Goal: Information Seeking & Learning: Compare options

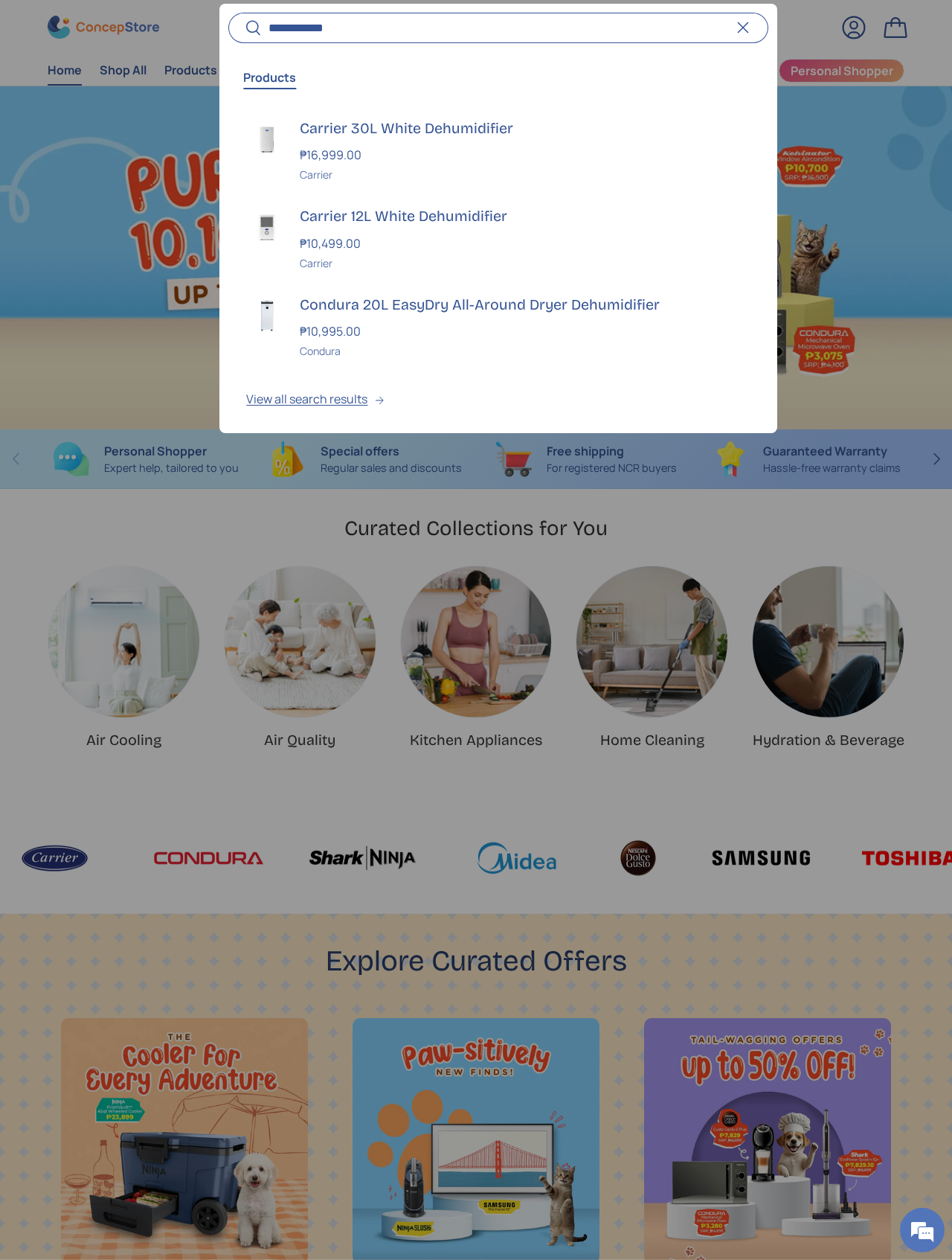
type input "**********"
click at [245, 29] on button "Search" at bounding box center [245, 29] width 34 height 35
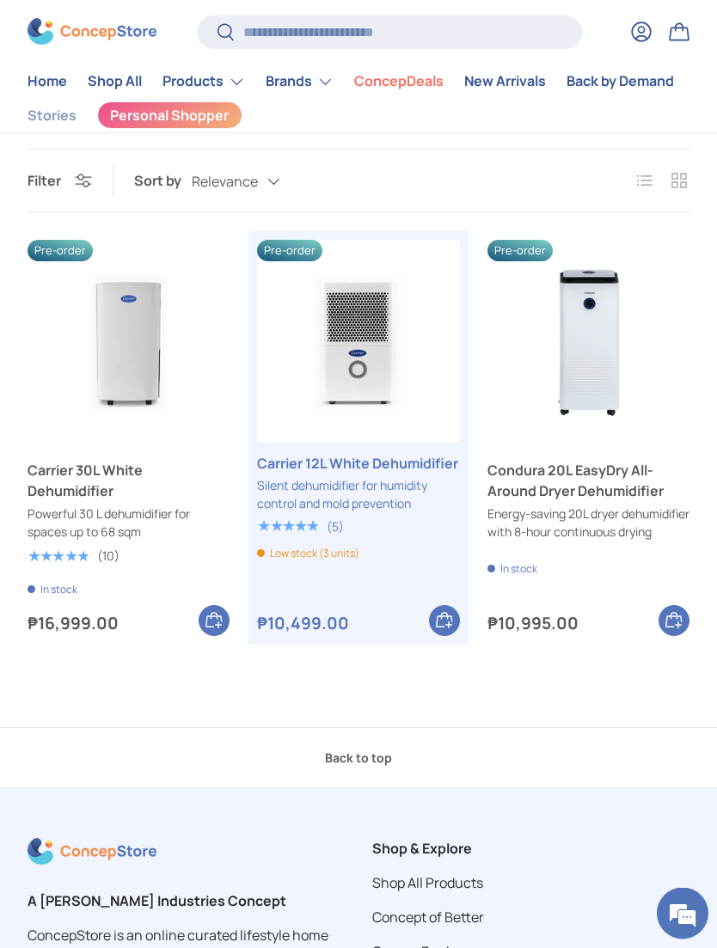
scroll to position [126, 0]
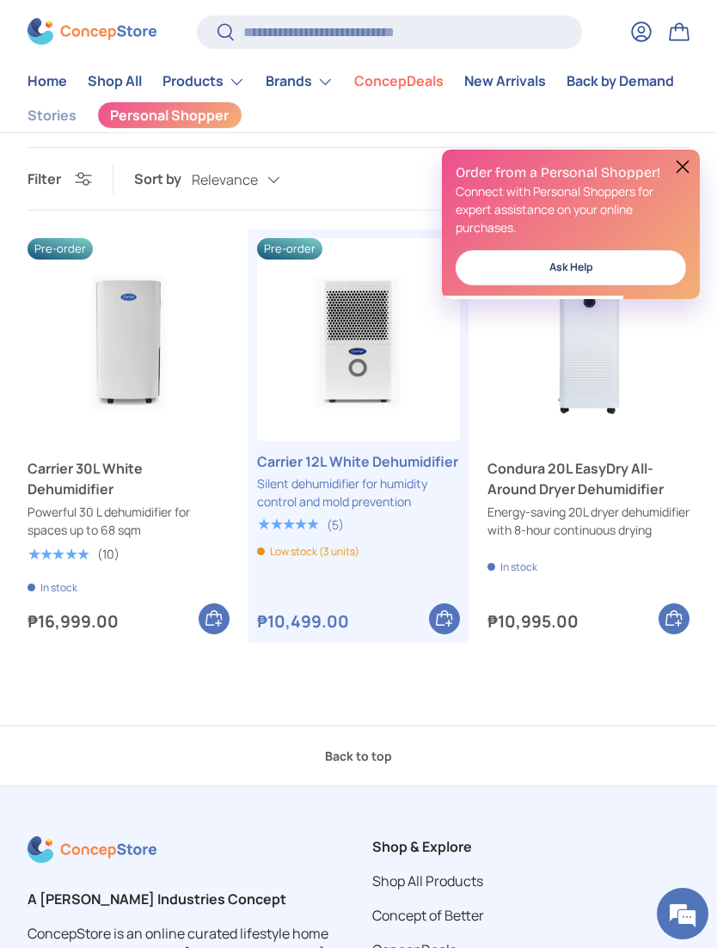
click at [674, 163] on button at bounding box center [682, 166] width 21 height 21
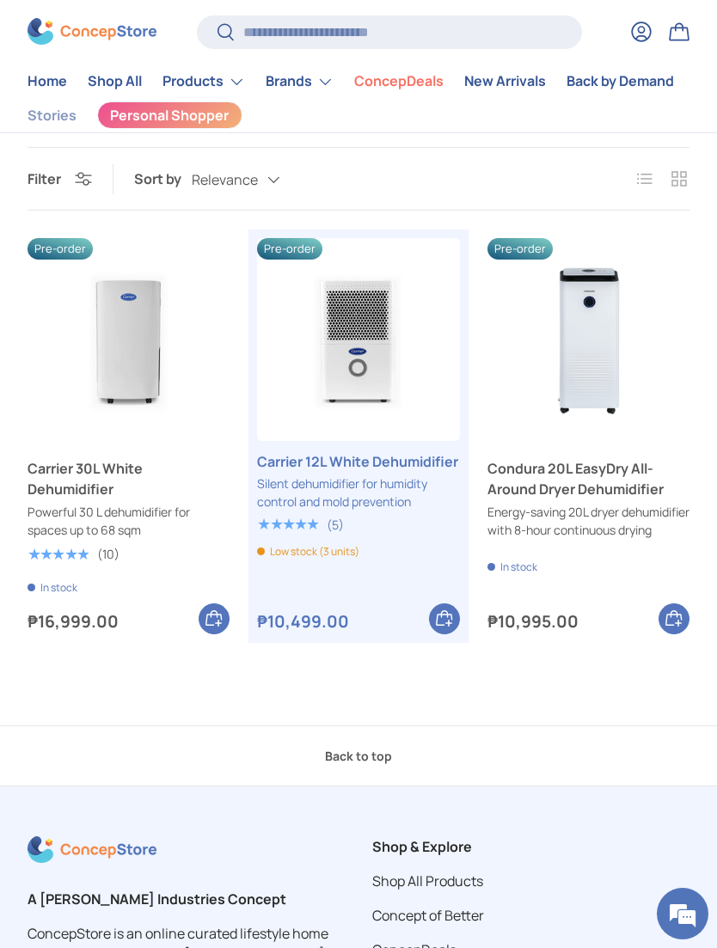
click at [316, 378] on img "Carrier 12L White Dehumidifier" at bounding box center [358, 339] width 202 height 202
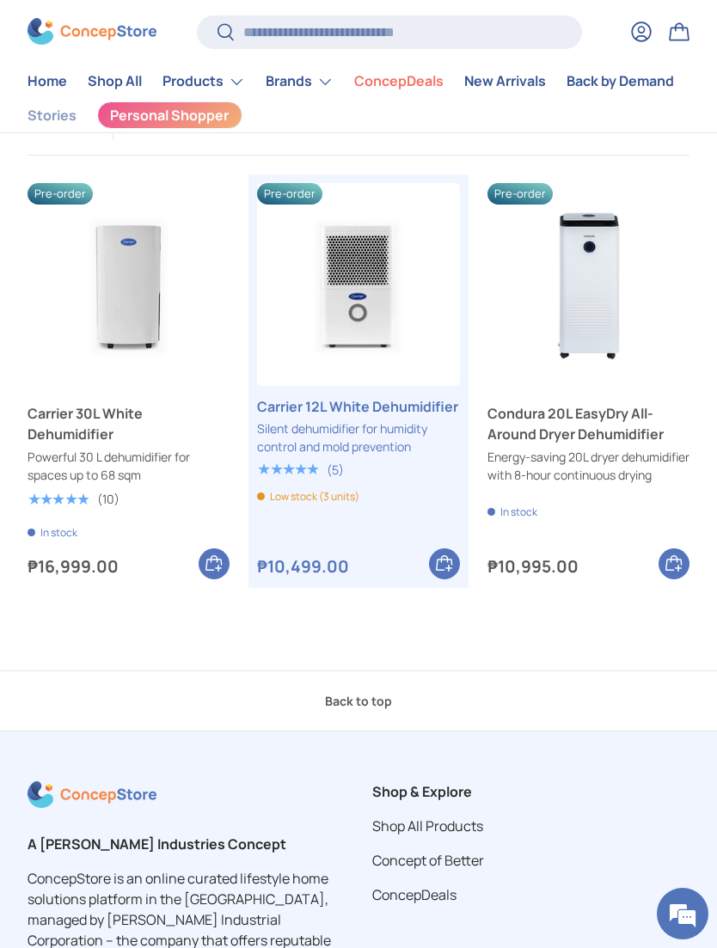
click at [132, 292] on img "Carrier 30L White Dehumidifier" at bounding box center [129, 284] width 202 height 202
click at [379, 314] on img "Carrier 12L White Dehumidifier" at bounding box center [358, 284] width 202 height 202
click at [119, 270] on img "Carrier 30L White Dehumidifier" at bounding box center [129, 284] width 202 height 202
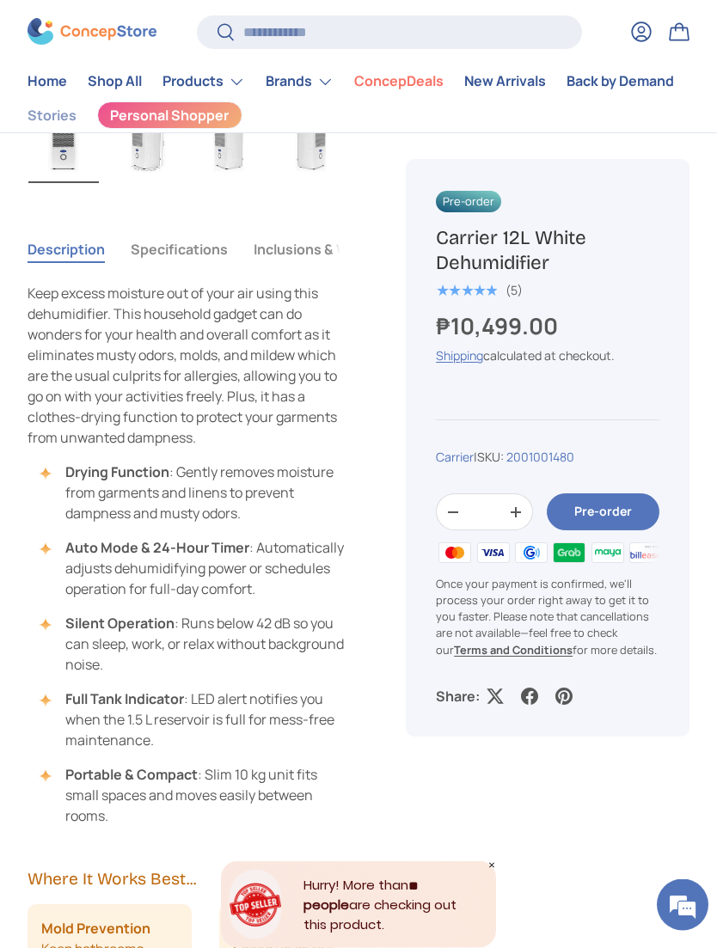
scroll to position [894, 0]
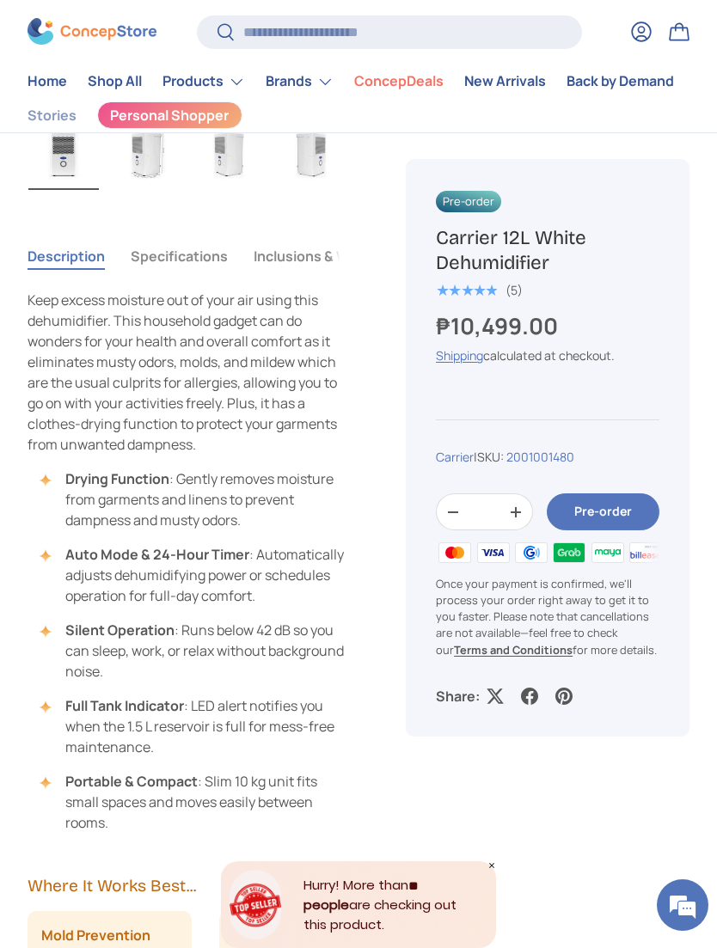
click at [169, 262] on button "Specifications" at bounding box center [179, 256] width 97 height 40
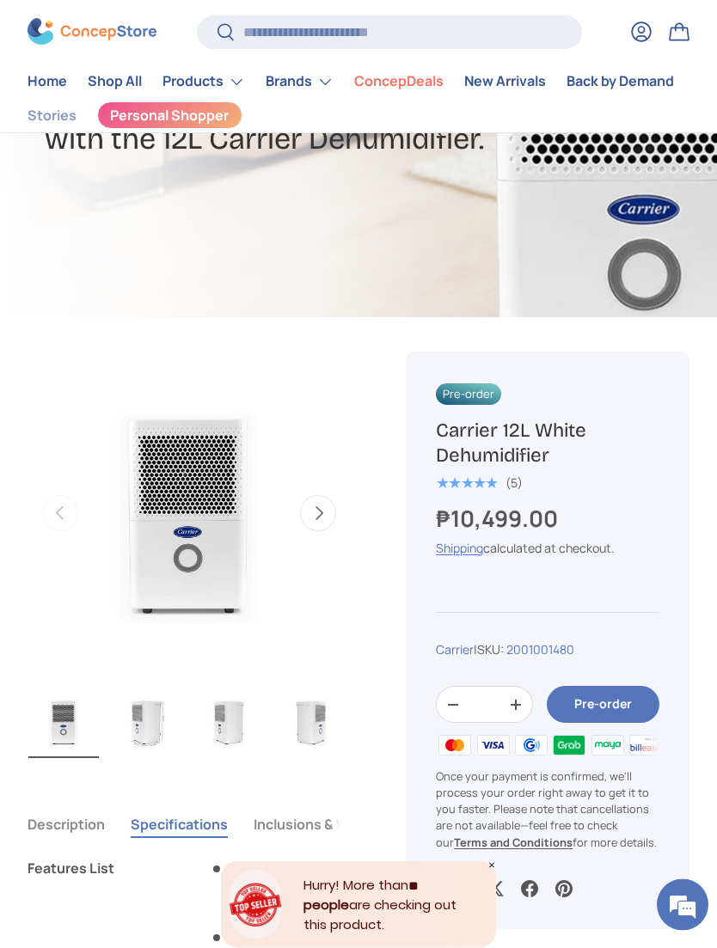
scroll to position [301, 0]
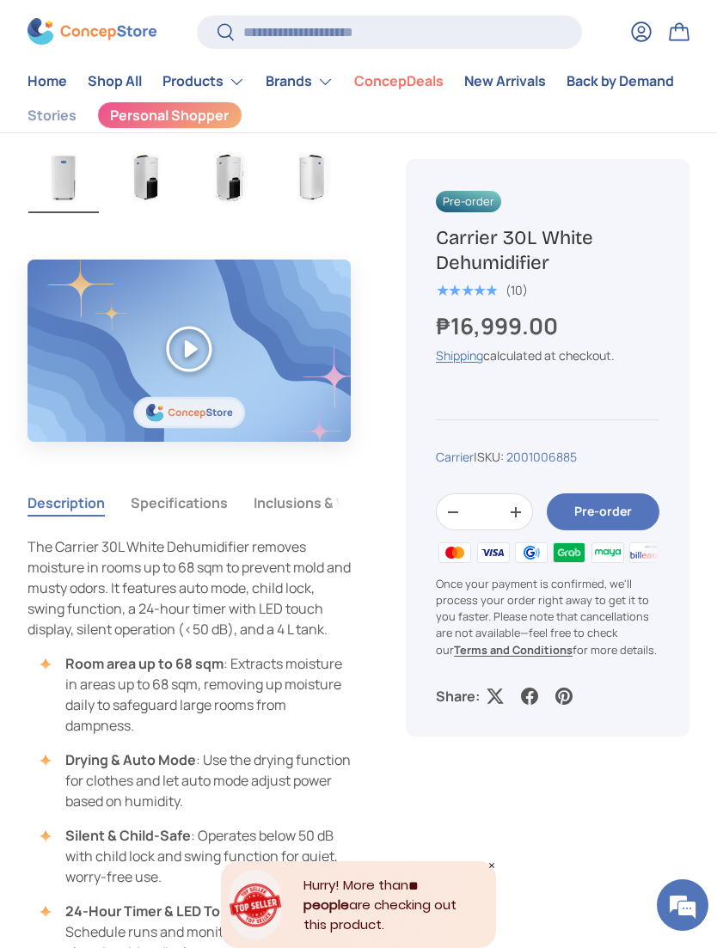
scroll to position [842, 0]
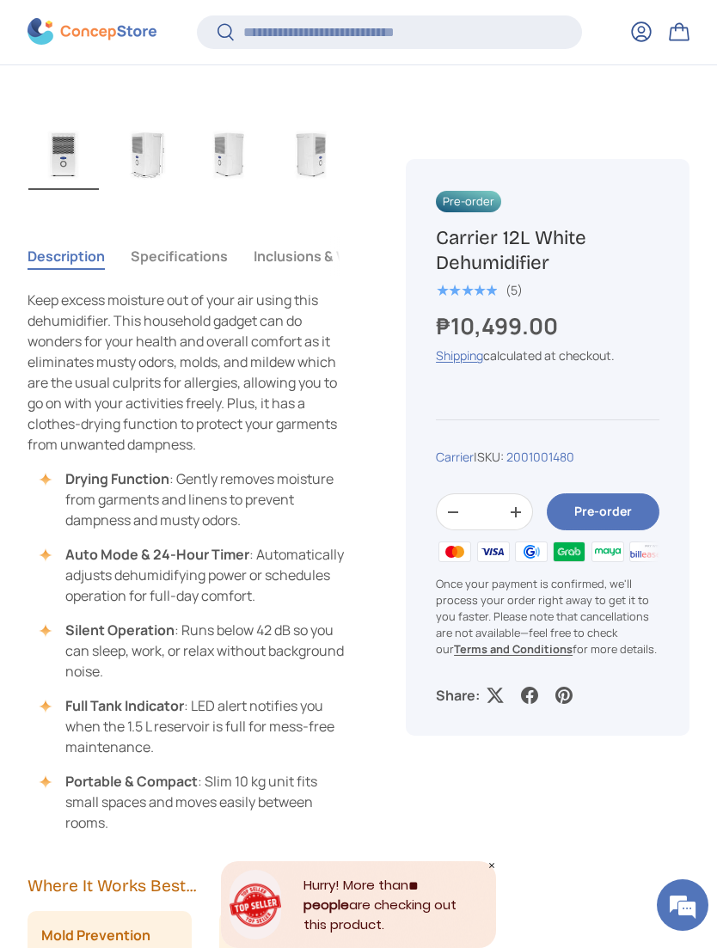
click at [193, 259] on button "Specifications" at bounding box center [179, 256] width 97 height 40
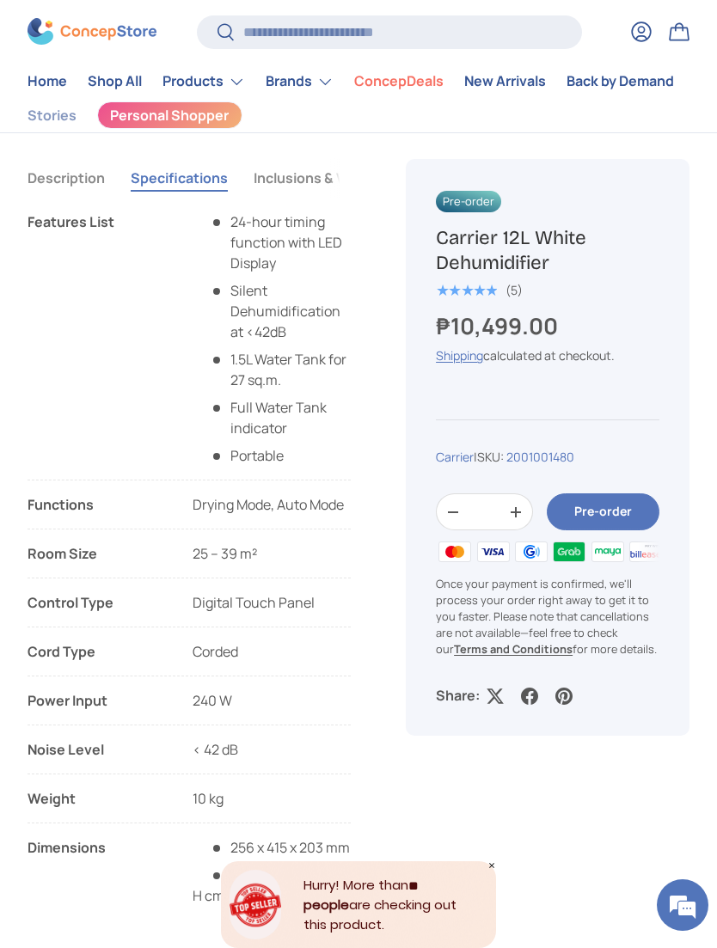
scroll to position [969, 0]
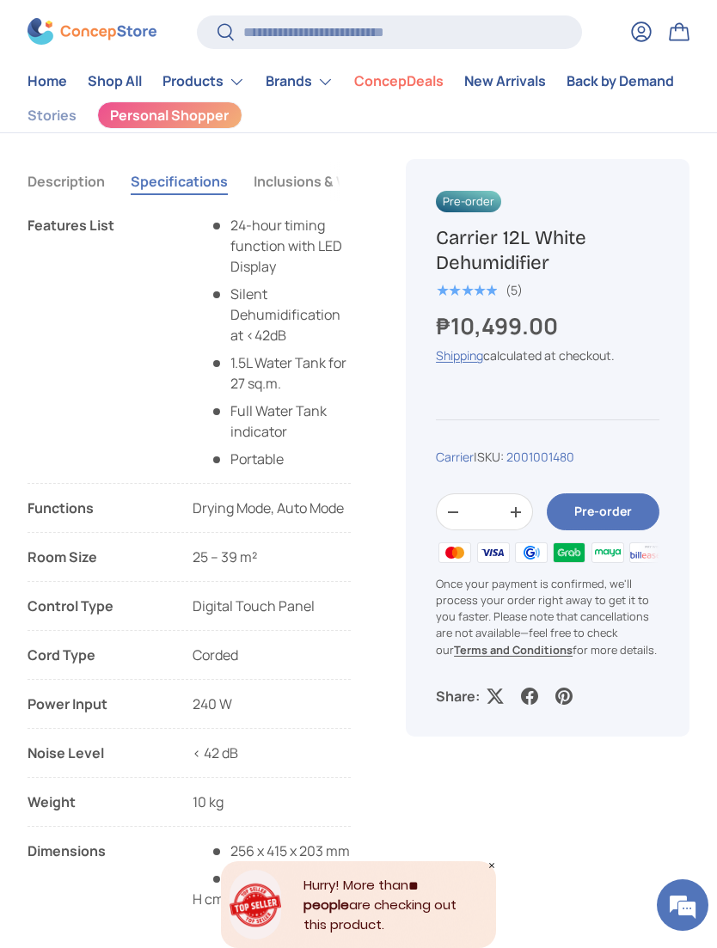
click at [69, 186] on button "Description" at bounding box center [66, 182] width 77 height 40
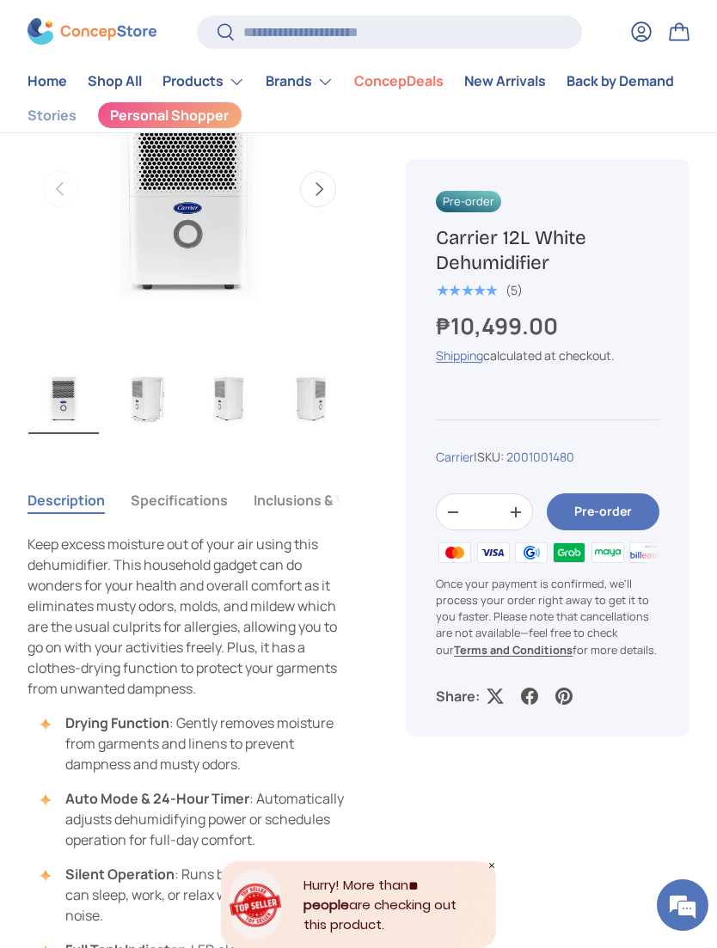
scroll to position [643, 0]
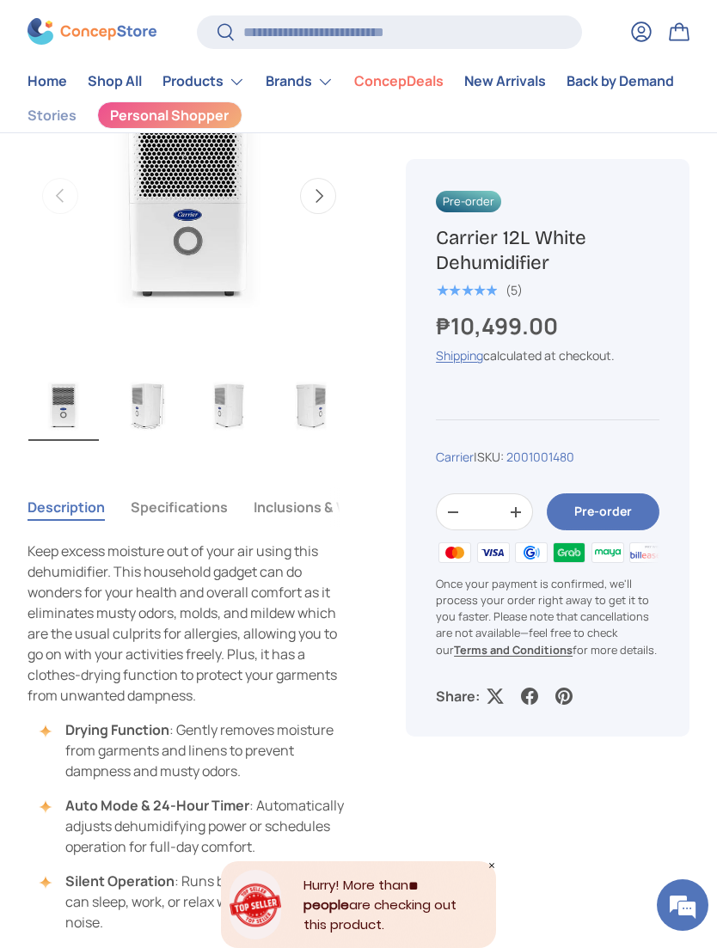
click at [161, 401] on img "Gallery Viewer" at bounding box center [146, 405] width 70 height 72
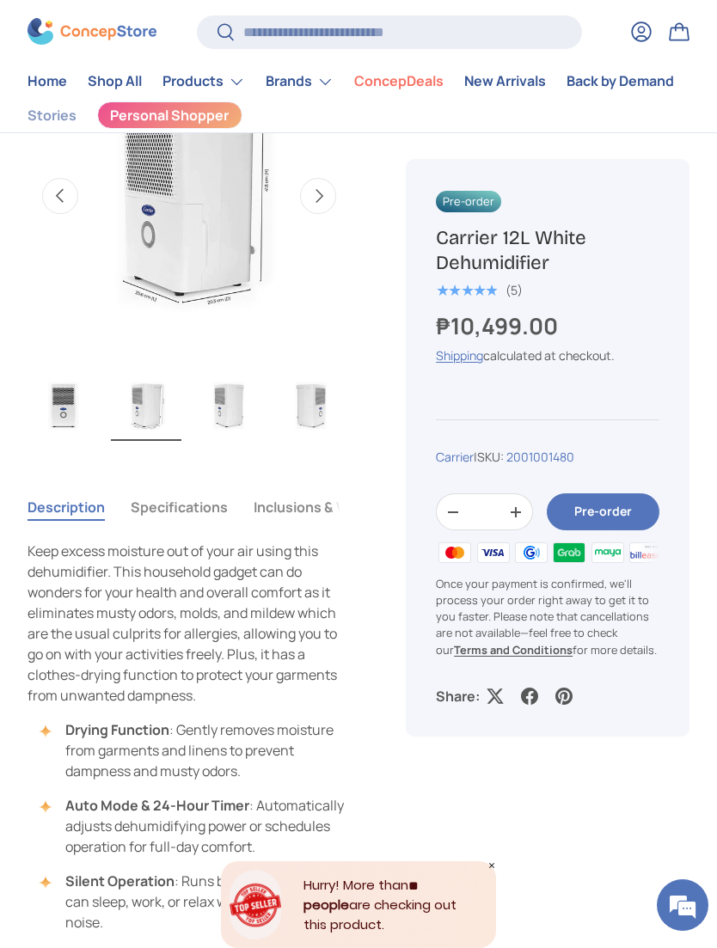
click at [236, 386] on img "Gallery Viewer" at bounding box center [228, 405] width 70 height 72
click at [169, 391] on img "Gallery Viewer" at bounding box center [146, 405] width 70 height 72
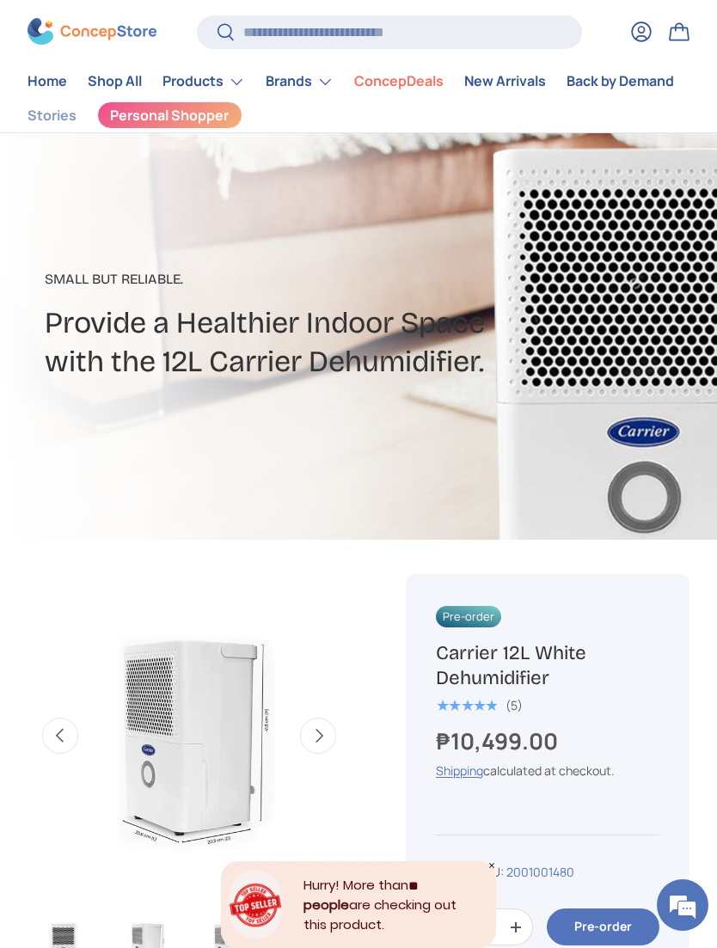
scroll to position [0, 0]
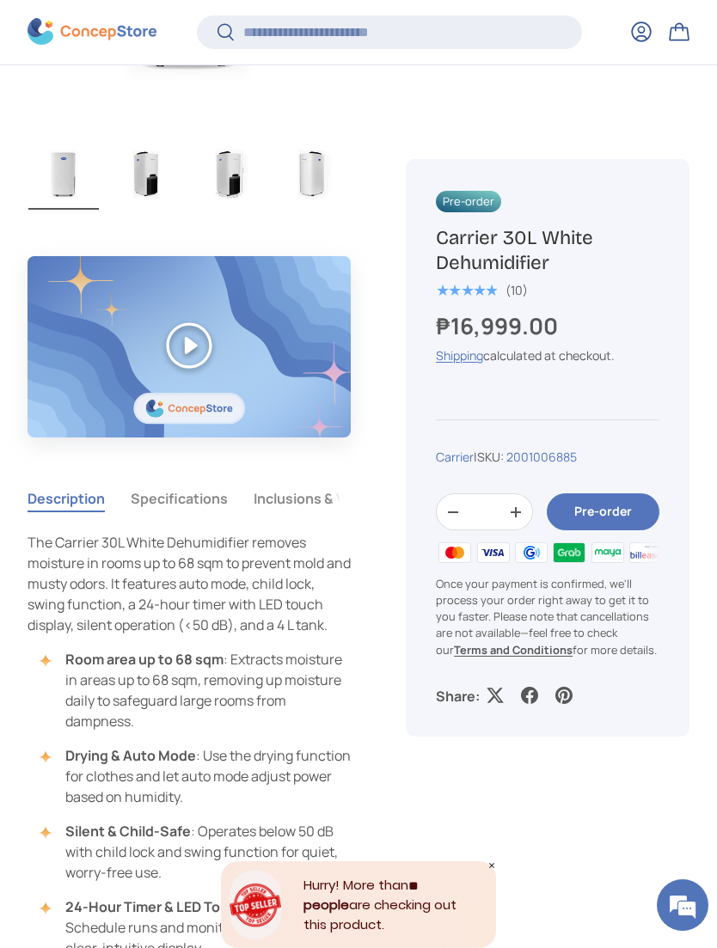
click at [168, 504] on button "Specifications" at bounding box center [179, 499] width 97 height 40
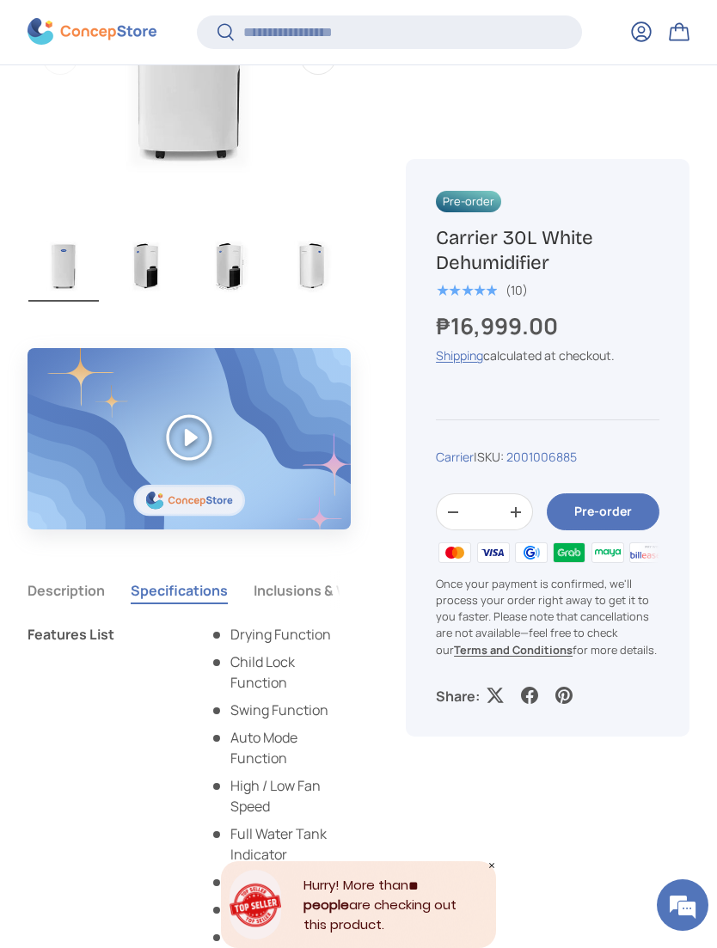
scroll to position [780, 0]
click at [627, 515] on button "Pre-order" at bounding box center [603, 512] width 113 height 37
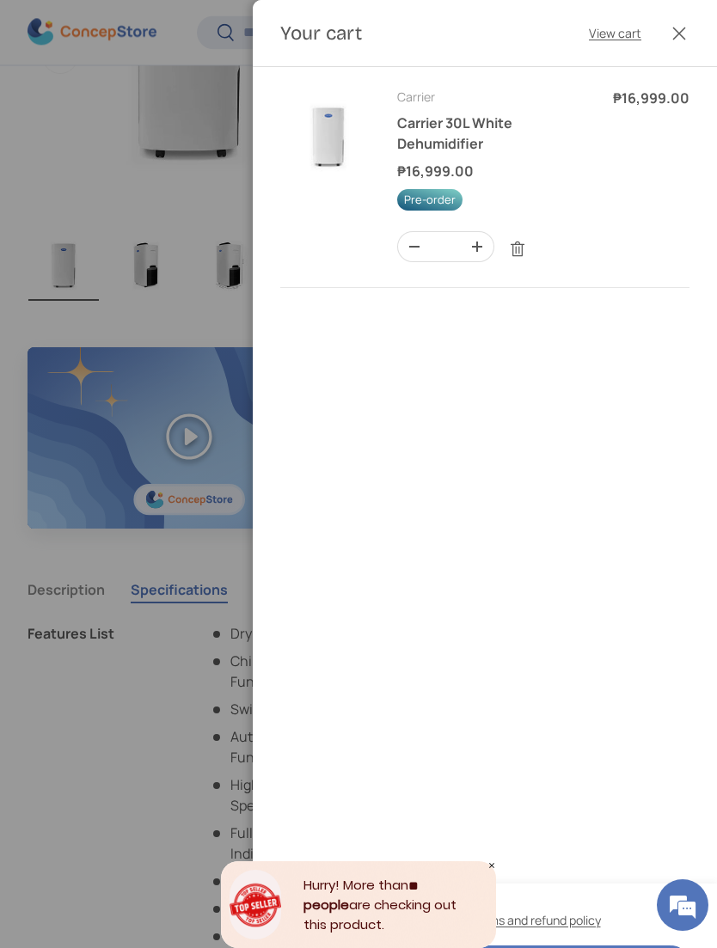
scroll to position [0, 0]
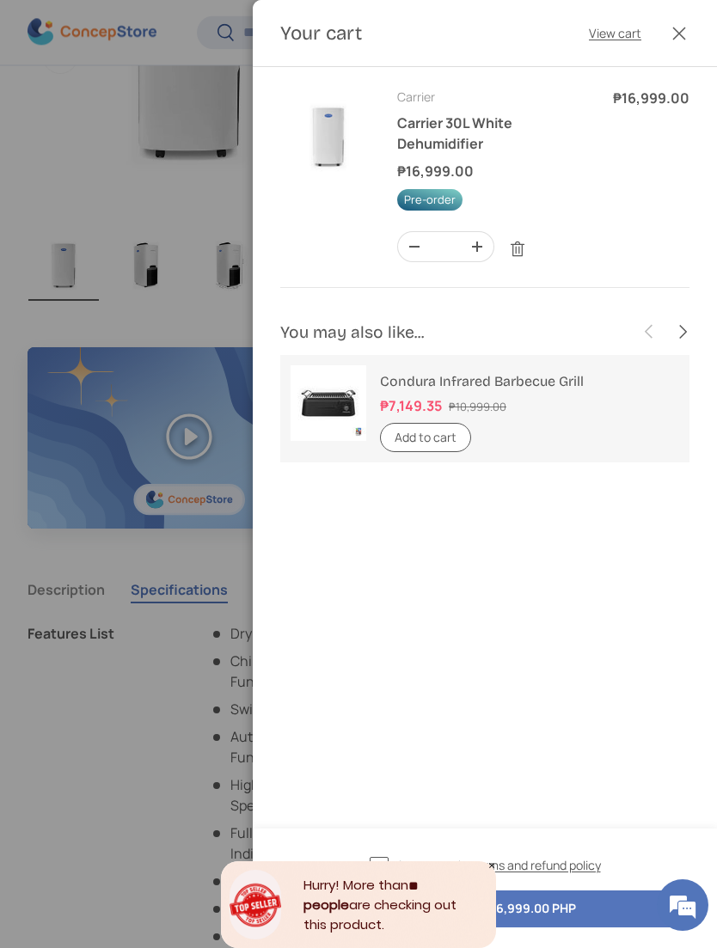
click at [517, 258] on link "Remove" at bounding box center [517, 249] width 33 height 33
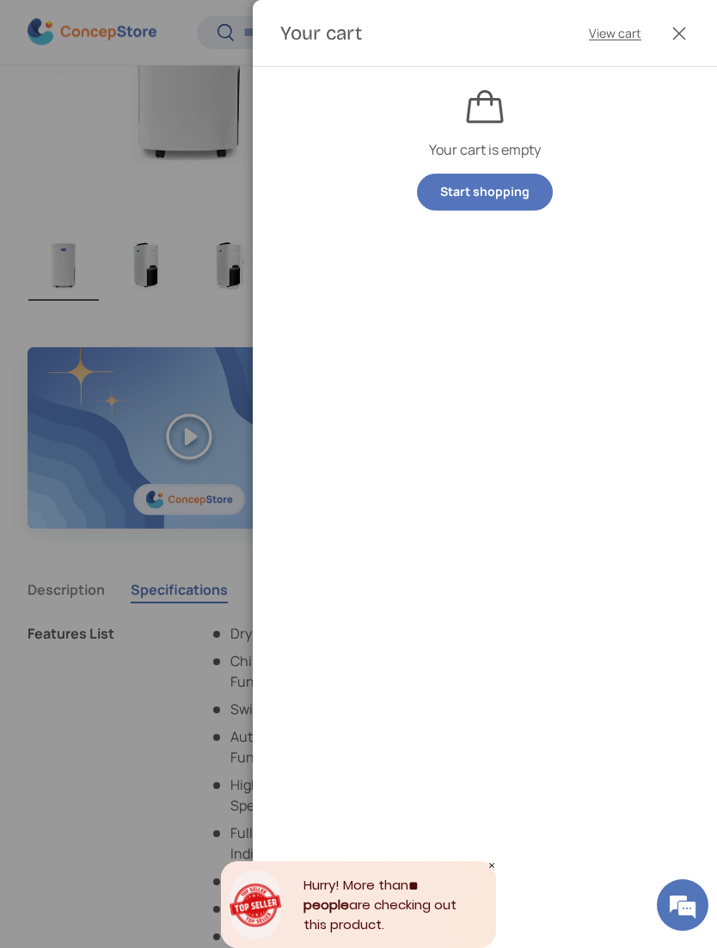
click at [79, 677] on div at bounding box center [358, 474] width 717 height 948
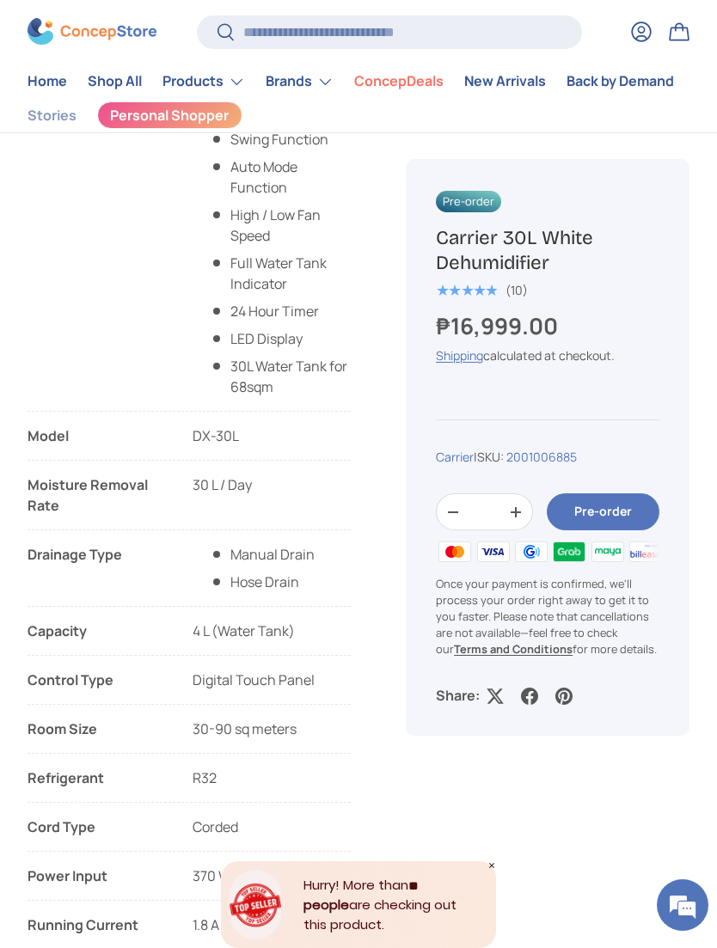
scroll to position [1344, 0]
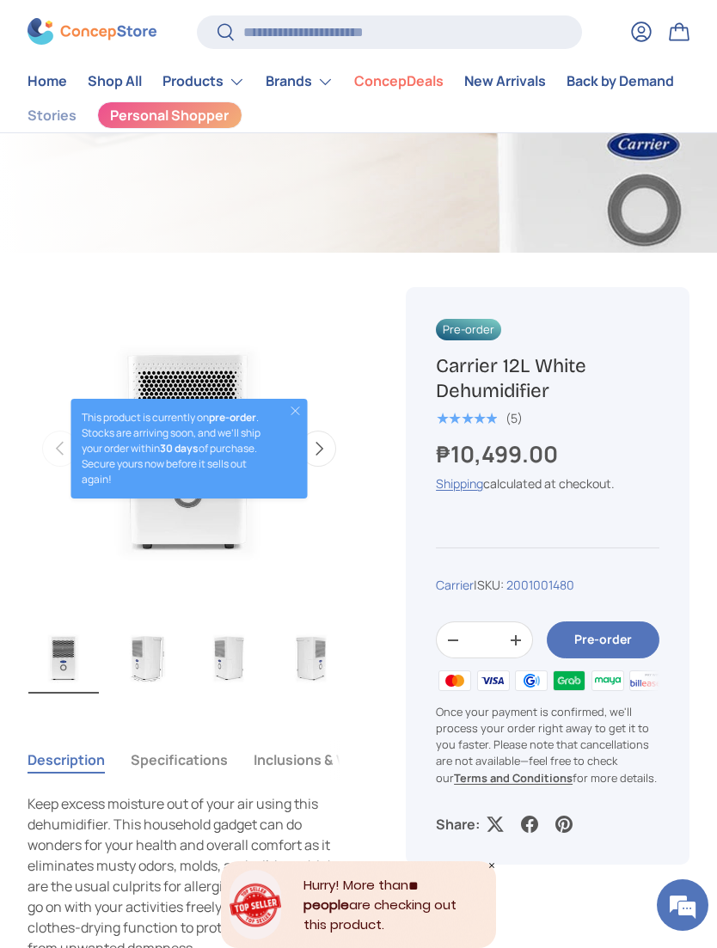
scroll to position [776, 0]
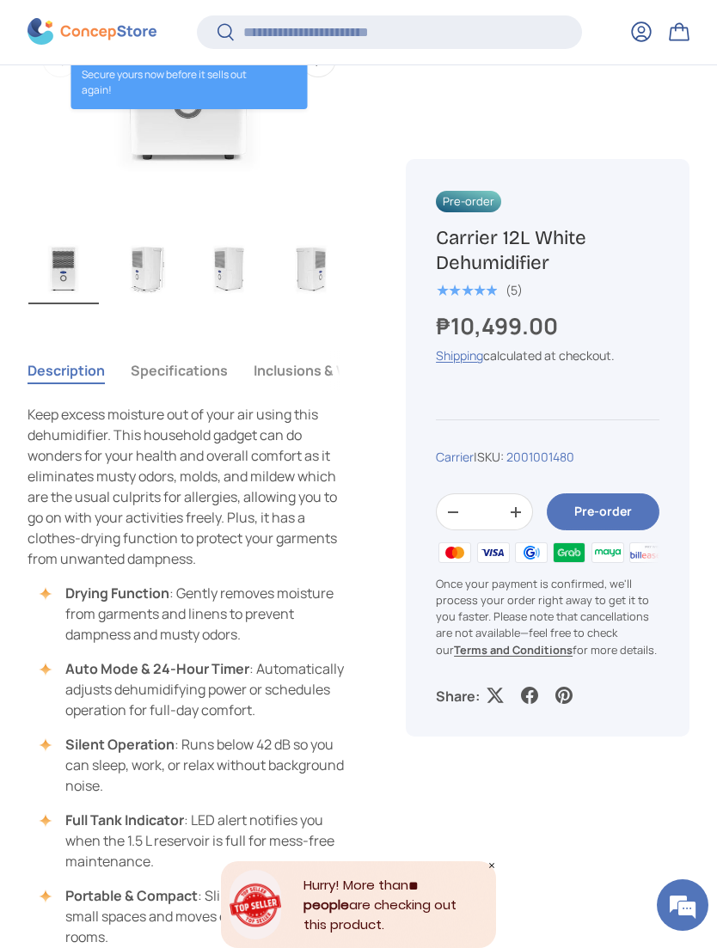
click at [144, 269] on img "Gallery Viewer" at bounding box center [146, 268] width 70 height 72
click at [223, 260] on img "Gallery Viewer" at bounding box center [228, 268] width 70 height 72
click at [311, 271] on img "Gallery Viewer" at bounding box center [311, 268] width 70 height 72
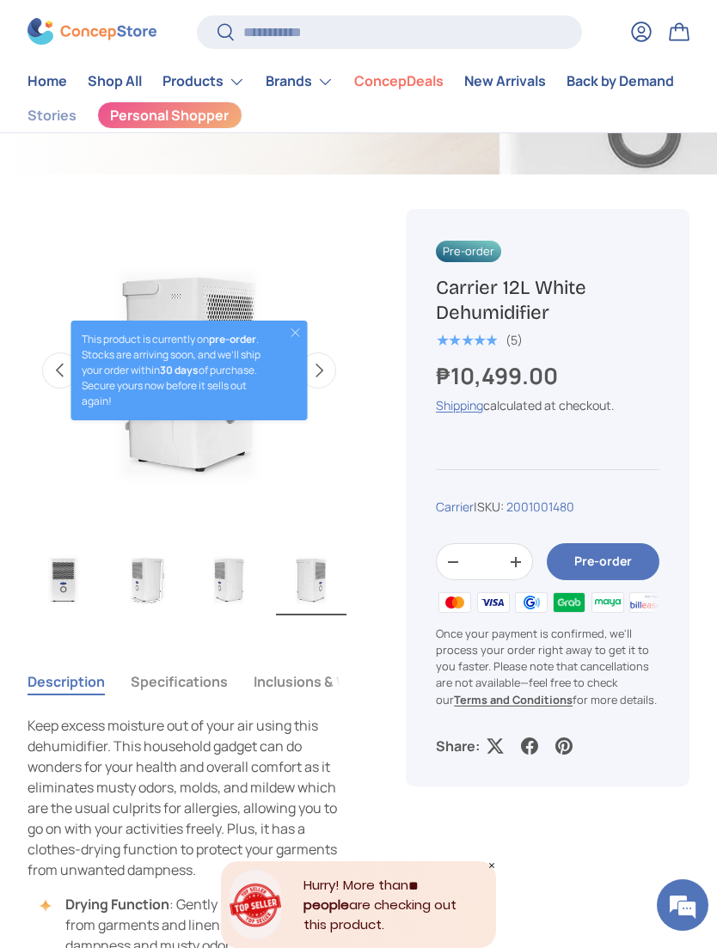
scroll to position [468, 0]
click at [144, 561] on img "Gallery Viewer" at bounding box center [146, 580] width 70 height 72
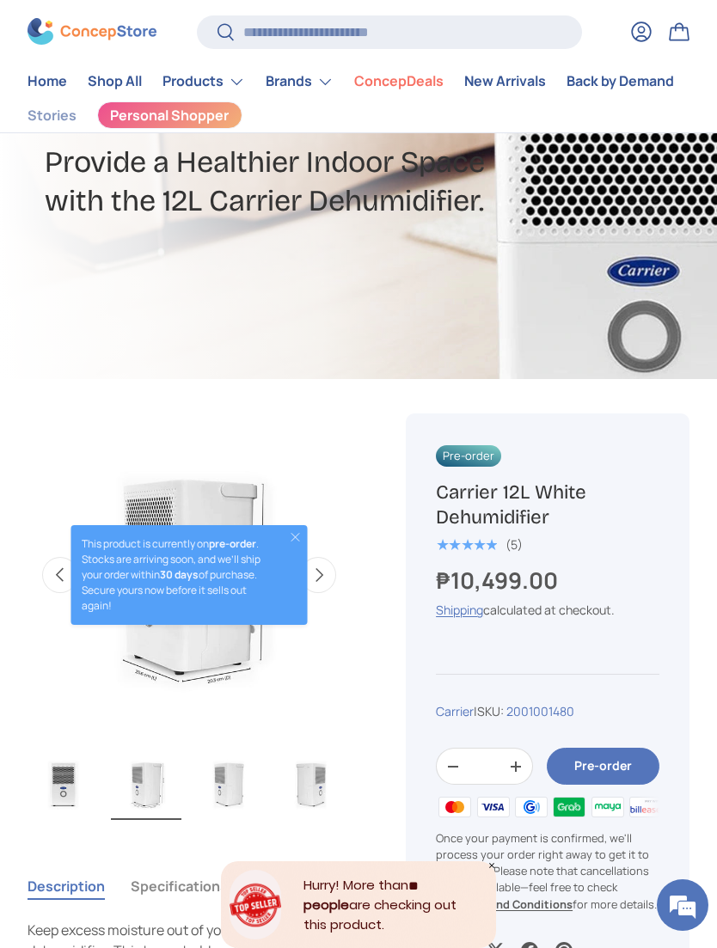
scroll to position [297, 0]
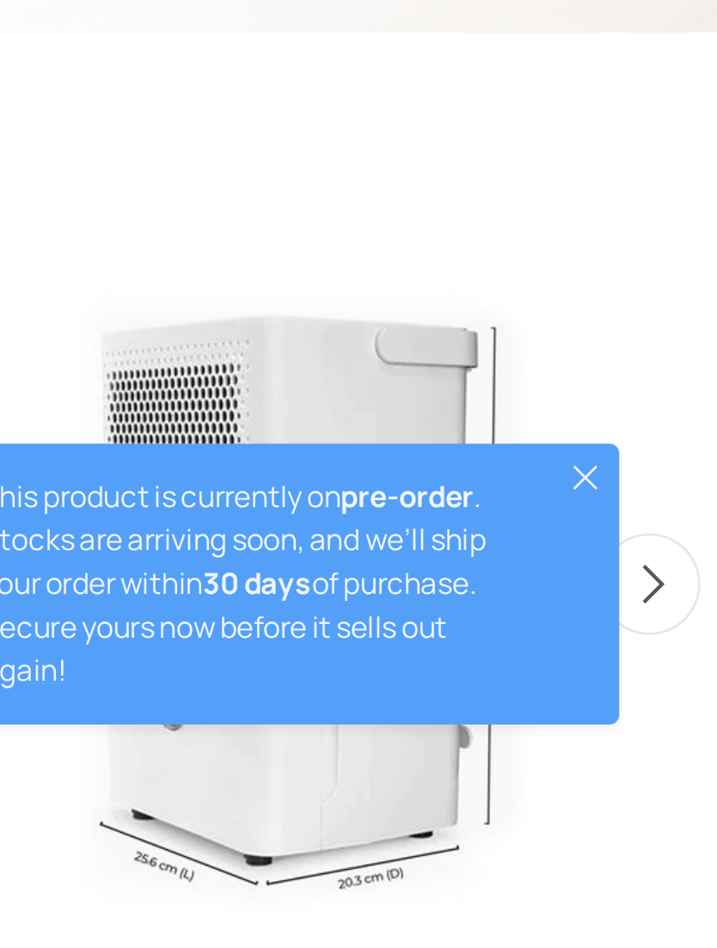
click at [289, 493] on button "Close" at bounding box center [296, 500] width 14 height 14
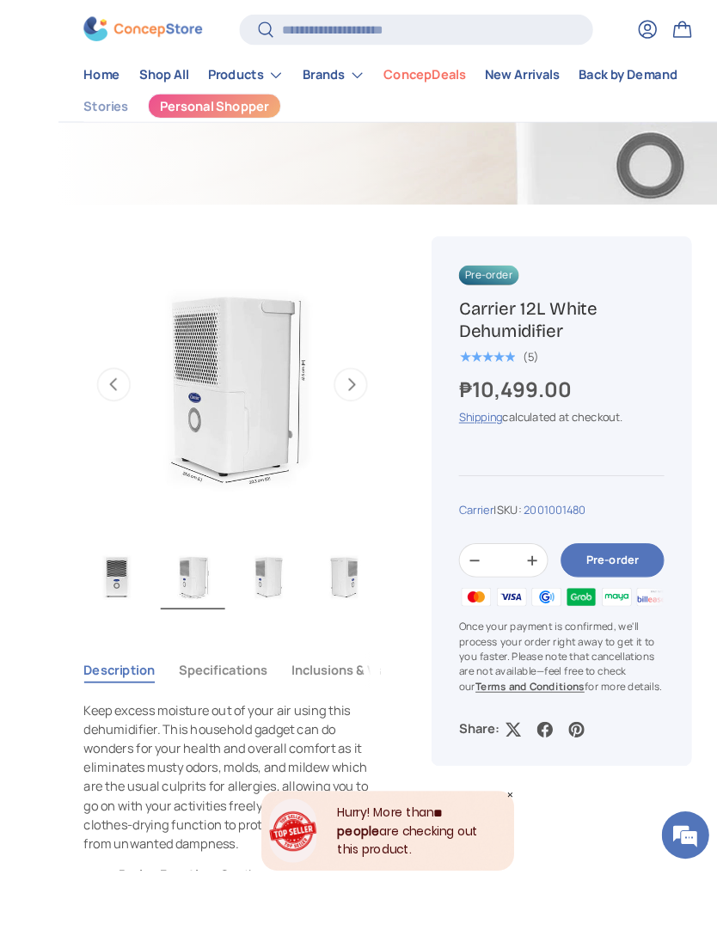
scroll to position [706, 0]
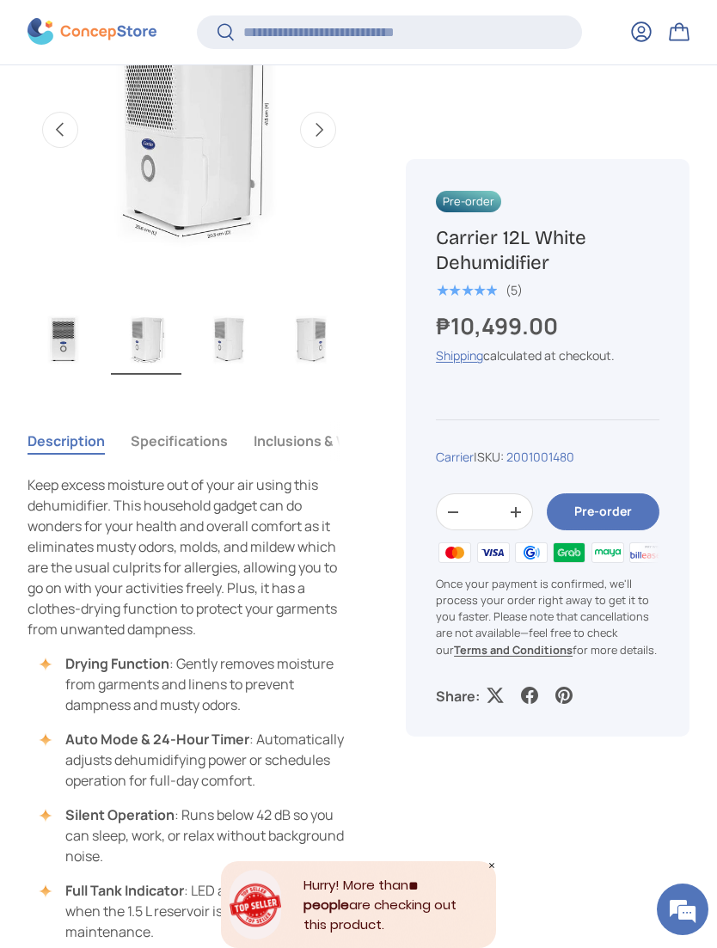
click at [591, 518] on button "Pre-order" at bounding box center [603, 512] width 113 height 37
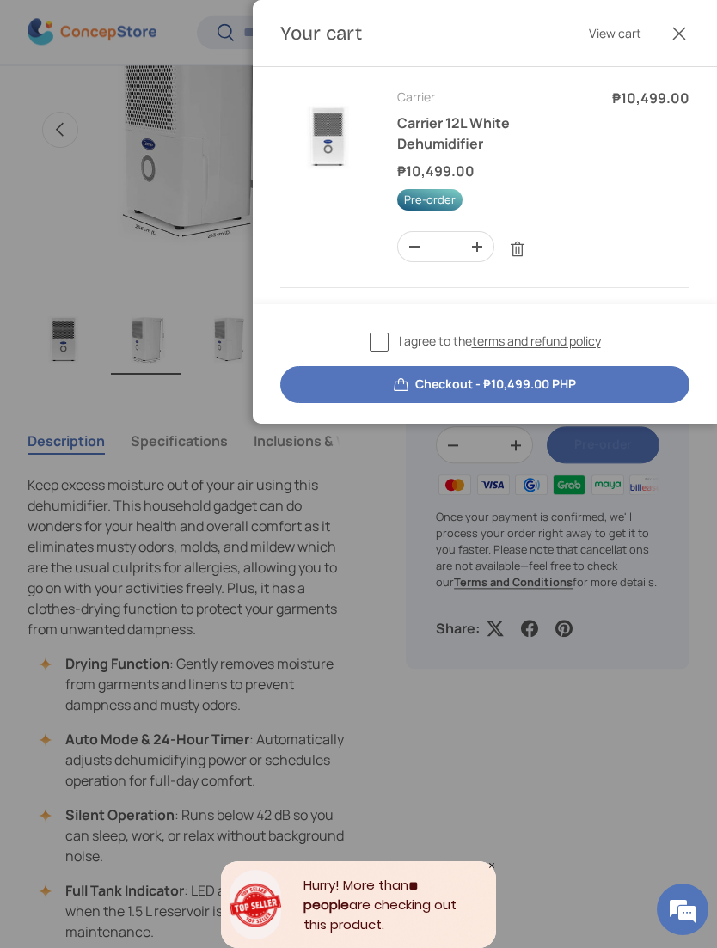
scroll to position [0, 0]
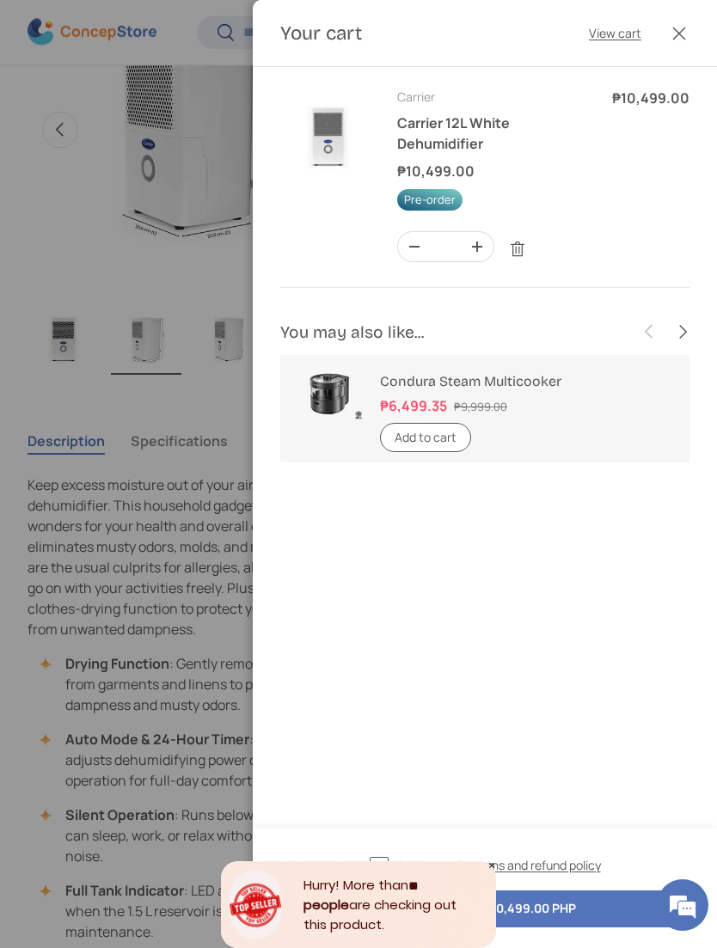
click at [597, 40] on link "View cart" at bounding box center [615, 33] width 52 height 18
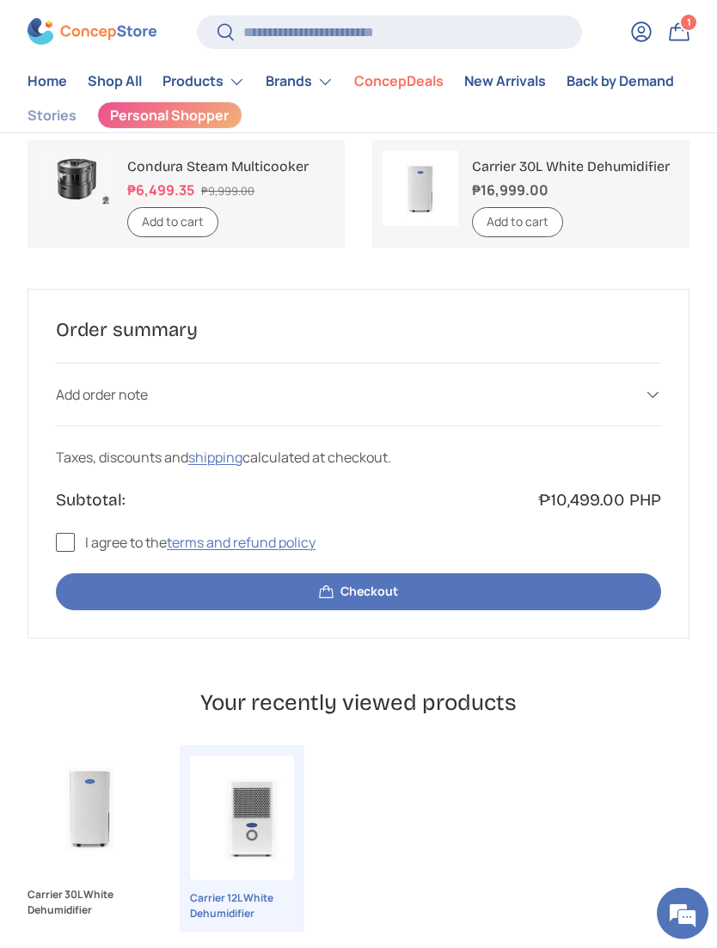
scroll to position [368, 0]
click at [60, 541] on label "I agree to the terms and refund policy" at bounding box center [186, 542] width 260 height 21
click at [114, 581] on button "Checkout" at bounding box center [358, 591] width 605 height 37
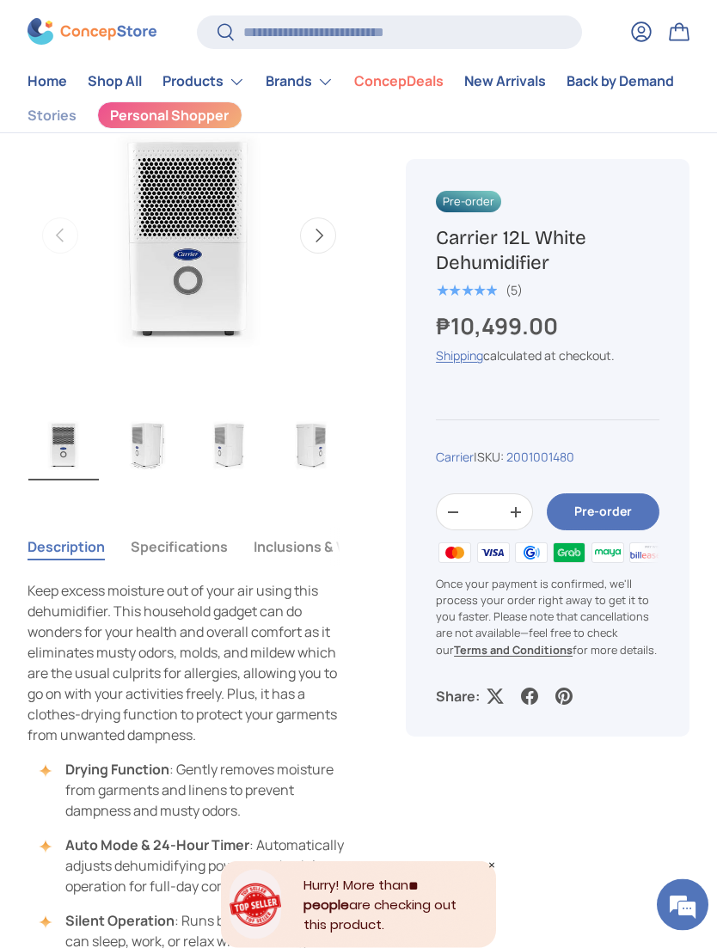
scroll to position [595, 0]
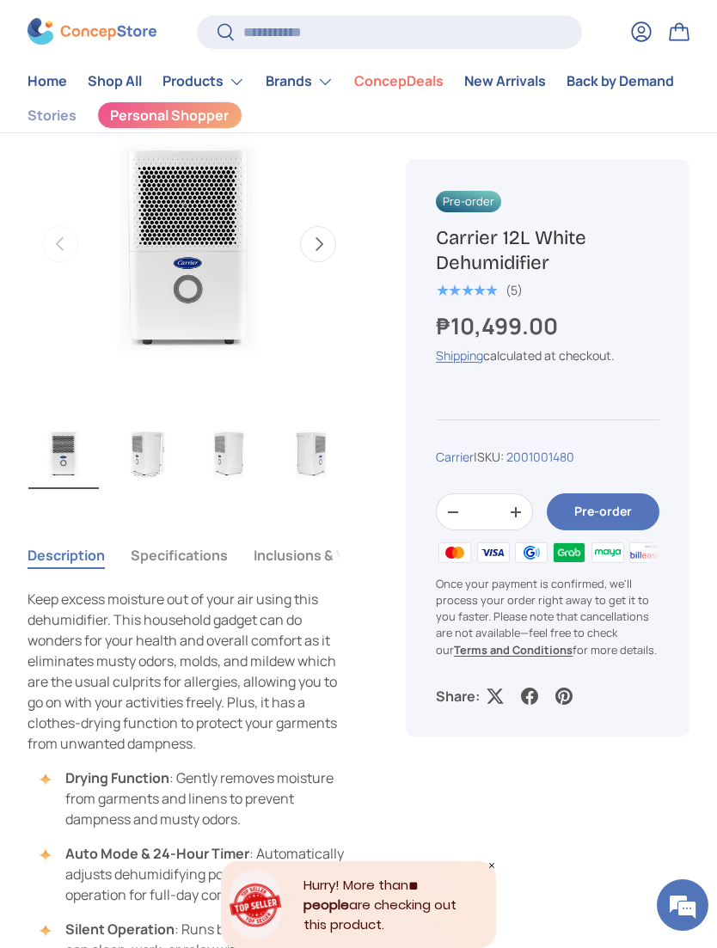
click at [172, 552] on button "Specifications" at bounding box center [179, 556] width 97 height 40
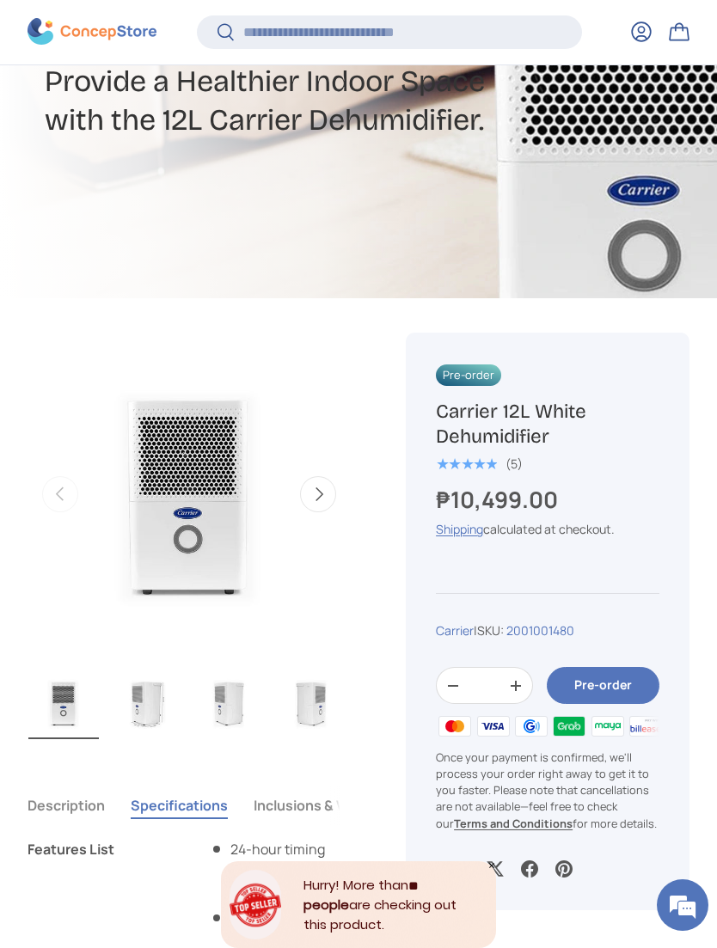
scroll to position [340, 0]
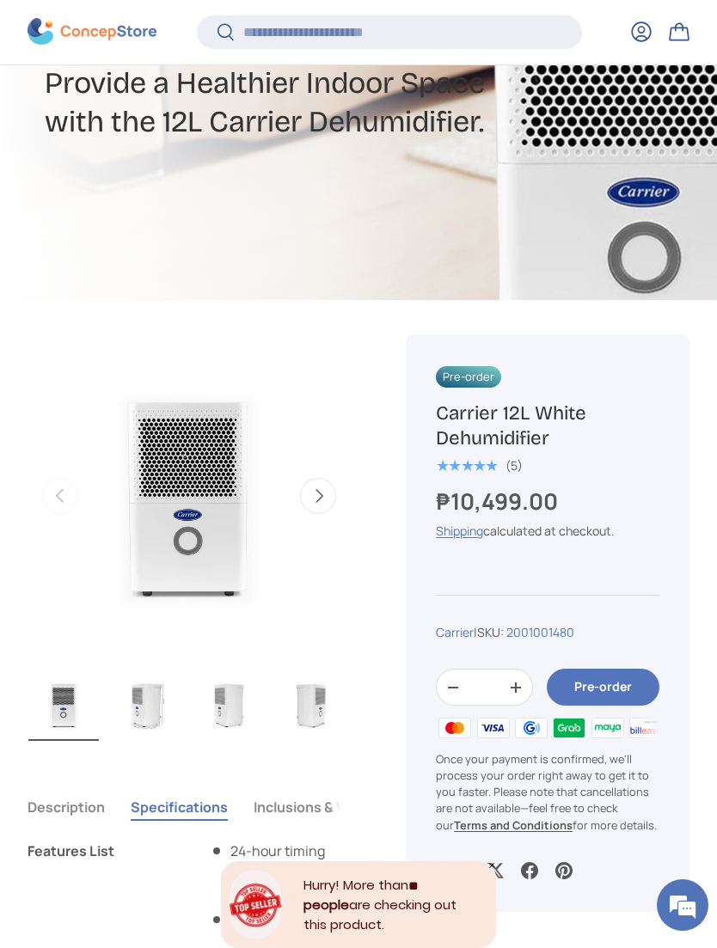
click at [150, 708] on img "Gallery Viewer" at bounding box center [146, 705] width 70 height 72
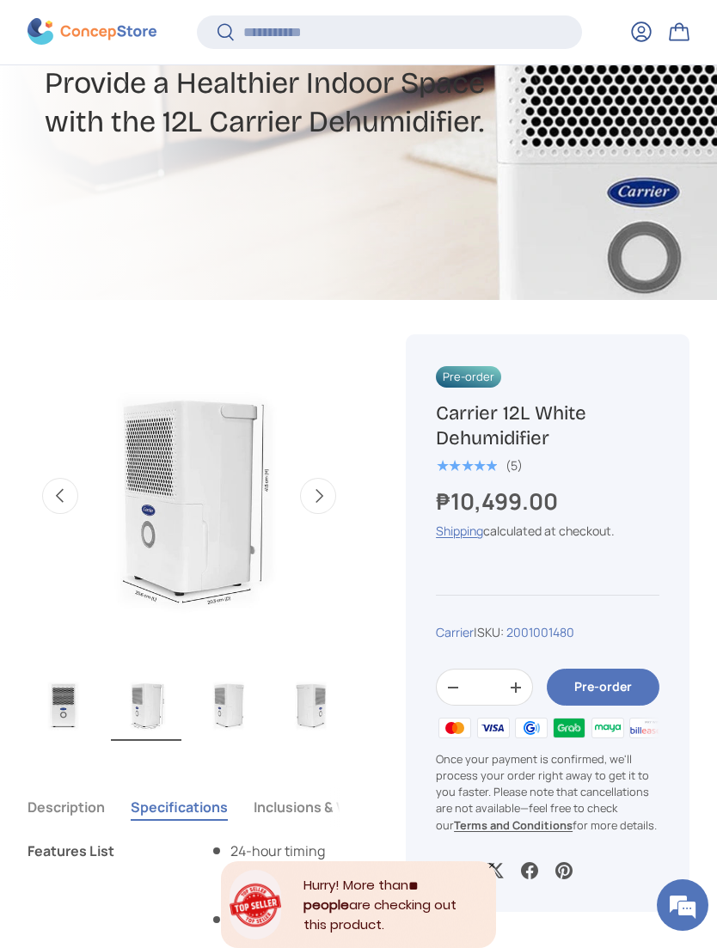
click at [247, 702] on img "Gallery Viewer" at bounding box center [228, 705] width 70 height 72
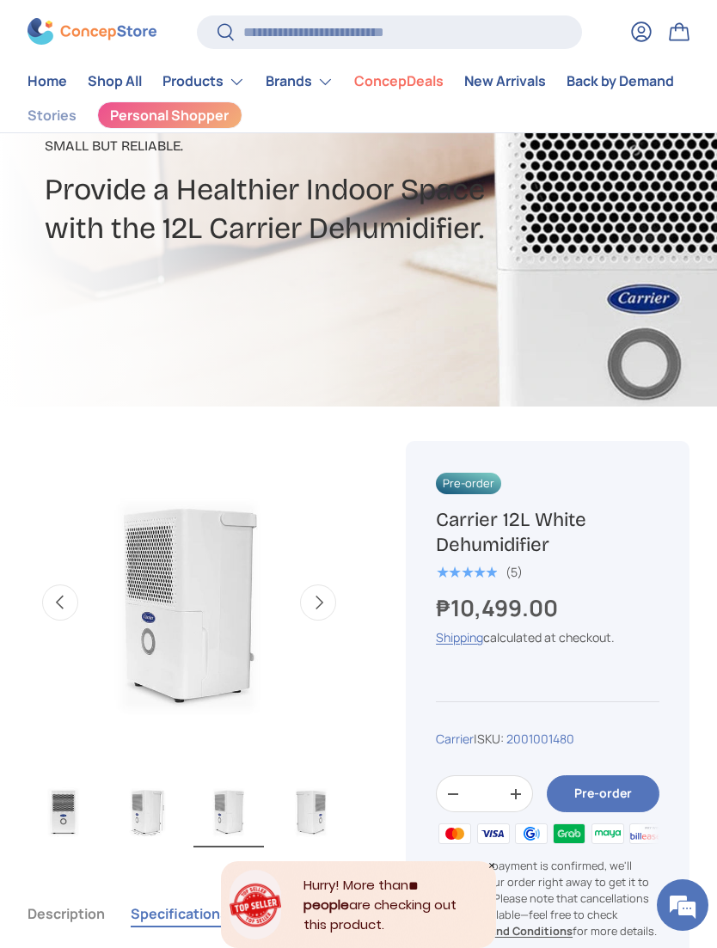
scroll to position [324, 0]
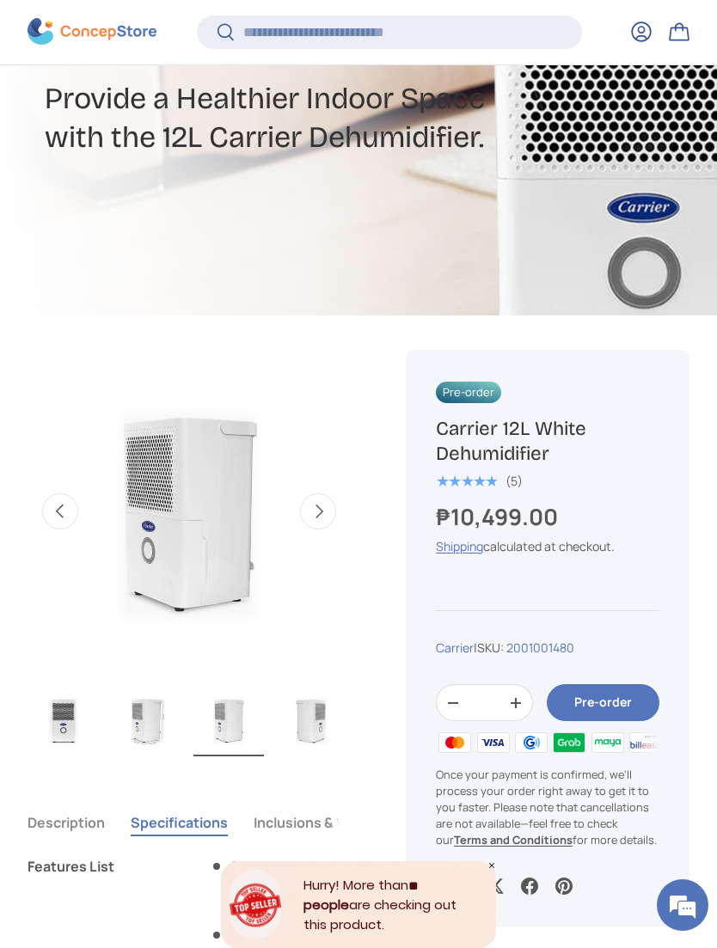
click at [315, 731] on img "Gallery Viewer" at bounding box center [311, 720] width 70 height 72
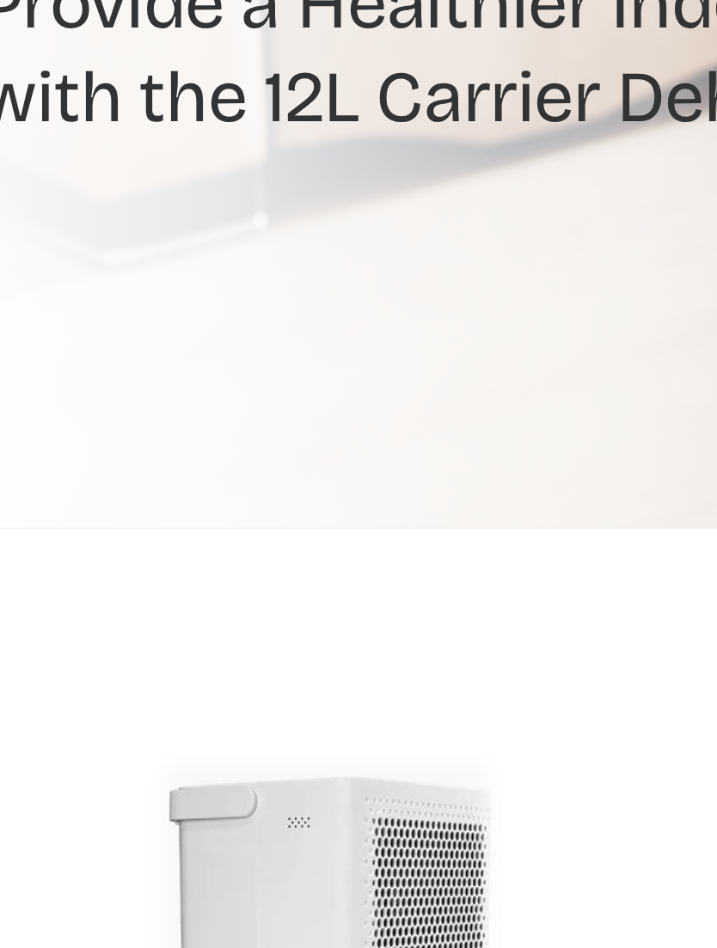
scroll to position [0, 995]
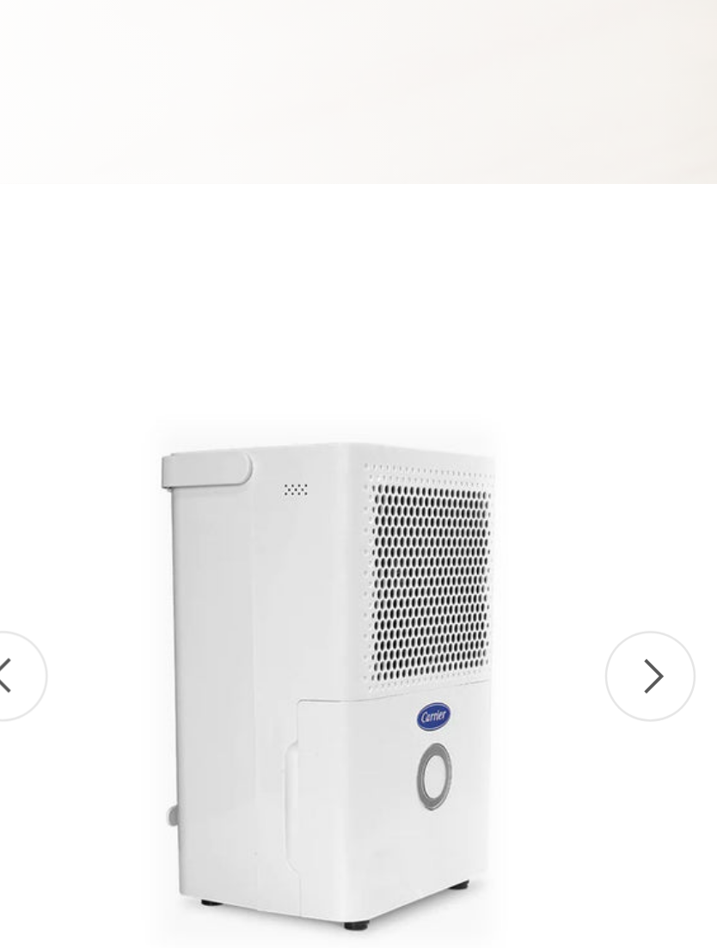
click at [300, 573] on button "Next" at bounding box center [318, 591] width 36 height 36
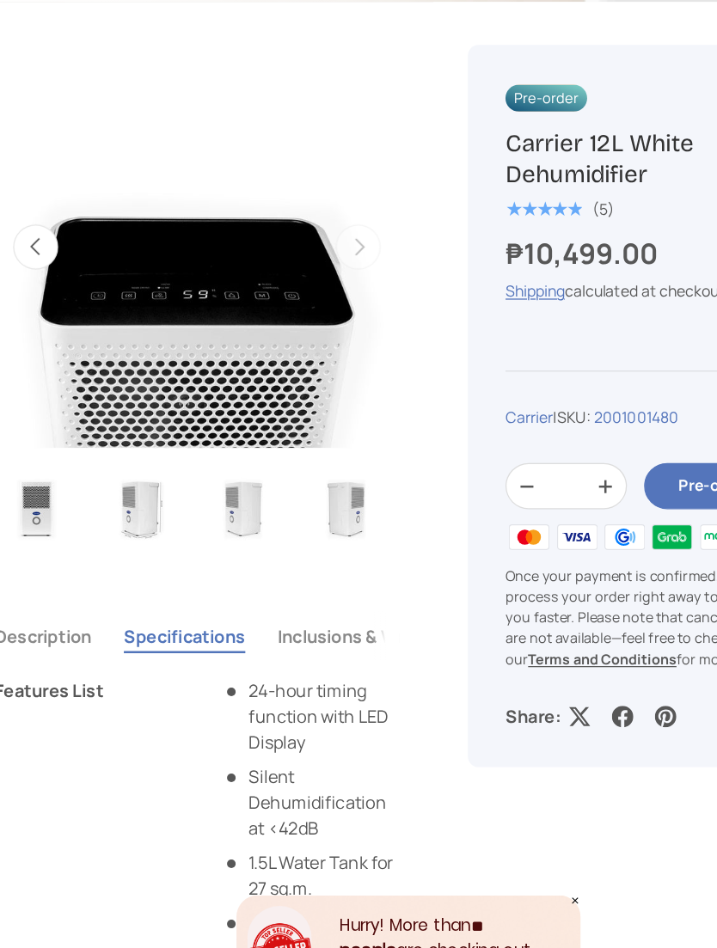
scroll to position [0, 0]
click at [42, 325] on button "Previous" at bounding box center [60, 343] width 36 height 36
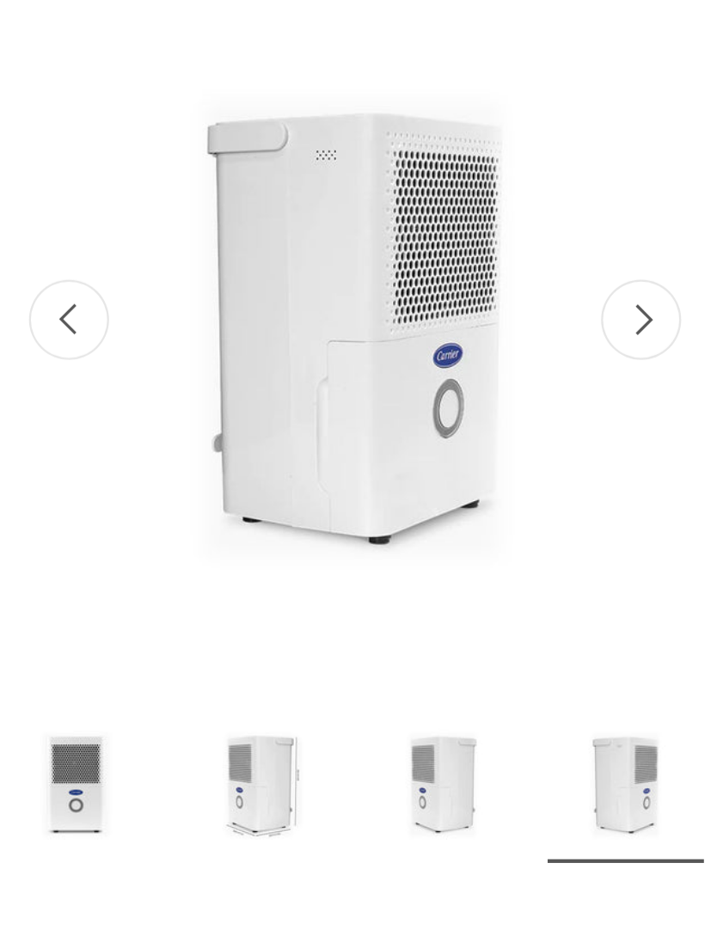
click at [42, 322] on button "Previous" at bounding box center [60, 340] width 36 height 36
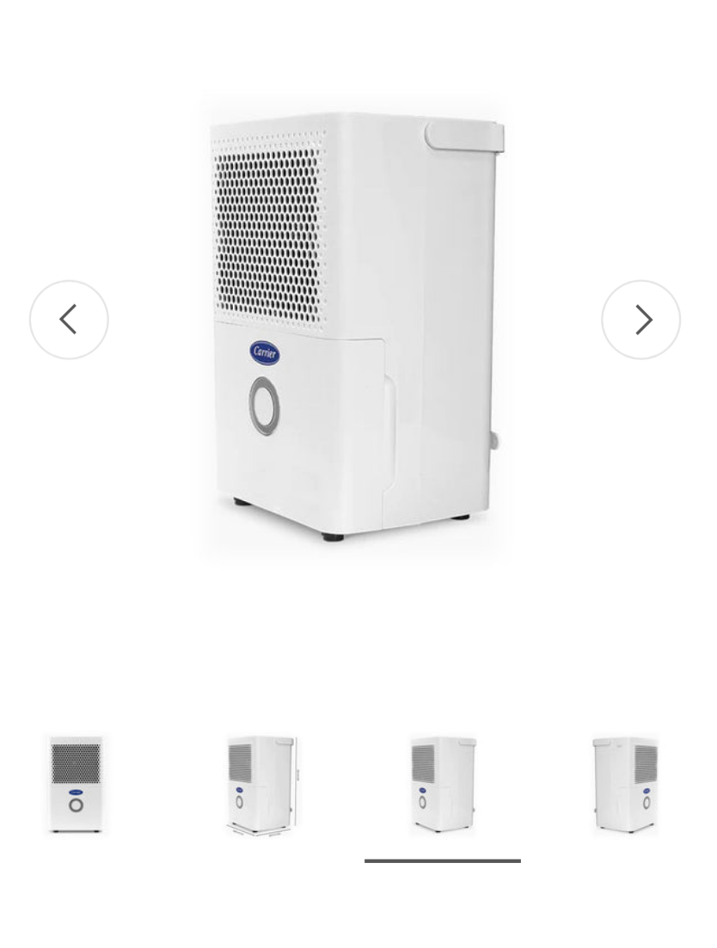
click at [42, 322] on button "Previous" at bounding box center [60, 340] width 36 height 36
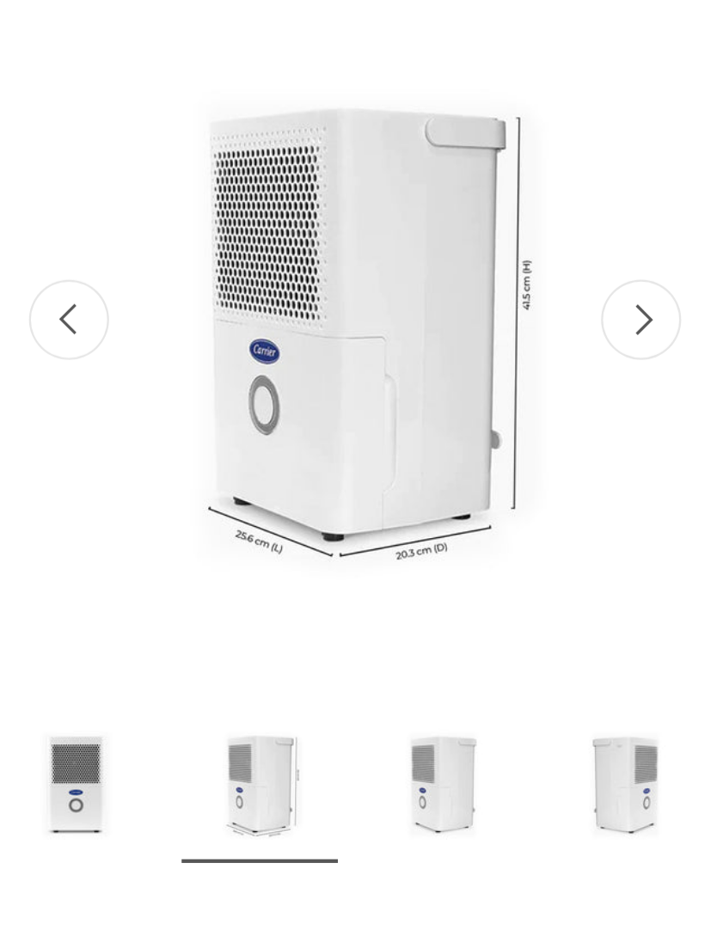
click at [42, 322] on button "Previous" at bounding box center [60, 340] width 36 height 36
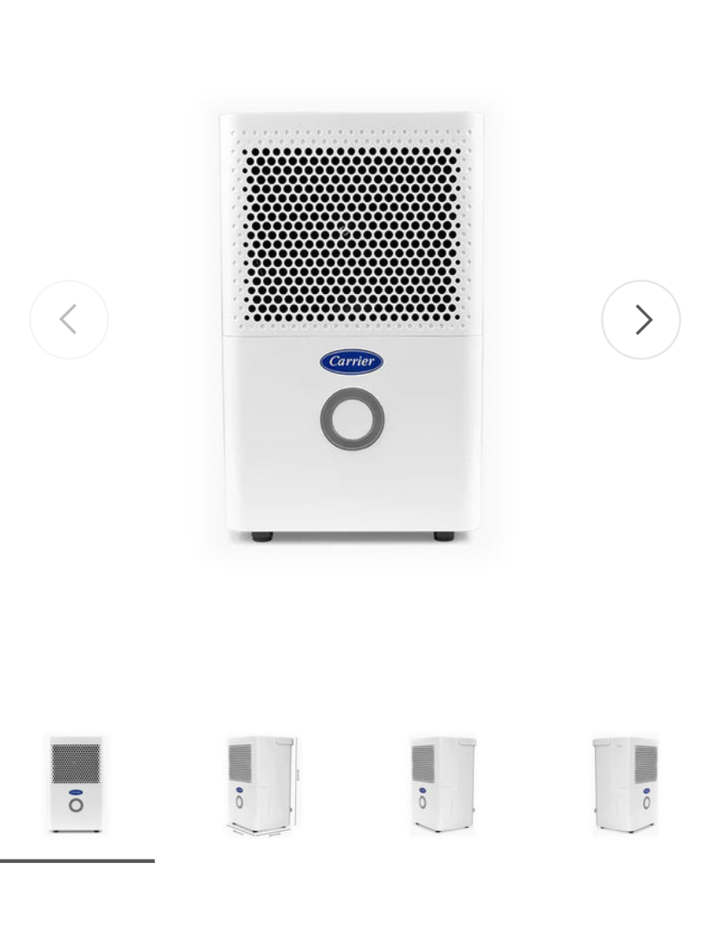
click at [300, 322] on button "Next" at bounding box center [318, 340] width 36 height 36
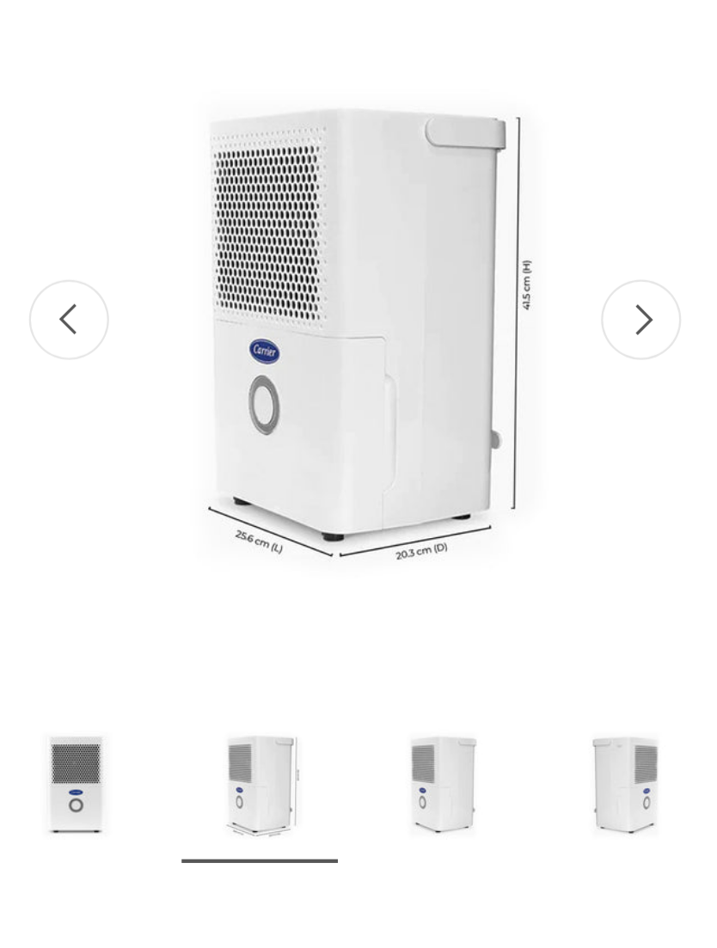
click at [300, 322] on button "Next" at bounding box center [318, 340] width 36 height 36
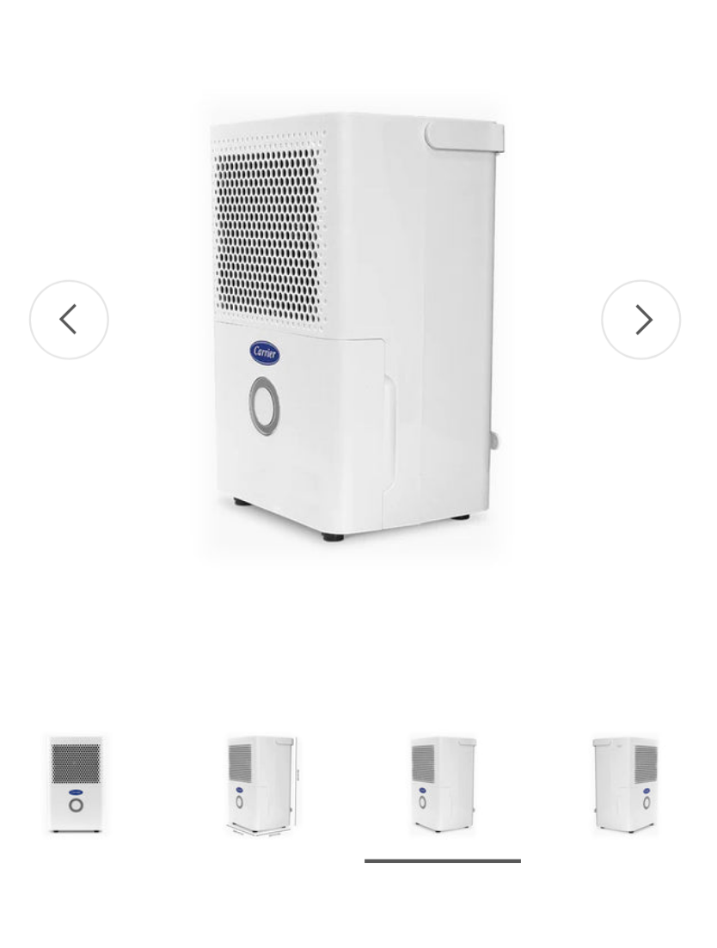
click at [301, 322] on button "Next" at bounding box center [318, 340] width 36 height 36
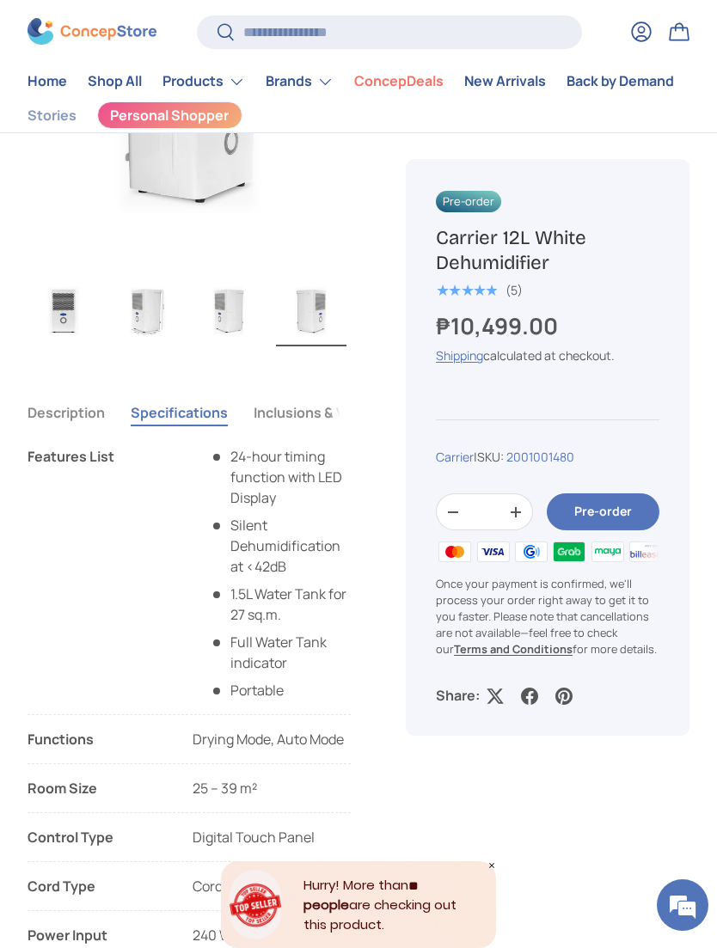
scroll to position [709, 0]
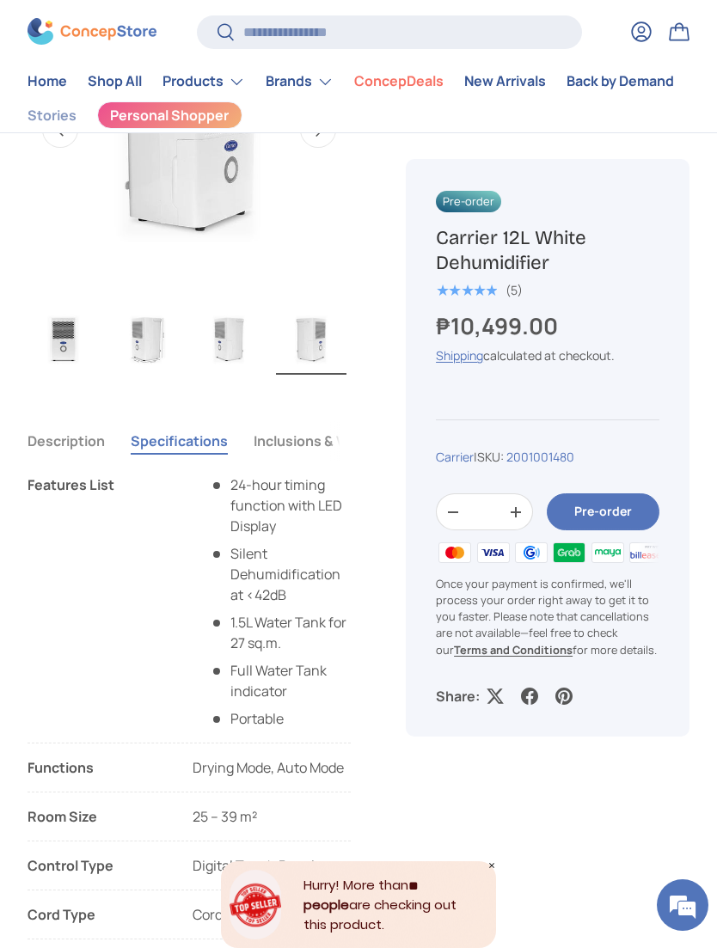
click at [66, 444] on button "Description" at bounding box center [66, 441] width 77 height 40
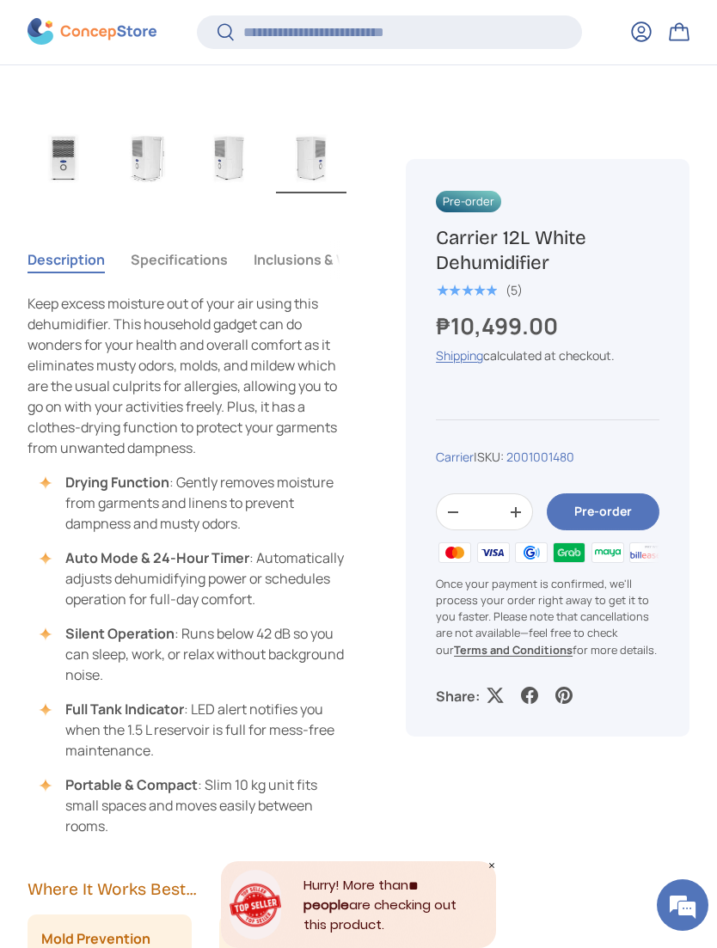
scroll to position [890, 0]
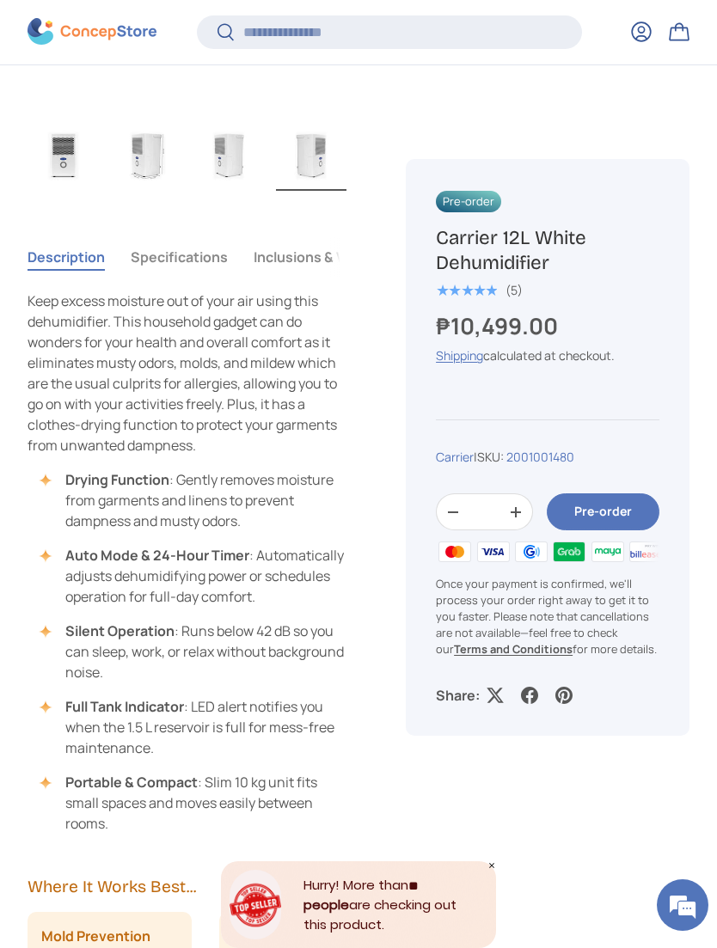
click at [300, 255] on button "Inclusions & Warranty" at bounding box center [326, 257] width 144 height 40
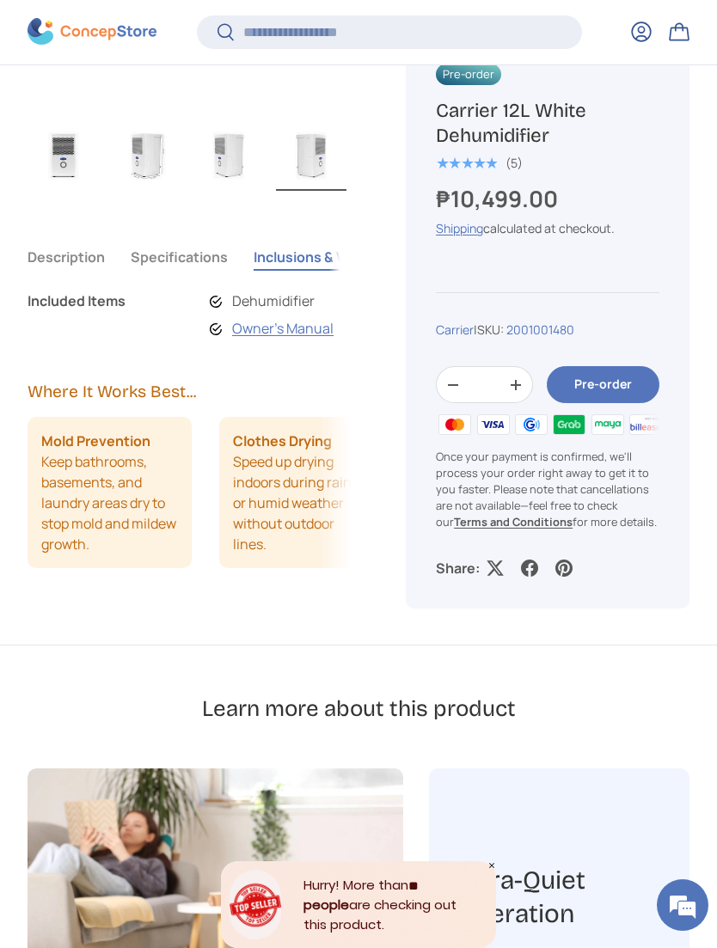
click at [255, 337] on link "Owner's Manual" at bounding box center [282, 328] width 101 height 19
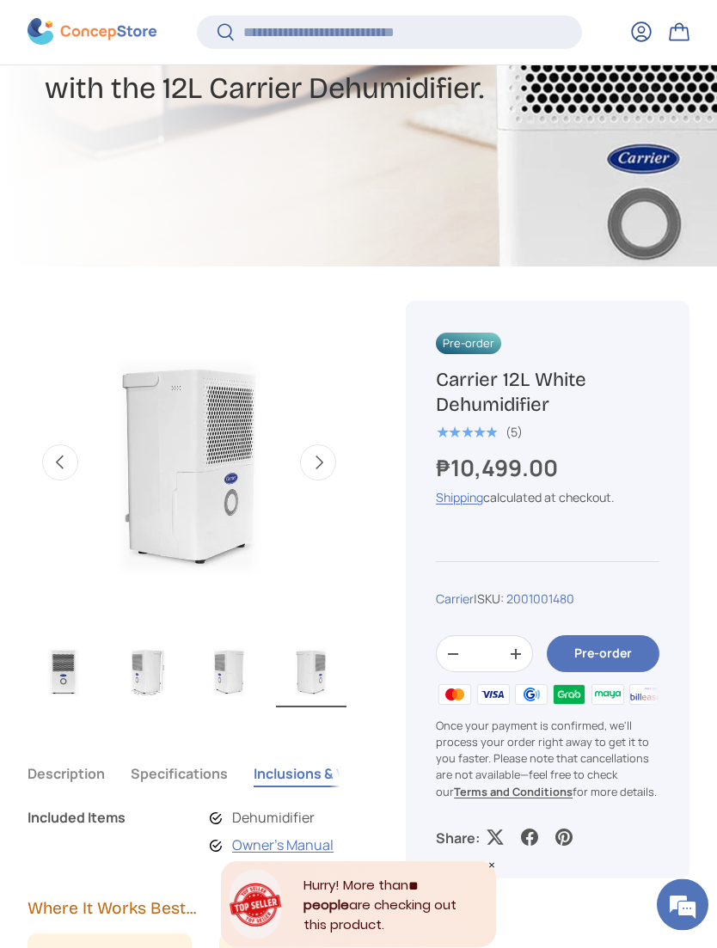
scroll to position [373, 0]
click at [138, 673] on img "Gallery Viewer" at bounding box center [146, 671] width 70 height 72
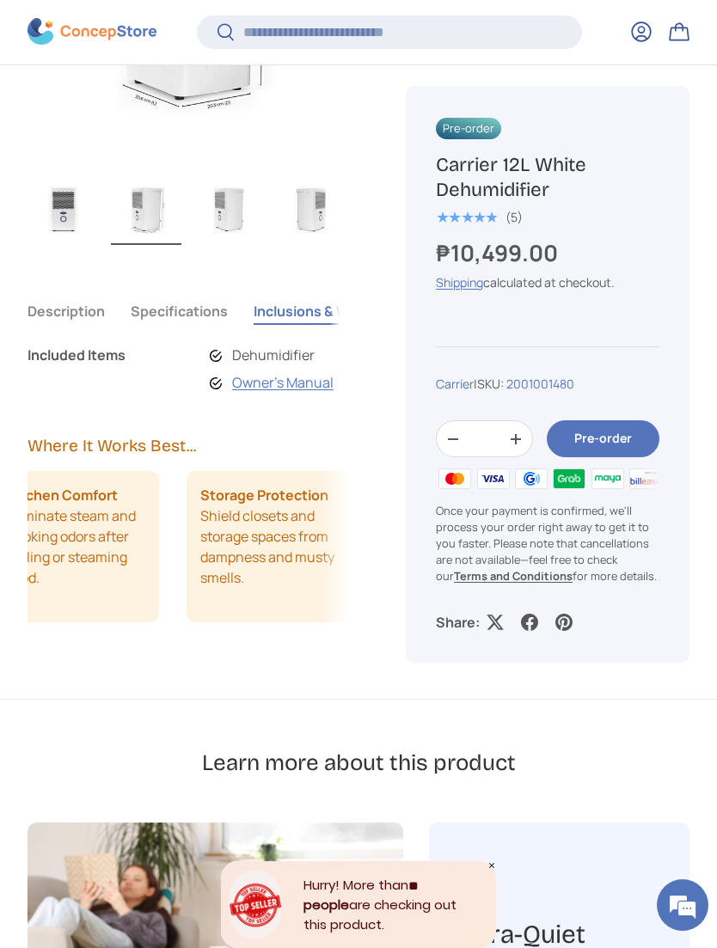
scroll to position [0, 609]
click at [487, 579] on strong "Terms and Conditions" at bounding box center [513, 575] width 119 height 15
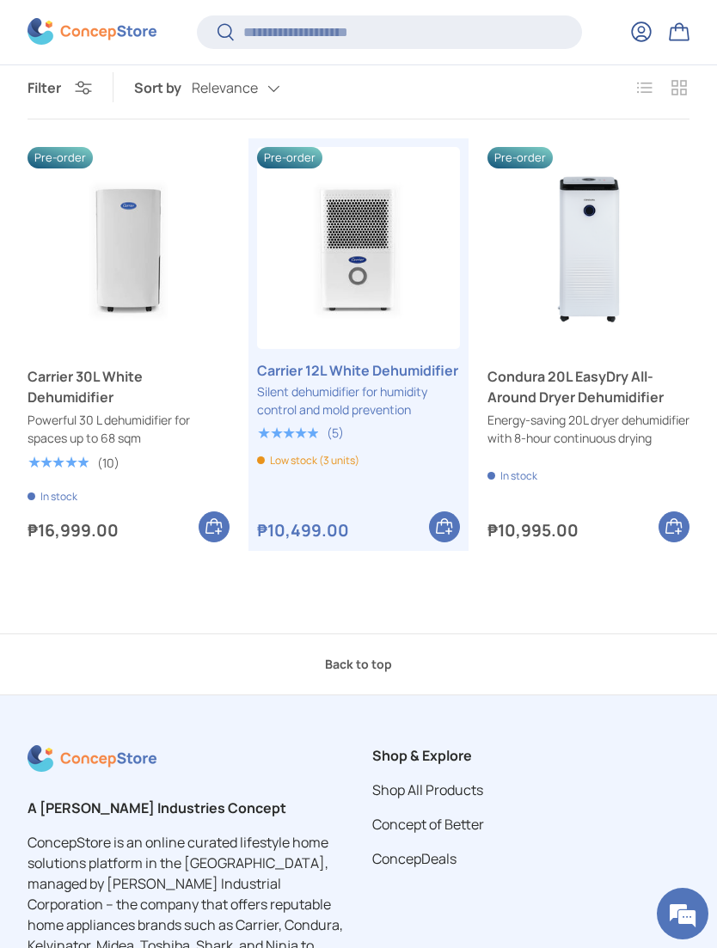
click at [92, 242] on img "Carrier 30L White Dehumidifier" at bounding box center [129, 248] width 202 height 202
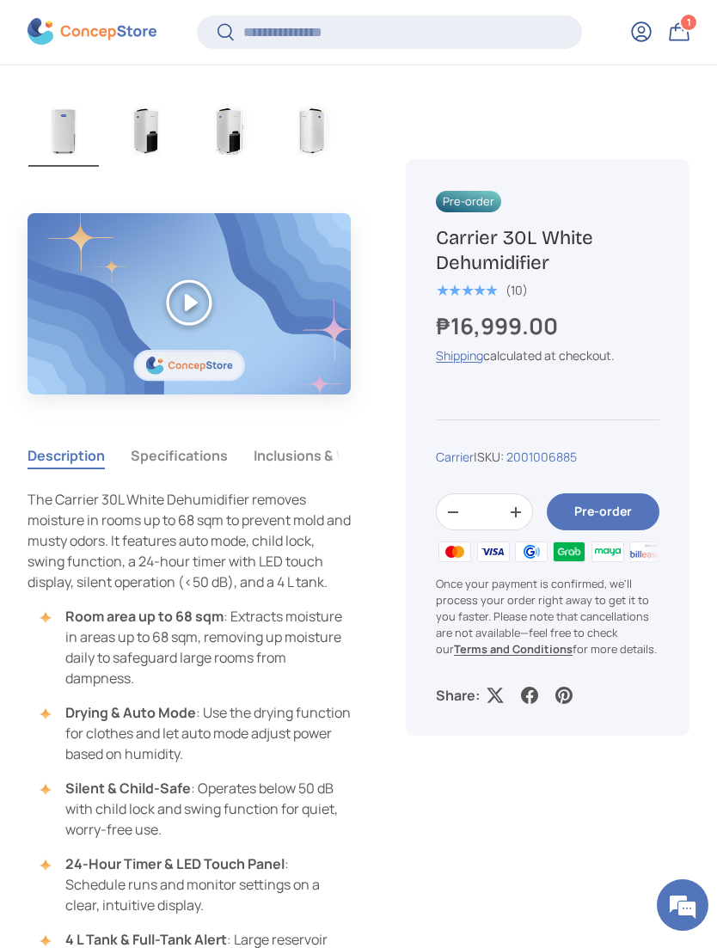
click at [139, 138] on img "Gallery Viewer" at bounding box center [146, 131] width 70 height 72
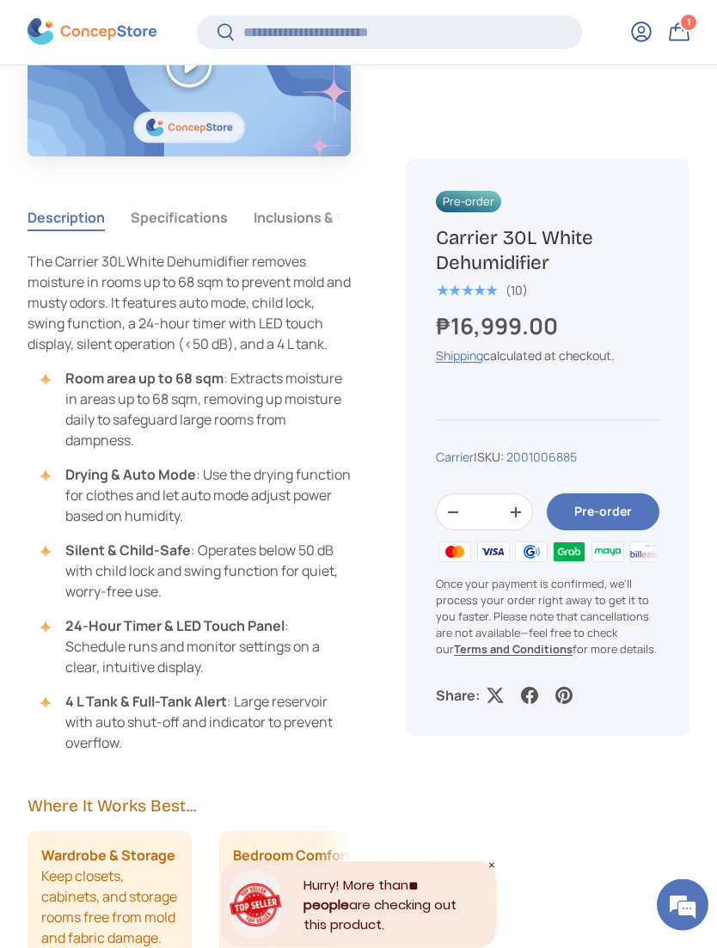
scroll to position [1152, 0]
click at [168, 217] on button "Specifications" at bounding box center [179, 218] width 97 height 40
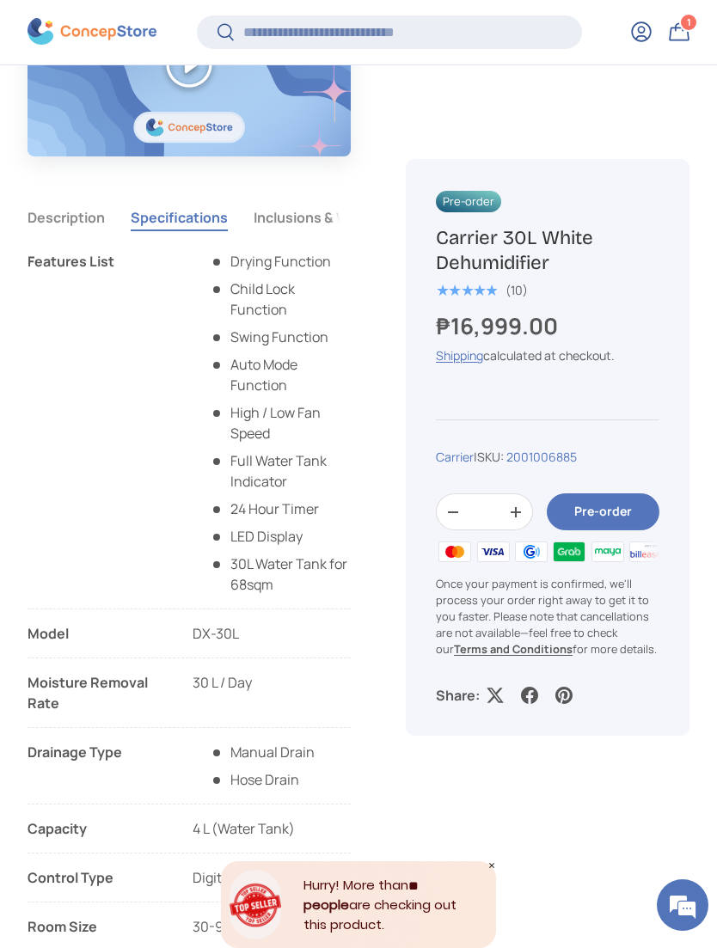
scroll to position [0, 0]
click at [50, 218] on button "Description" at bounding box center [66, 218] width 77 height 40
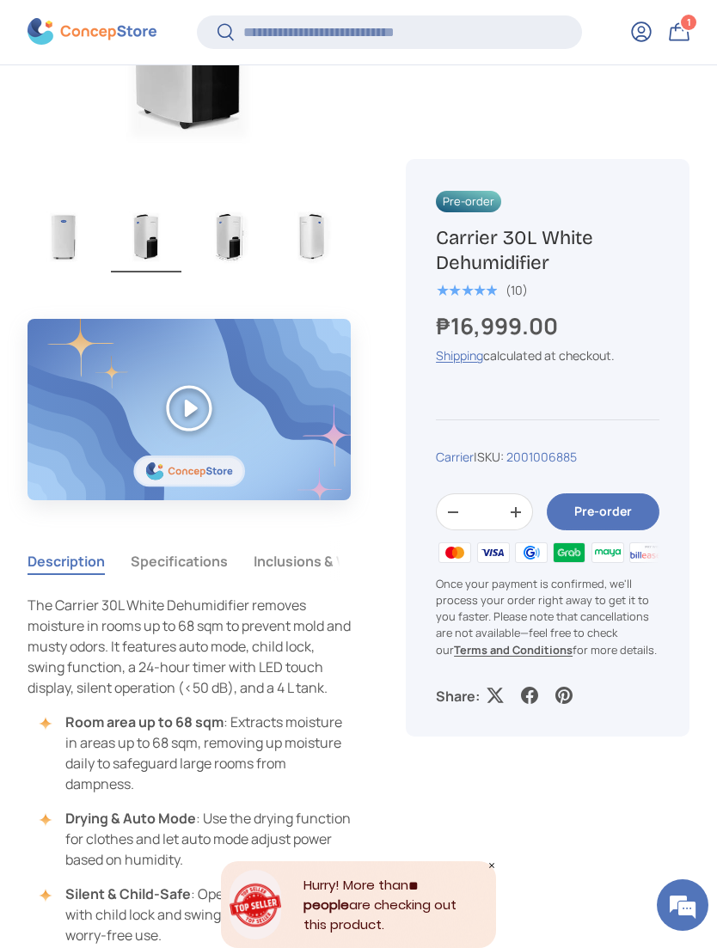
scroll to position [809, 0]
click at [177, 556] on button "Specifications" at bounding box center [179, 561] width 97 height 40
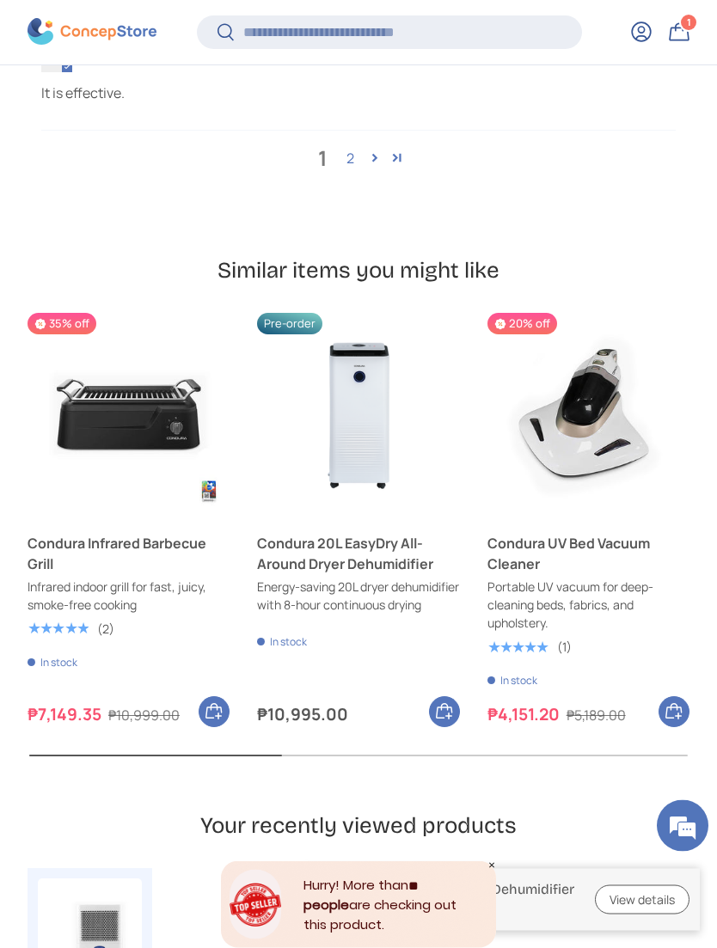
scroll to position [5737, 0]
click at [367, 327] on img "Condura 20L EasyDry All-Around Dryer Dehumidifier" at bounding box center [358, 414] width 202 height 202
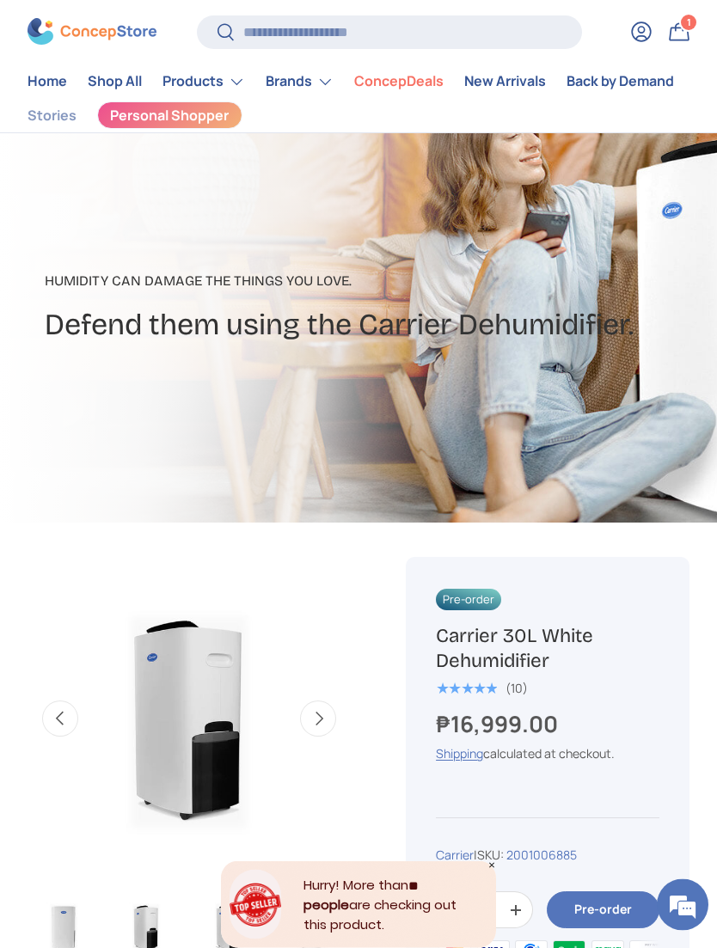
scroll to position [121, 0]
click at [697, 929] on em at bounding box center [682, 905] width 46 height 46
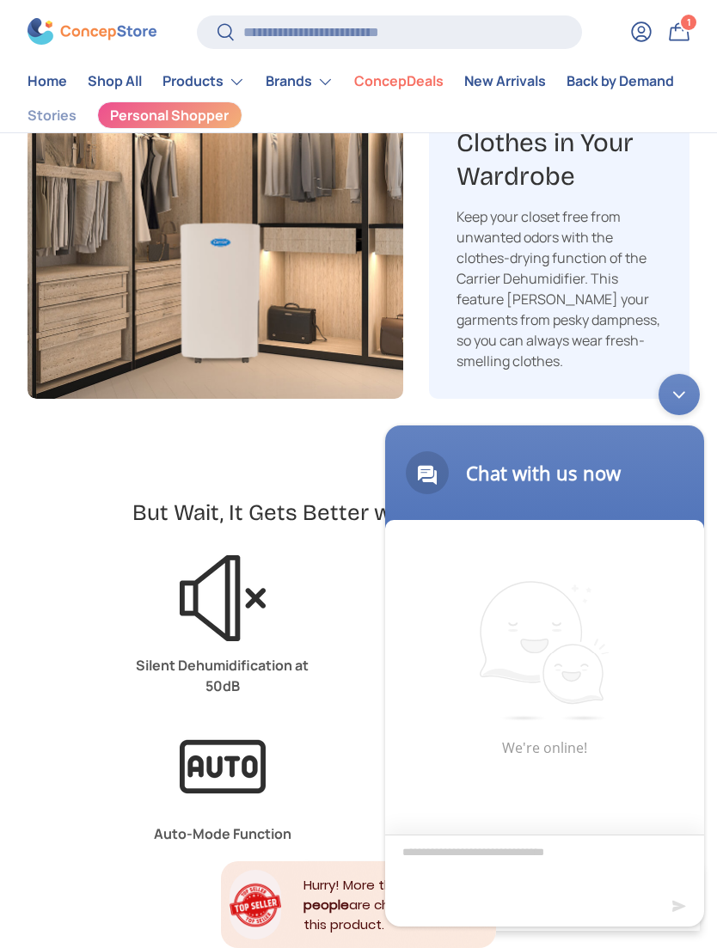
scroll to position [3543, 0]
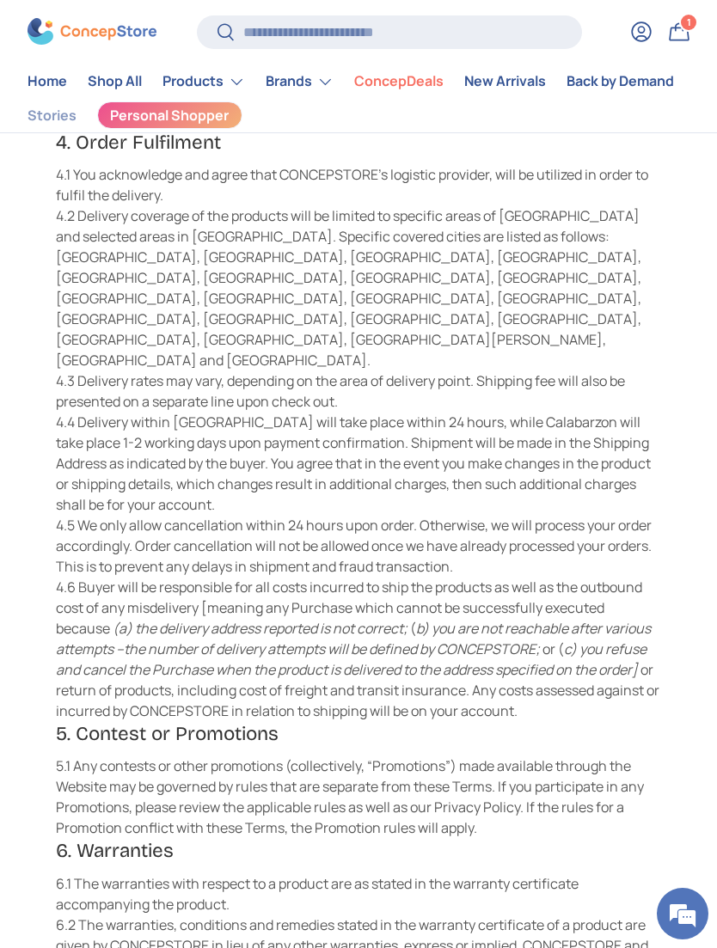
click at [392, 518] on div "4.5 We only allow cancellation within 24 hours upon order. Otherwise, we will p…" at bounding box center [358, 546] width 605 height 62
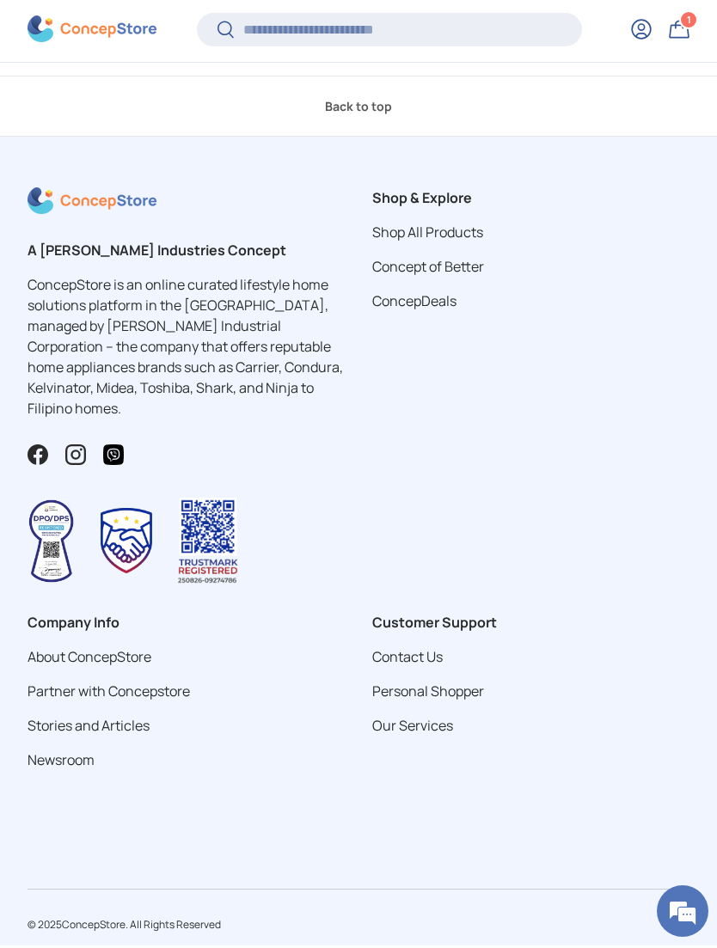
scroll to position [4907, 0]
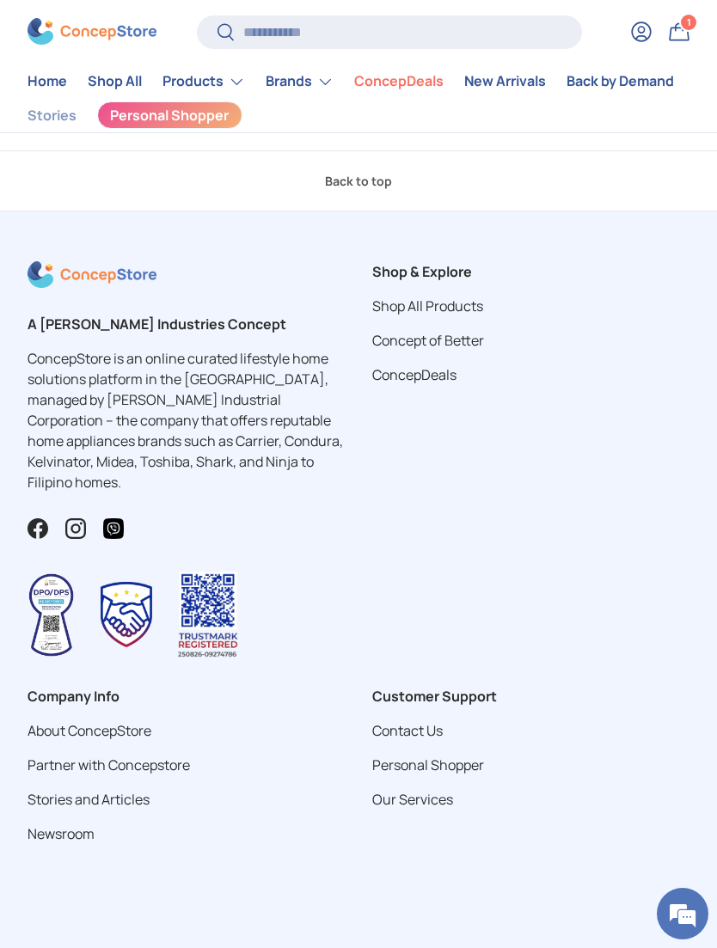
click at [409, 721] on link "Contact Us" at bounding box center [407, 730] width 70 height 19
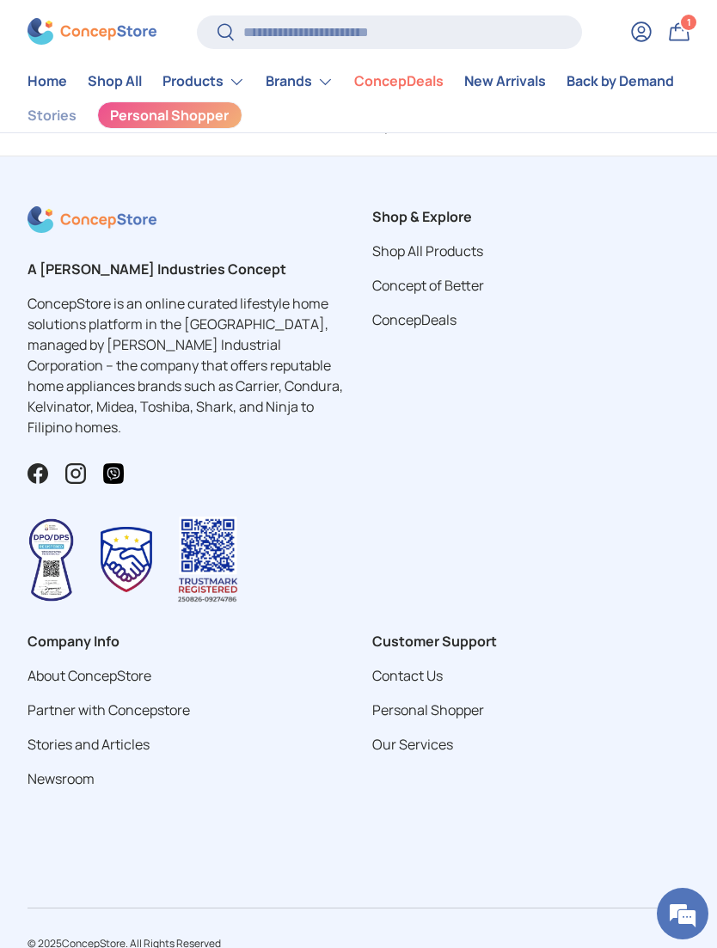
click at [398, 666] on link "Contact Us" at bounding box center [407, 675] width 70 height 19
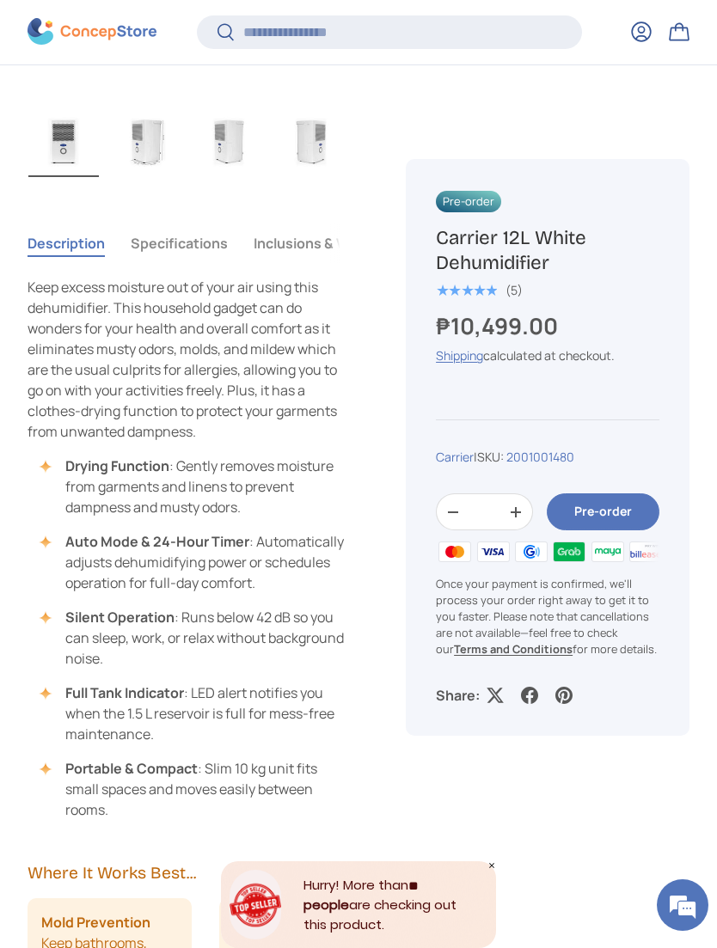
click at [477, 656] on strong "Terms and Conditions" at bounding box center [513, 649] width 119 height 15
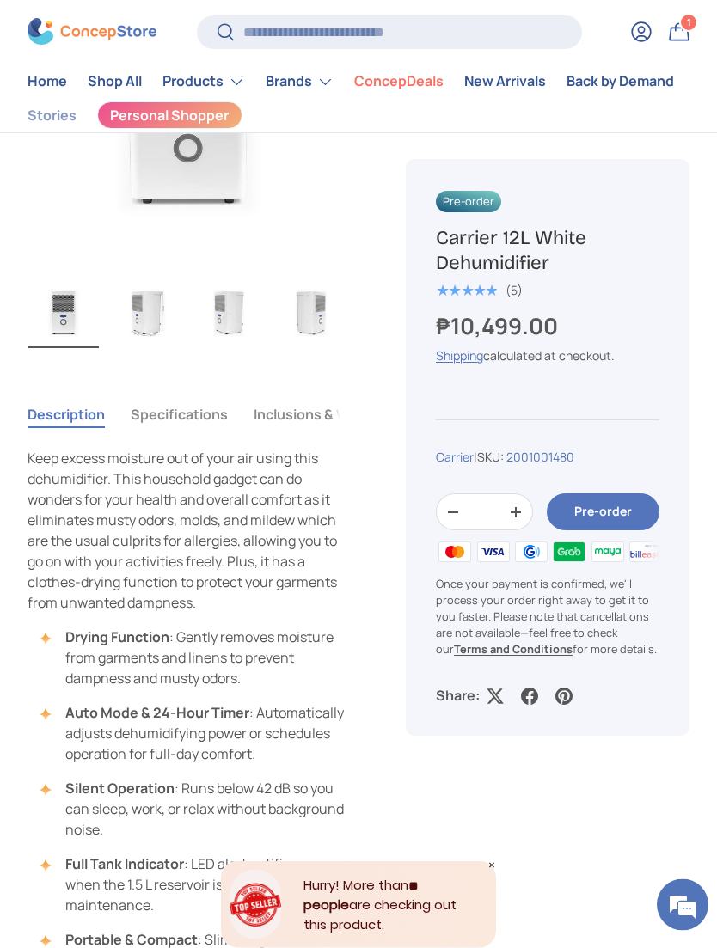
scroll to position [736, 0]
click at [172, 422] on button "Specifications" at bounding box center [179, 415] width 97 height 40
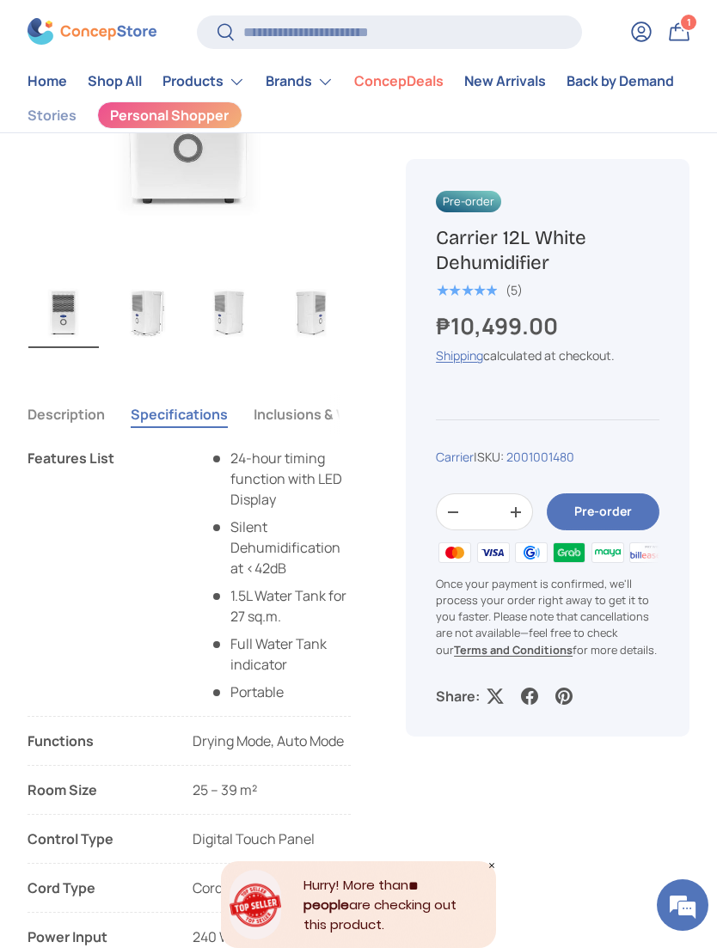
click at [134, 310] on img "Gallery Viewer" at bounding box center [146, 312] width 70 height 72
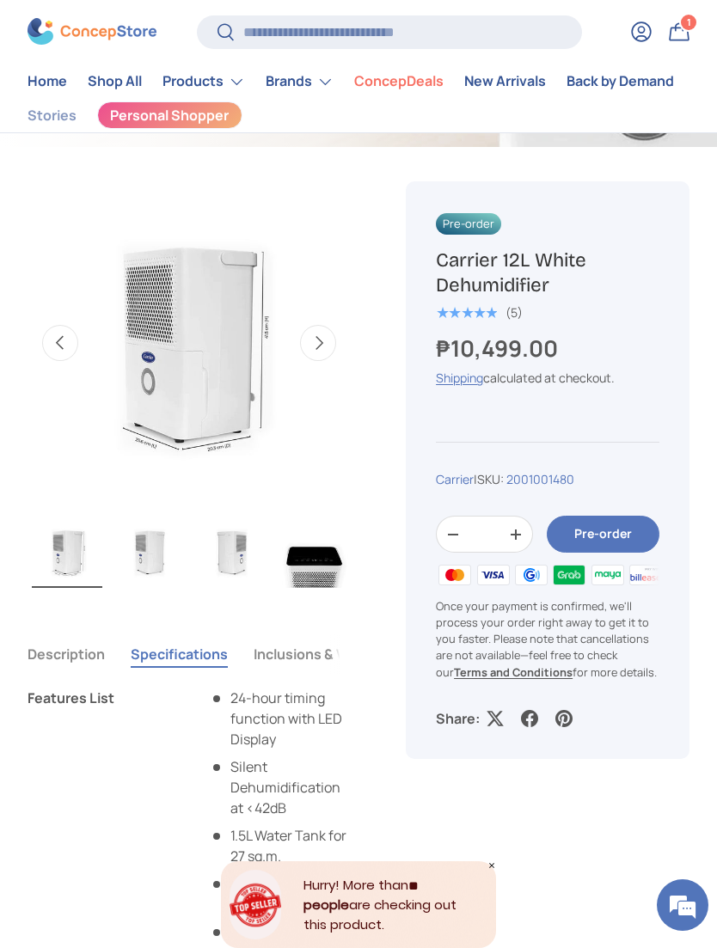
scroll to position [0, 79]
click at [224, 551] on img "Gallery Viewer" at bounding box center [232, 552] width 70 height 72
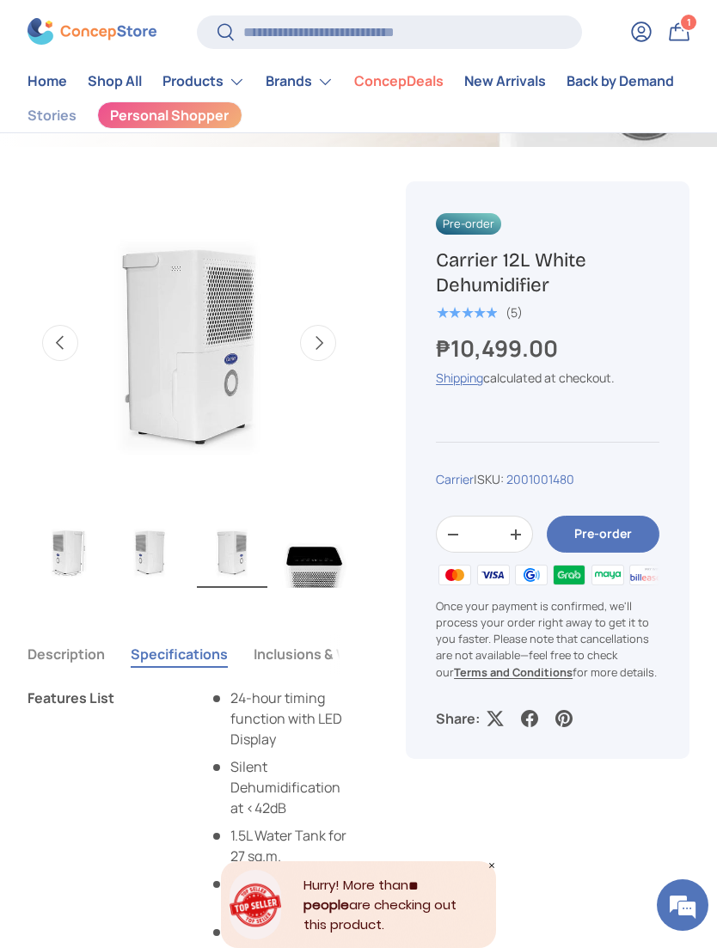
click at [152, 536] on img "Gallery Viewer" at bounding box center [149, 552] width 70 height 72
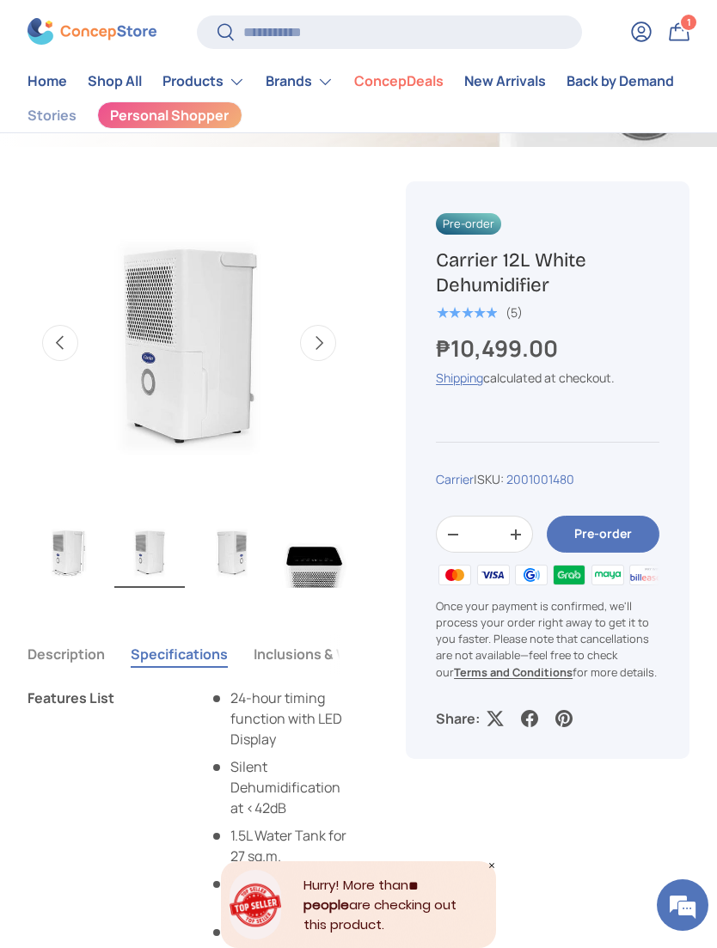
click at [311, 571] on img "Gallery Viewer" at bounding box center [314, 552] width 70 height 72
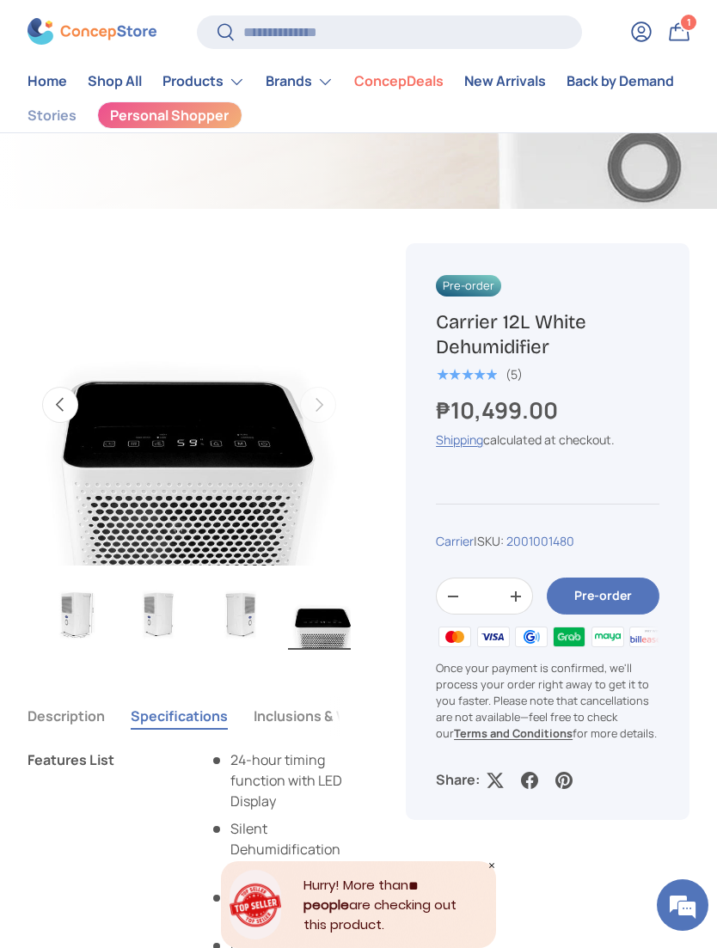
scroll to position [0, 79]
click at [681, 904] on em at bounding box center [682, 905] width 46 height 46
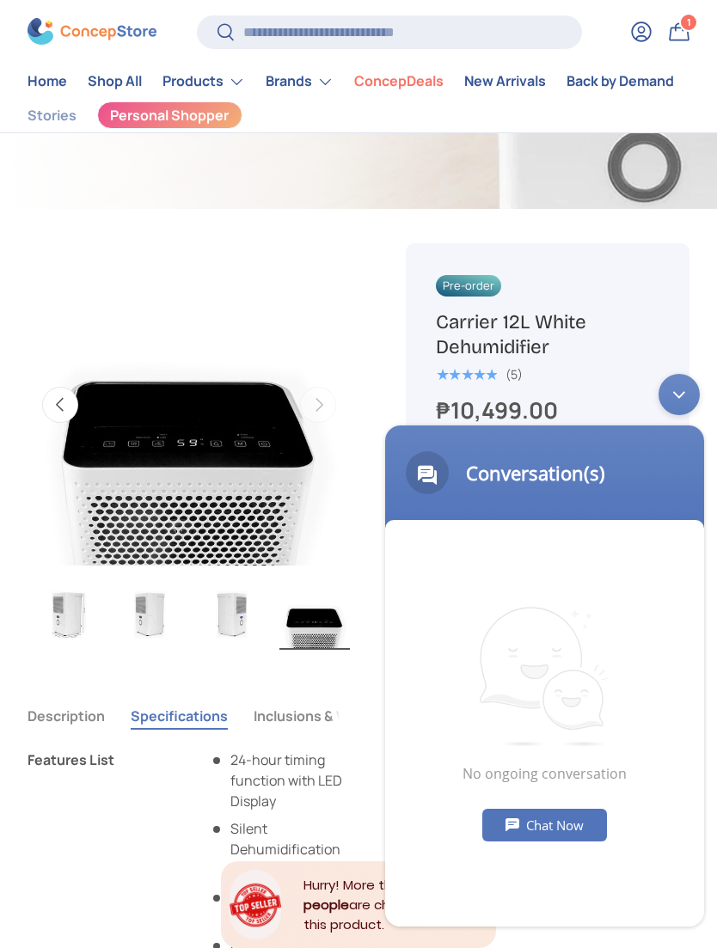
click at [552, 817] on div "Chat Now" at bounding box center [544, 825] width 125 height 33
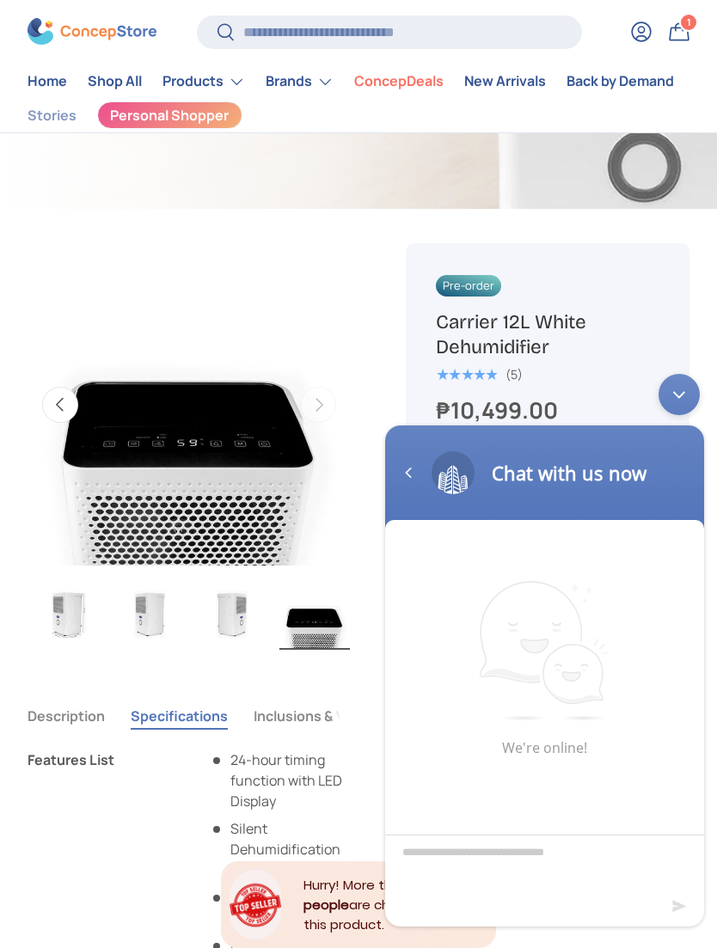
scroll to position [679, 0]
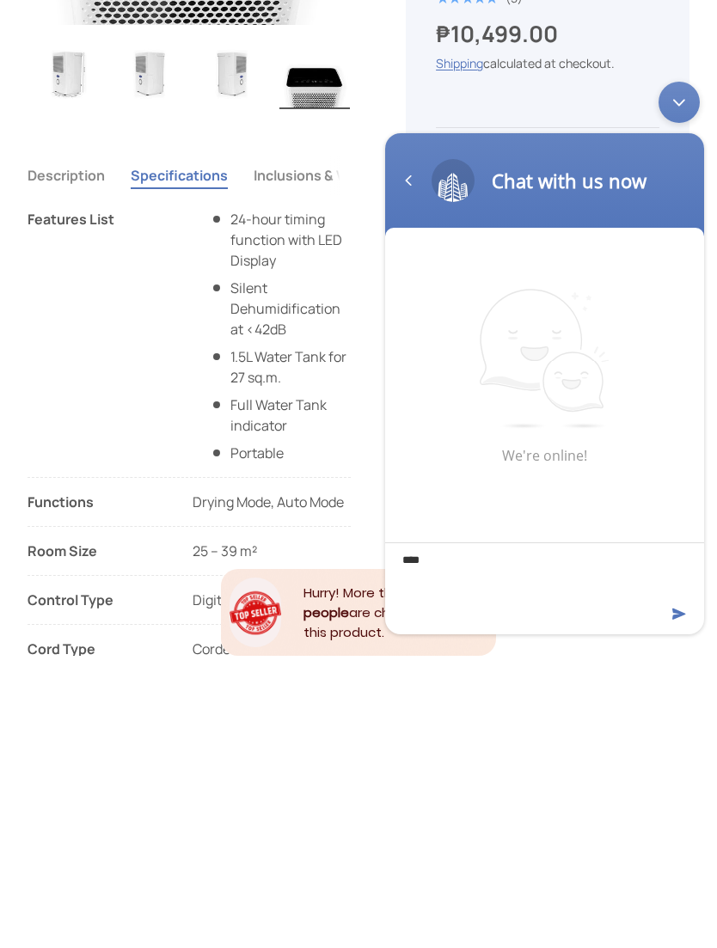
type textarea "*****"
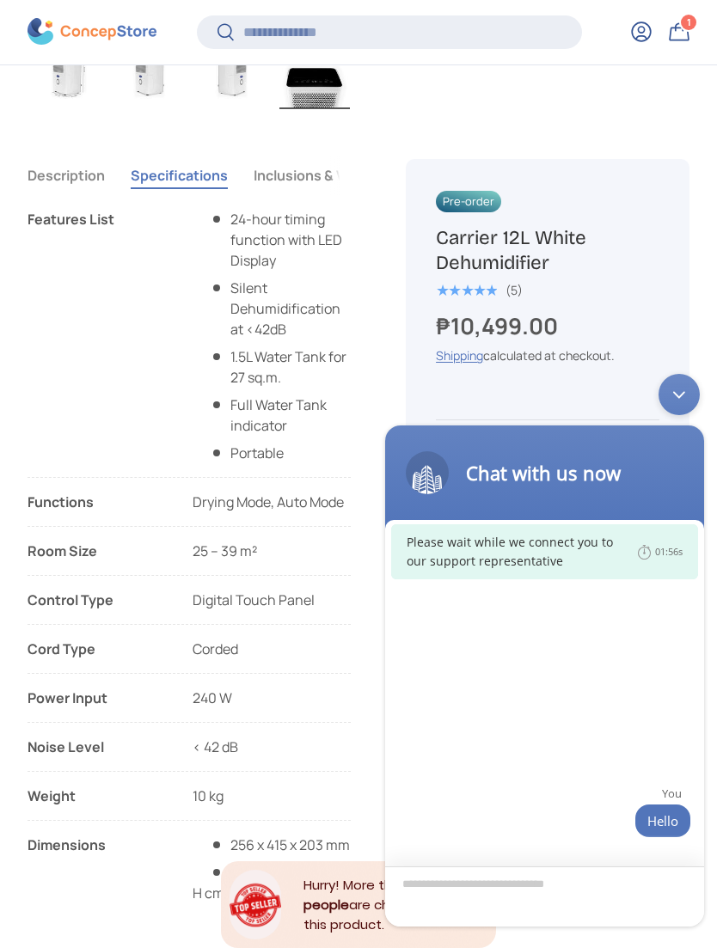
click at [594, 884] on textarea "Type your message and hit 'Enter'" at bounding box center [544, 897] width 319 height 60
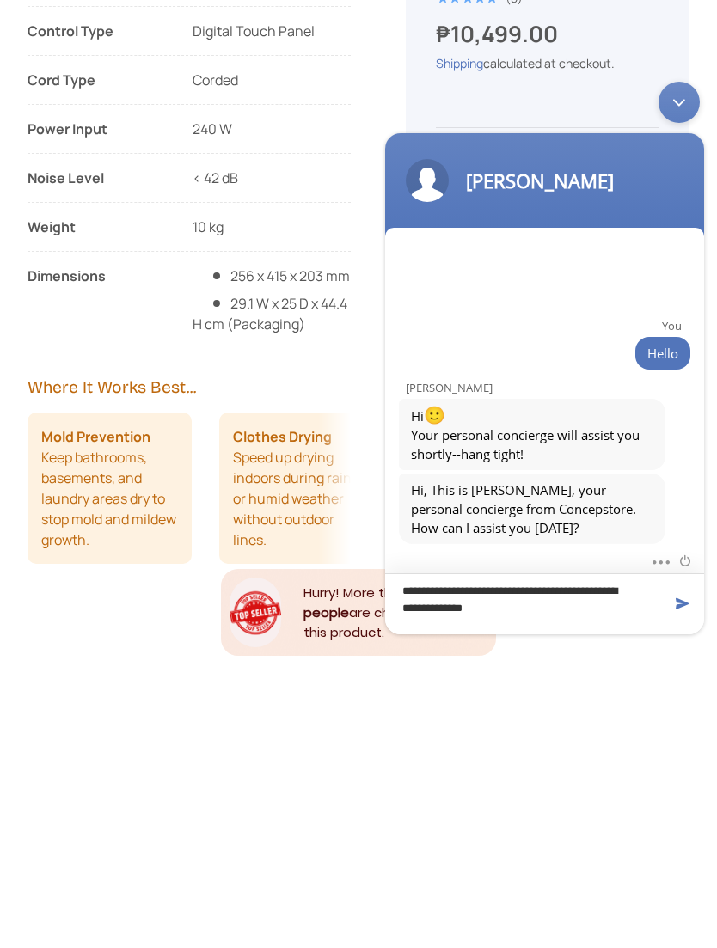
click at [575, 594] on textarea "**********" at bounding box center [544, 603] width 319 height 61
type textarea "**********"
click at [674, 606] on span at bounding box center [682, 603] width 17 height 17
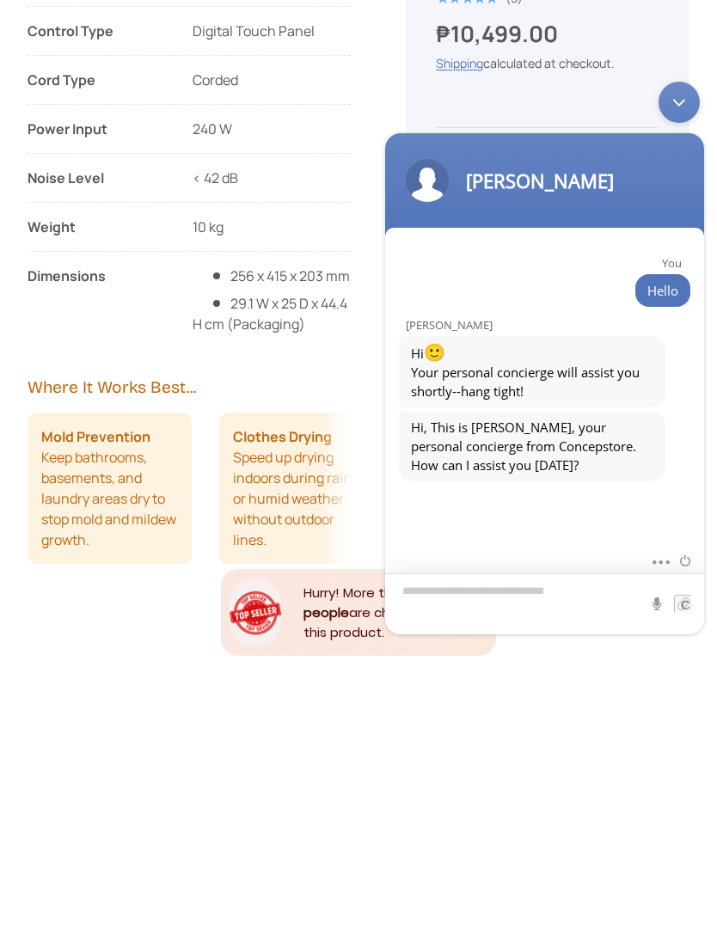
scroll to position [18, 0]
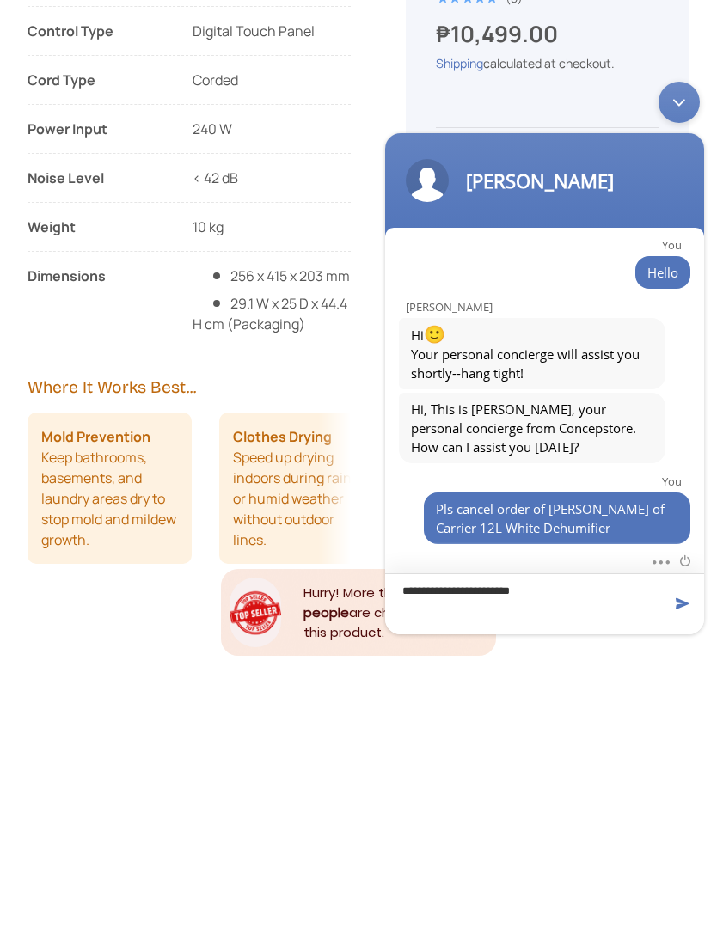
click at [681, 613] on textarea "**********" at bounding box center [544, 603] width 319 height 61
type textarea "**********"
click at [682, 610] on span at bounding box center [682, 603] width 17 height 17
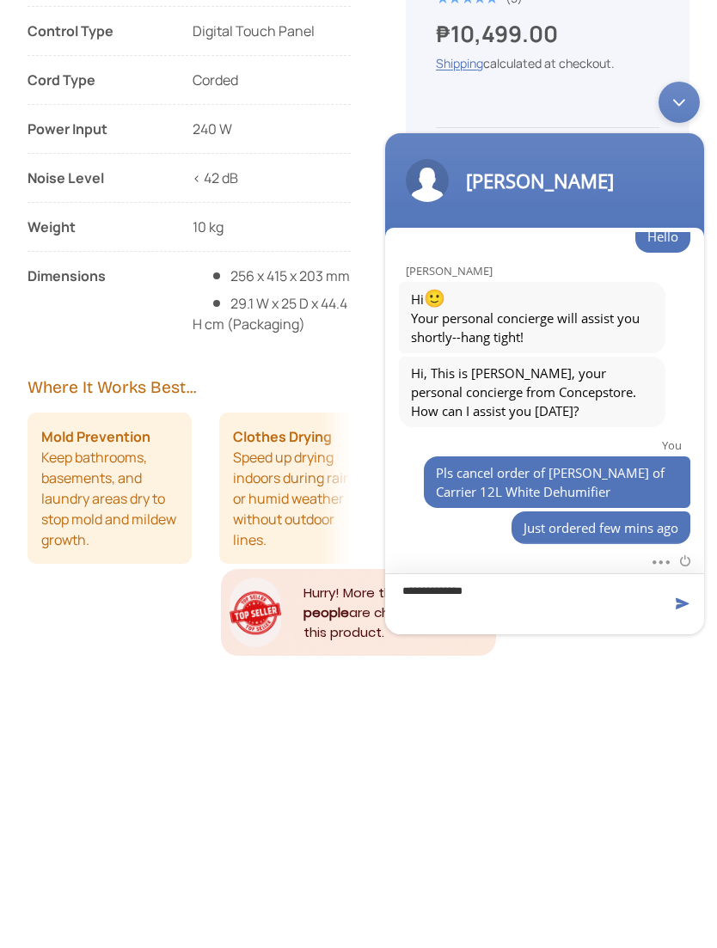
type textarea "**********"
click at [674, 602] on span at bounding box center [682, 603] width 17 height 17
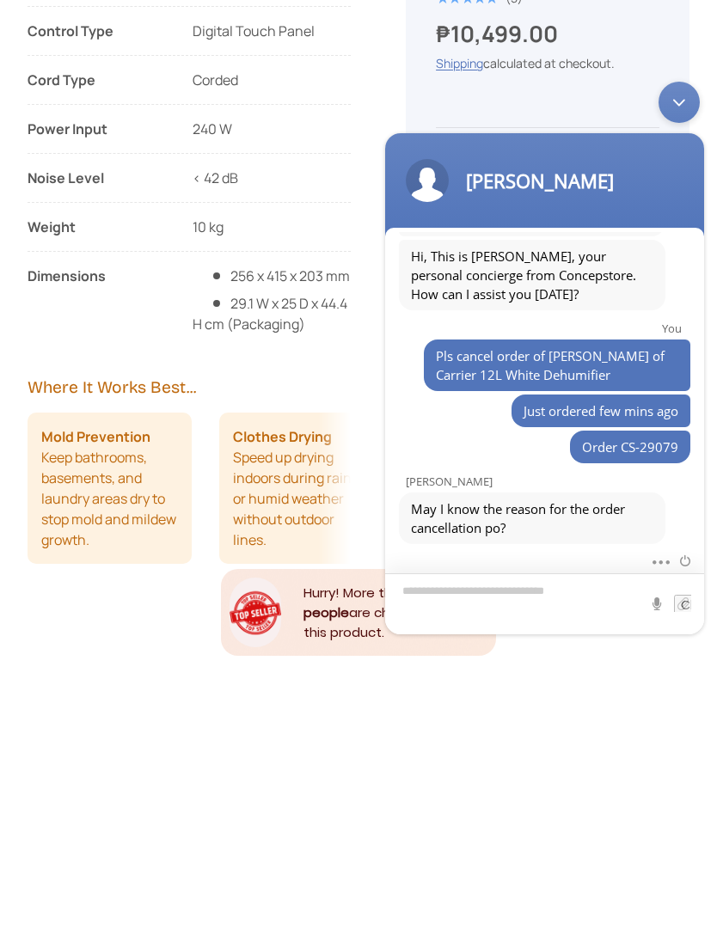
scroll to position [171, 0]
type textarea "*"
type textarea "**********"
click at [687, 610] on span at bounding box center [682, 603] width 17 height 17
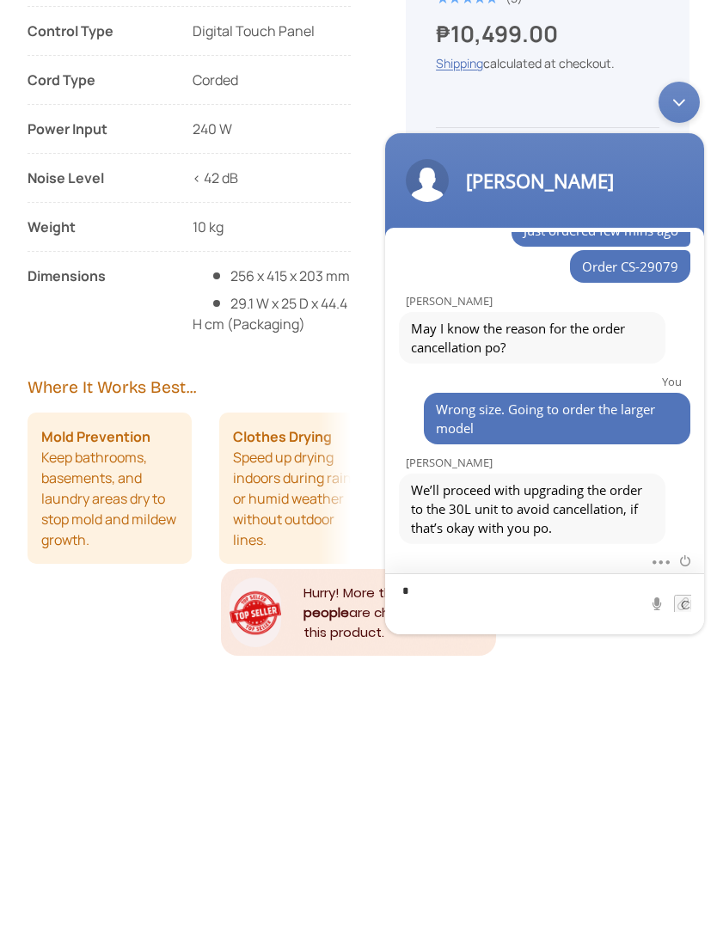
scroll to position [352, 0]
type textarea "****"
click at [671, 608] on div at bounding box center [673, 603] width 52 height 17
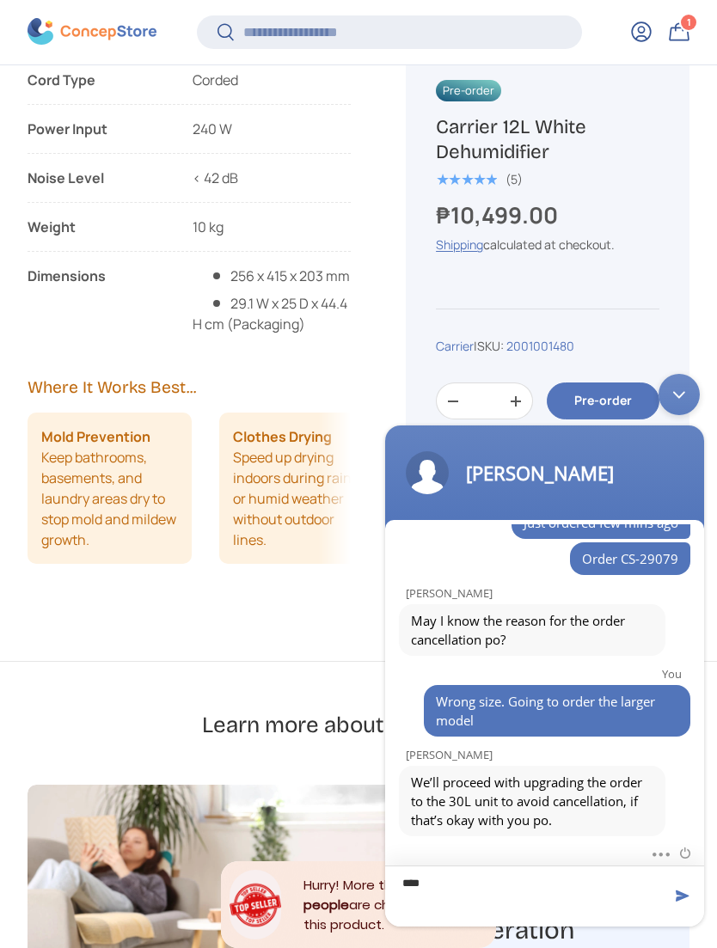
click at [525, 890] on textarea "****" at bounding box center [544, 896] width 319 height 61
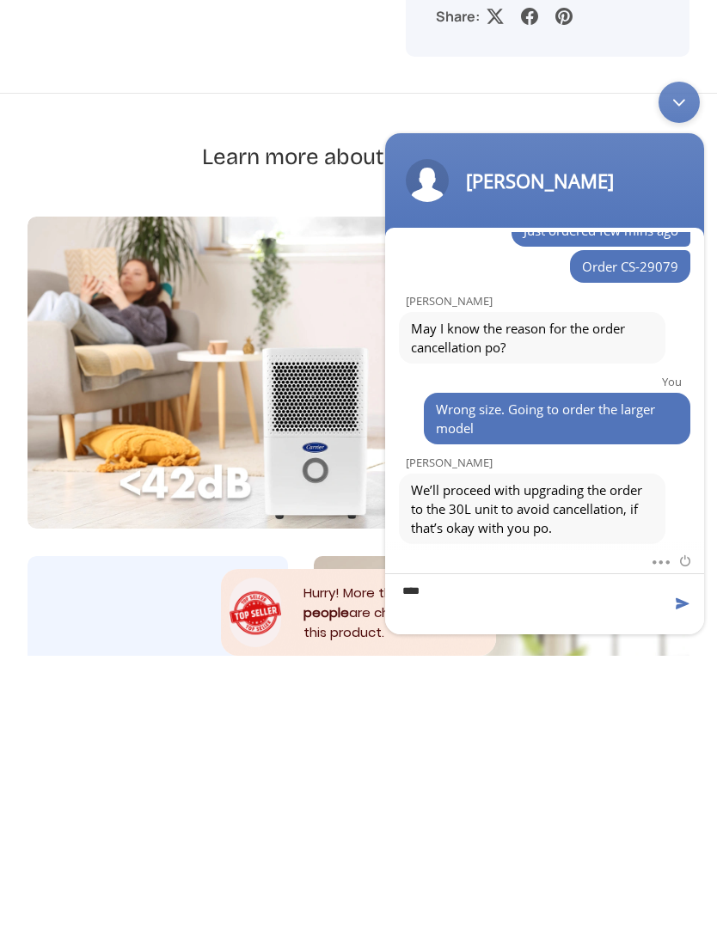
click at [677, 604] on span at bounding box center [682, 603] width 17 height 17
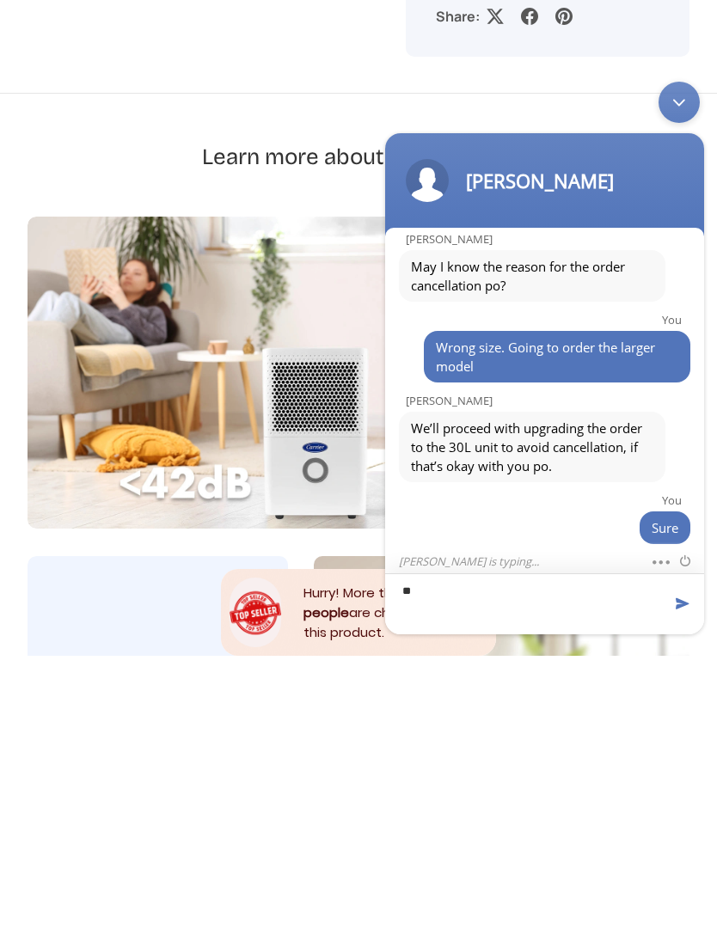
type textarea "*"
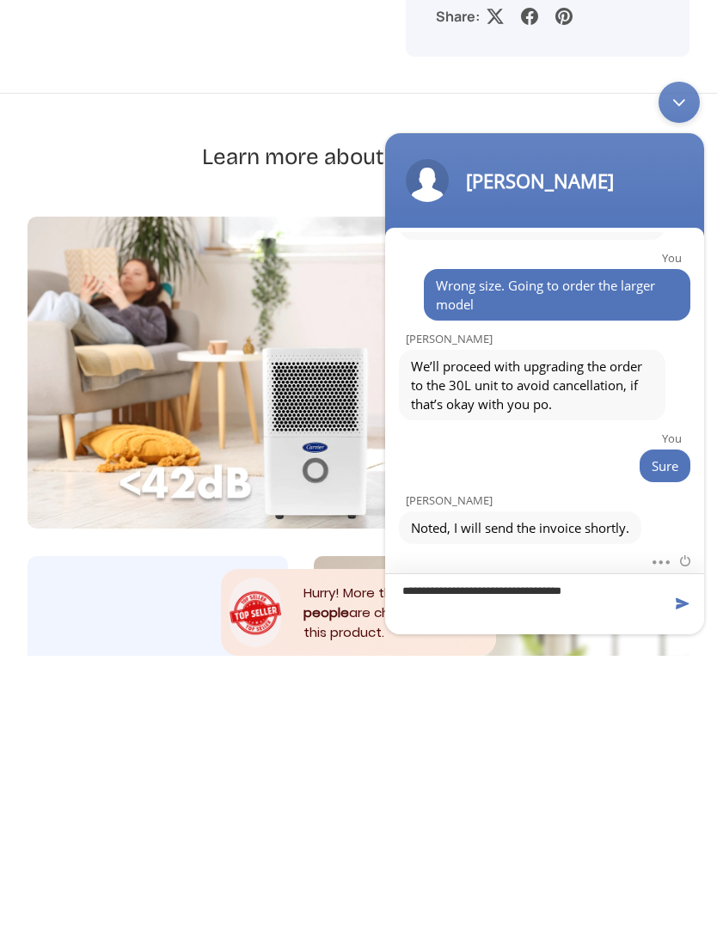
click at [437, 592] on textarea "**********" at bounding box center [544, 603] width 319 height 61
click at [603, 591] on textarea "**********" at bounding box center [544, 603] width 319 height 61
click at [433, 594] on textarea "**********" at bounding box center [544, 603] width 319 height 61
type textarea "**********"
click at [678, 607] on span at bounding box center [682, 603] width 17 height 17
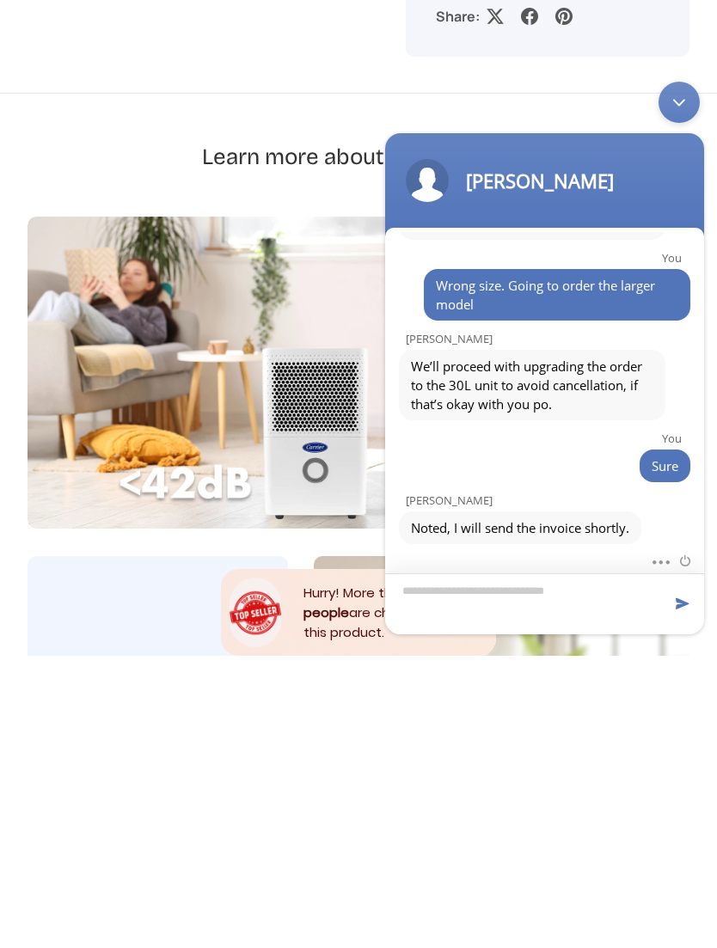
scroll to position [556, 0]
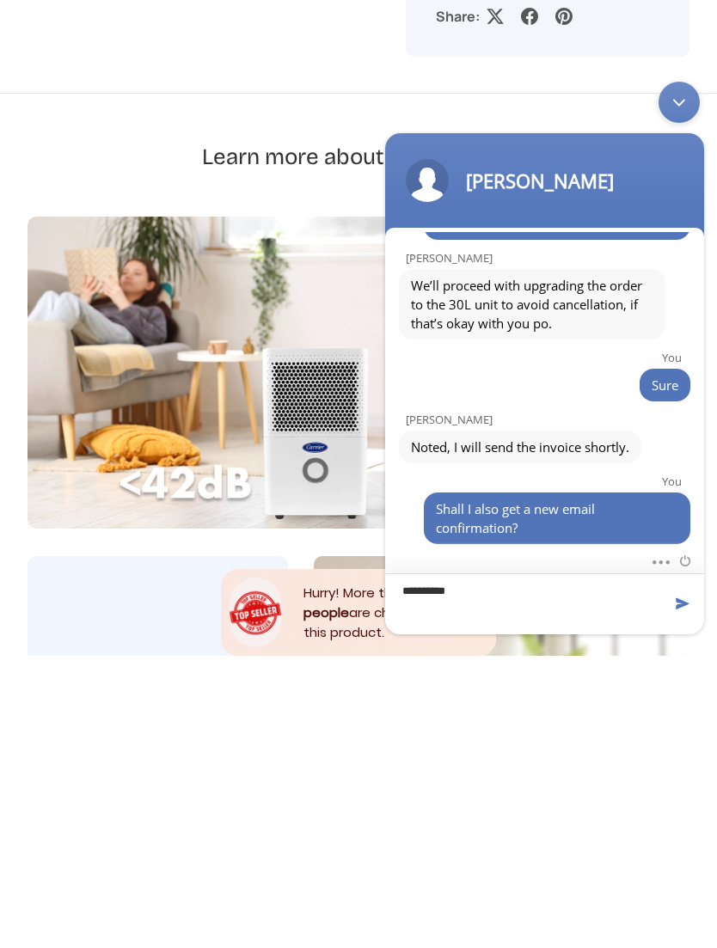
type textarea "**********"
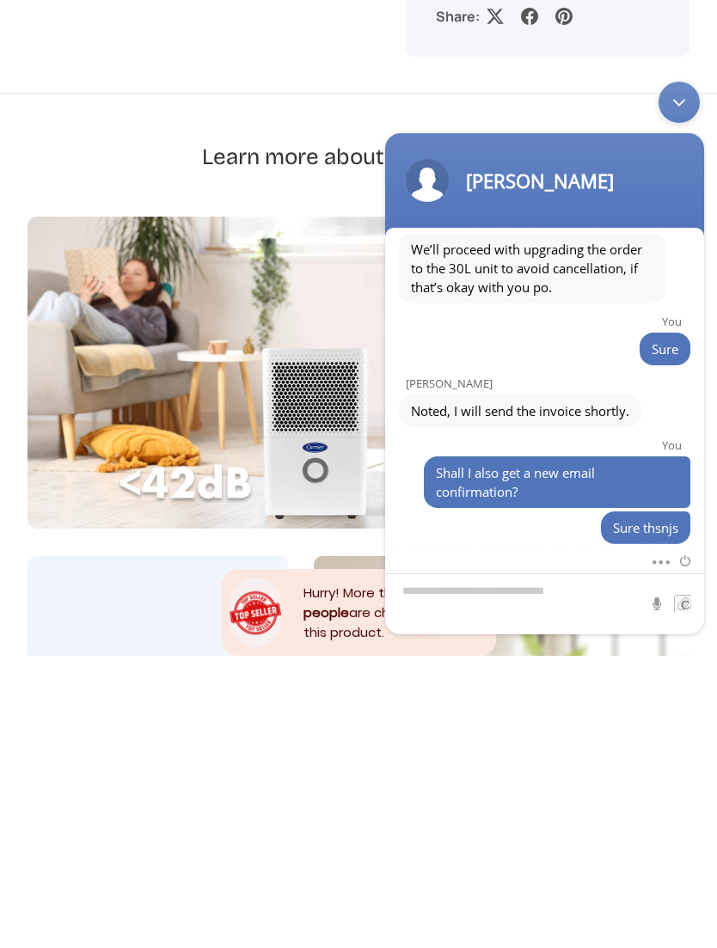
click at [661, 530] on span "Sure thsnjs" at bounding box center [645, 527] width 65 height 19
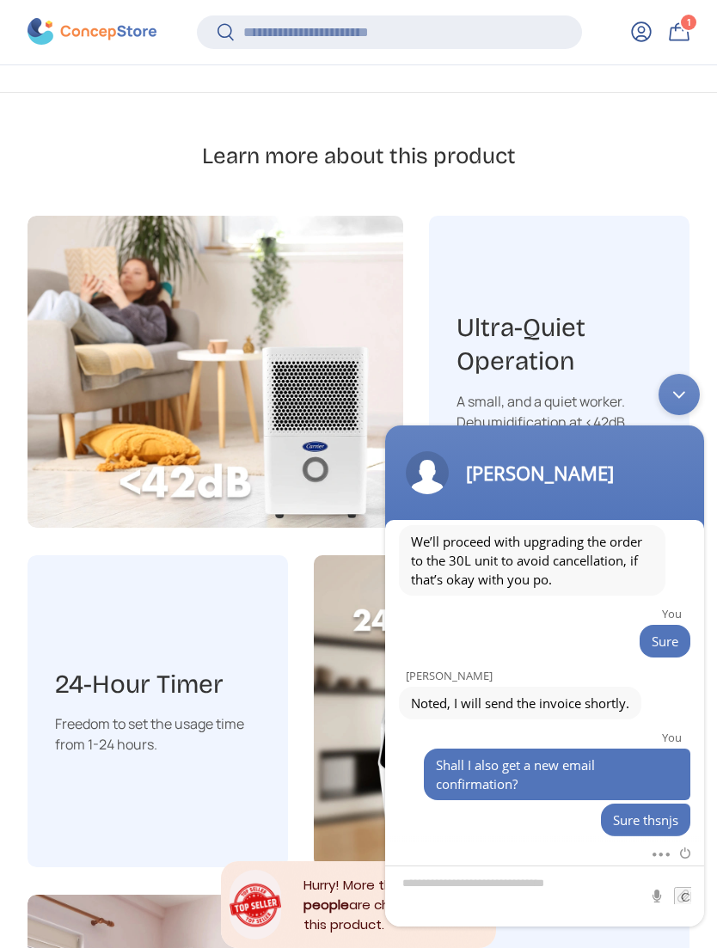
click at [643, 823] on span "Sure thsnjs" at bounding box center [645, 820] width 65 height 19
click at [554, 882] on textarea "Type your message and hit 'Enter'" at bounding box center [544, 896] width 319 height 61
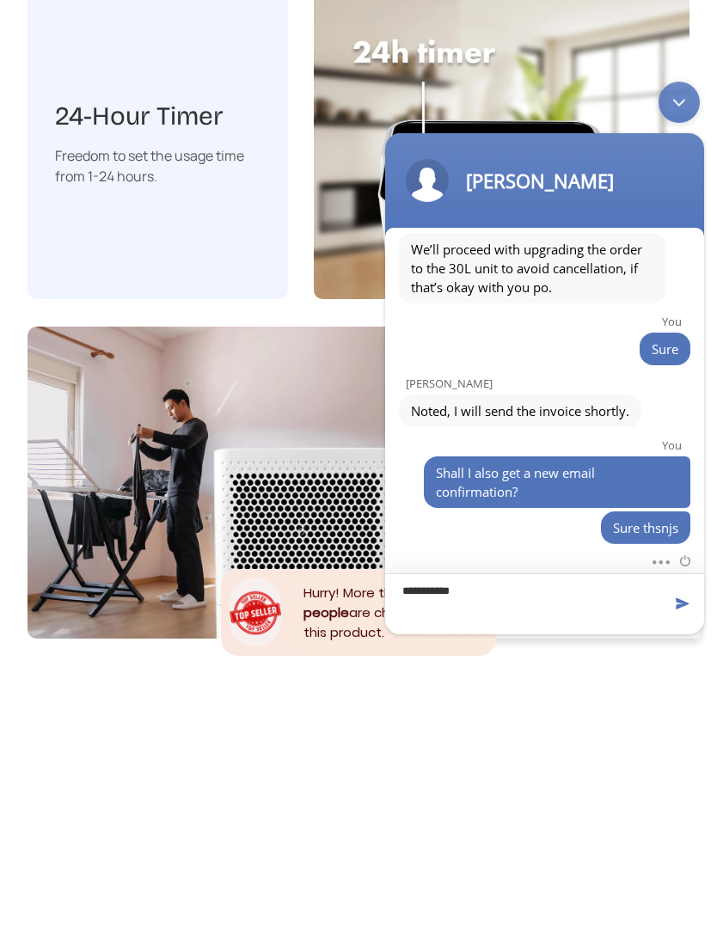
click at [692, 616] on textarea "**********" at bounding box center [544, 603] width 319 height 61
type textarea "**********"
click at [685, 604] on span at bounding box center [682, 603] width 17 height 17
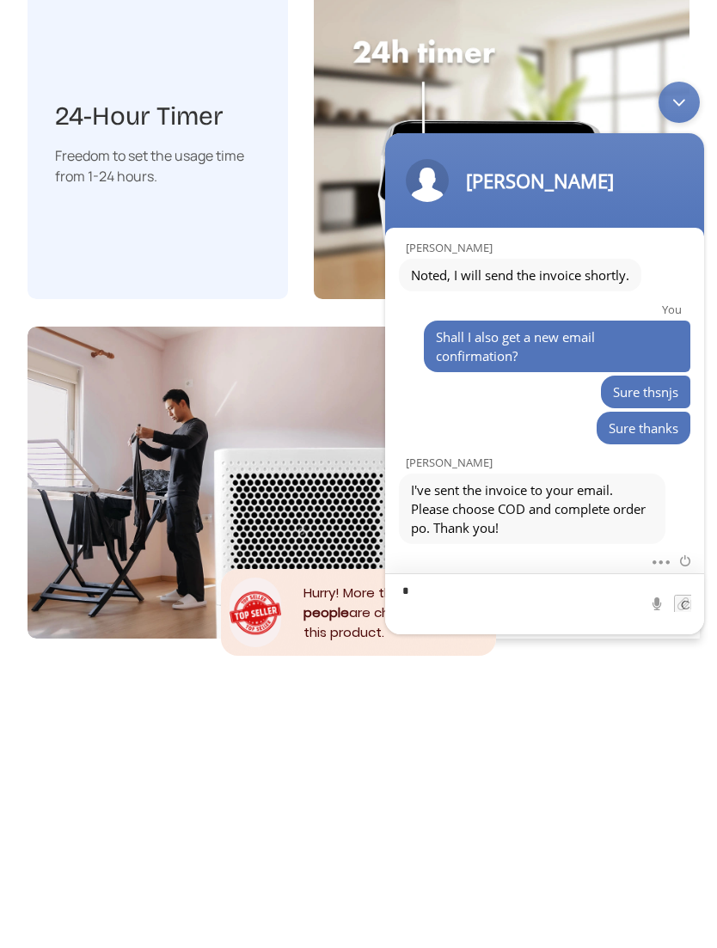
scroll to position [728, 0]
type textarea "****"
click at [677, 604] on span at bounding box center [682, 603] width 17 height 17
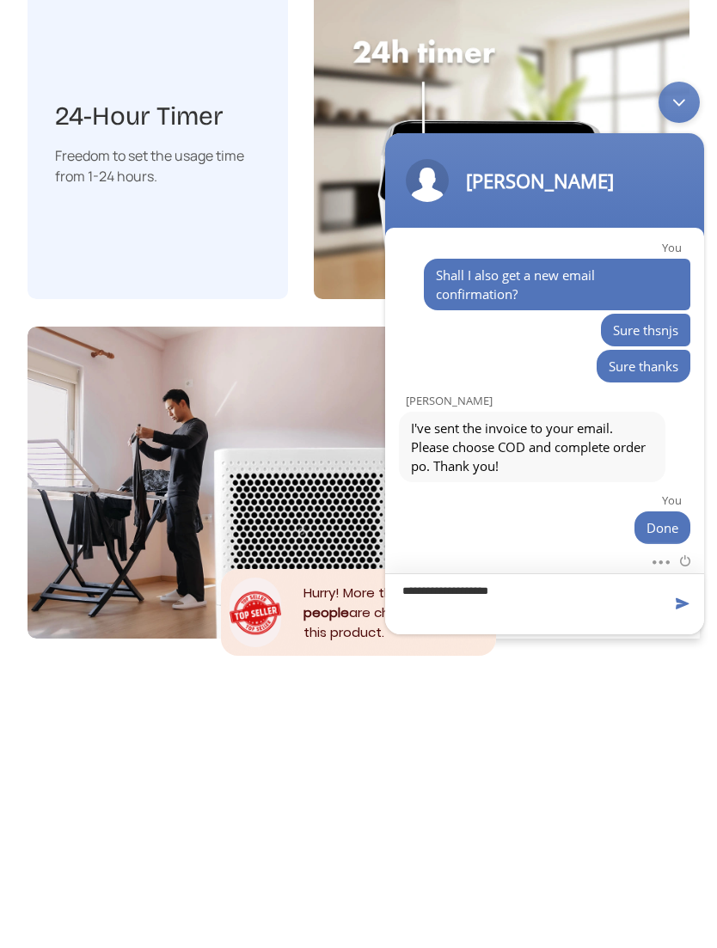
type textarea "**********"
click at [682, 605] on span at bounding box center [682, 603] width 17 height 17
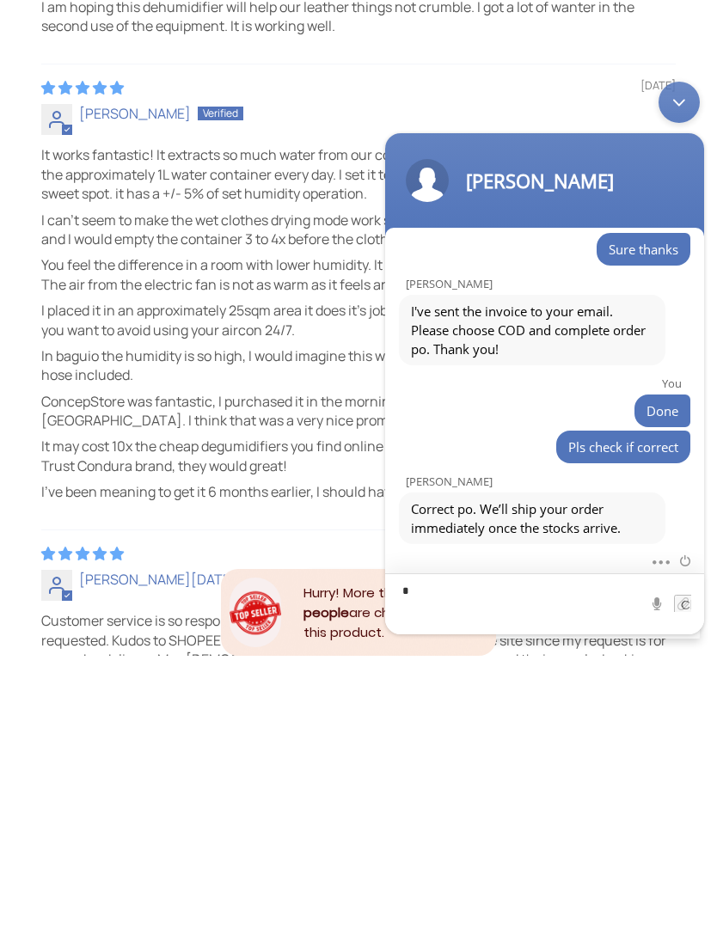
scroll to position [907, 0]
type textarea "********"
click at [677, 609] on span at bounding box center [682, 603] width 17 height 17
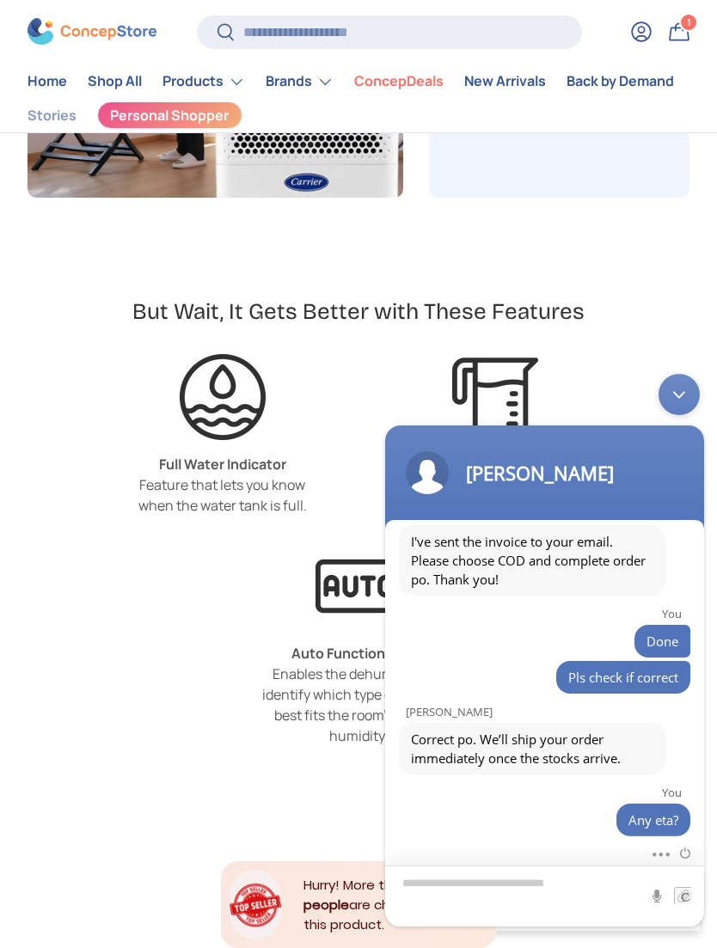
scroll to position [1051, 0]
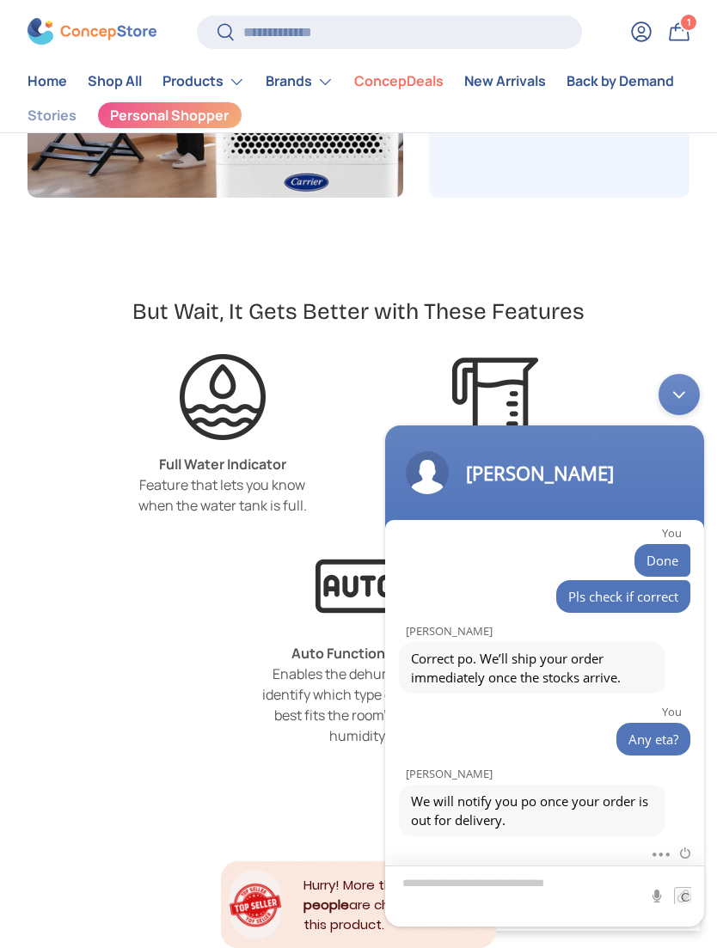
click at [542, 888] on textarea "Type your message and hit 'Enter'" at bounding box center [544, 896] width 319 height 61
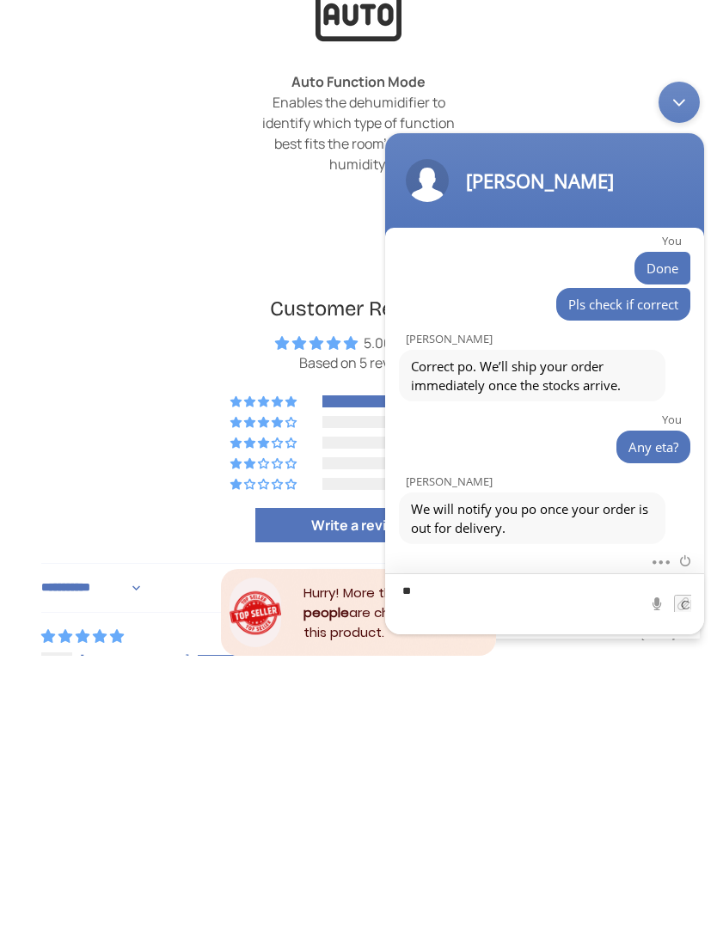
scroll to position [1050, 0]
type textarea "*"
click at [565, 580] on textarea "**********" at bounding box center [544, 599] width 319 height 70
click at [670, 594] on textarea "**********" at bounding box center [544, 599] width 319 height 70
click at [679, 594] on textarea "**********" at bounding box center [544, 599] width 319 height 70
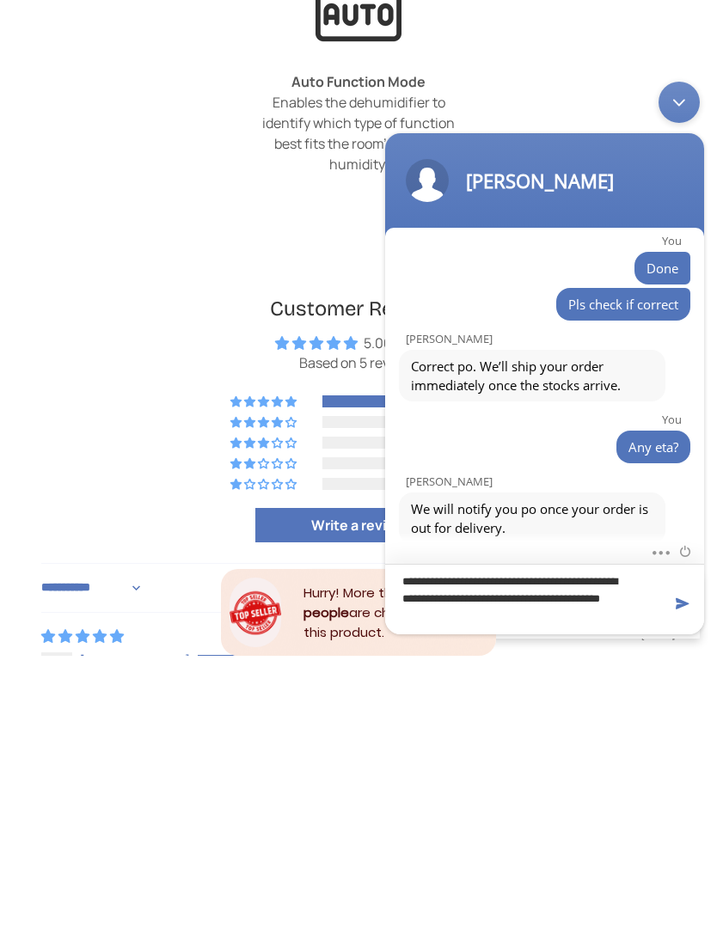
type textarea "**********"
click at [680, 604] on span at bounding box center [682, 603] width 17 height 17
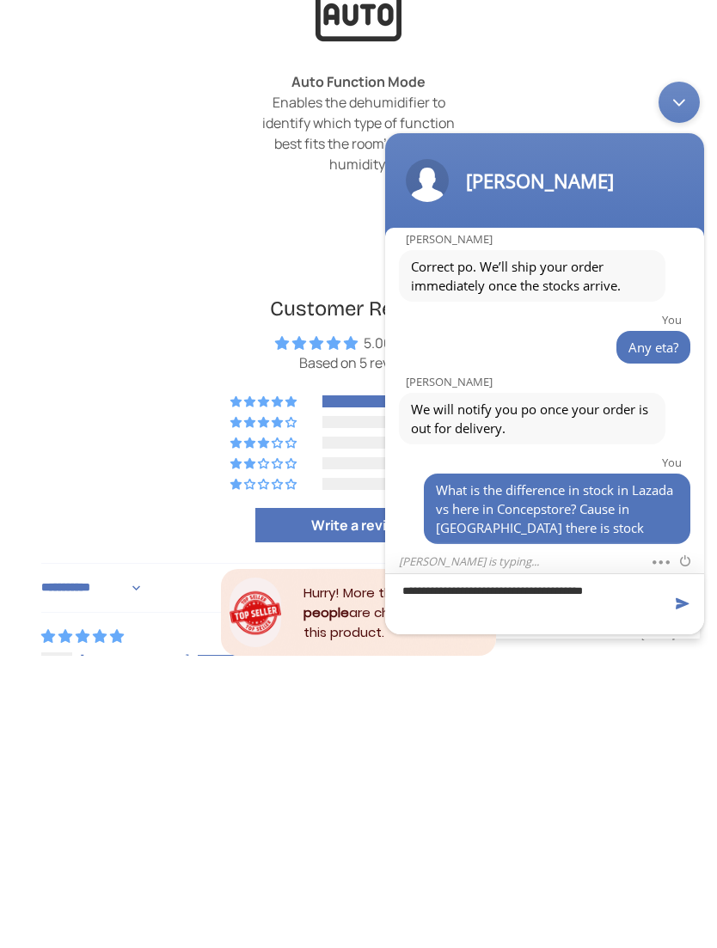
click at [477, 592] on textarea "**********" at bounding box center [544, 603] width 319 height 61
click at [678, 612] on textarea "**********" at bounding box center [544, 603] width 319 height 61
type textarea "**********"
click at [679, 604] on span at bounding box center [682, 603] width 17 height 17
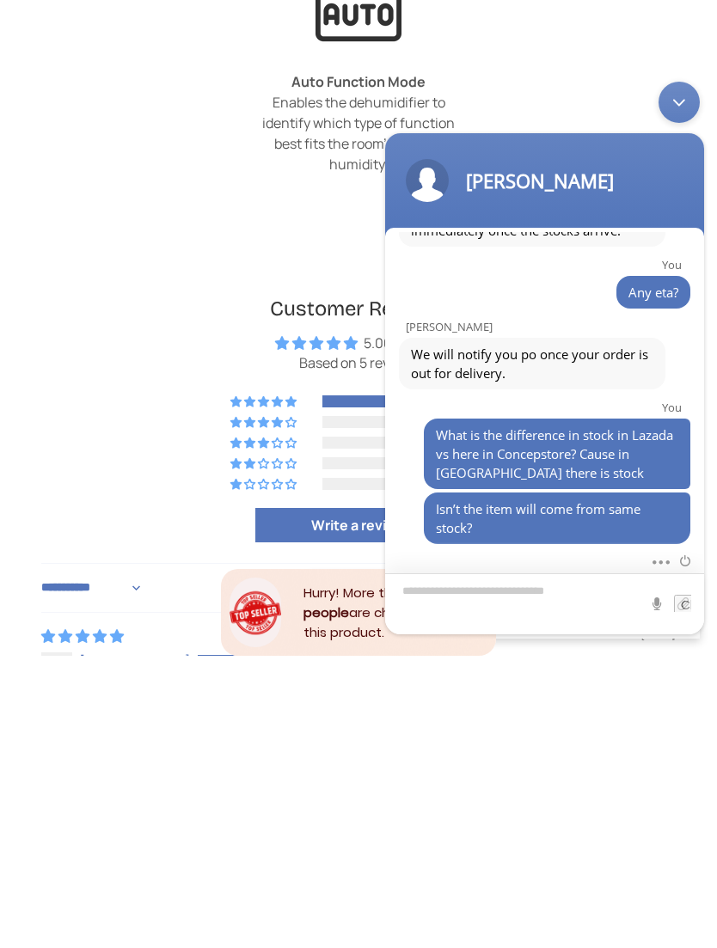
scroll to position [3693, 0]
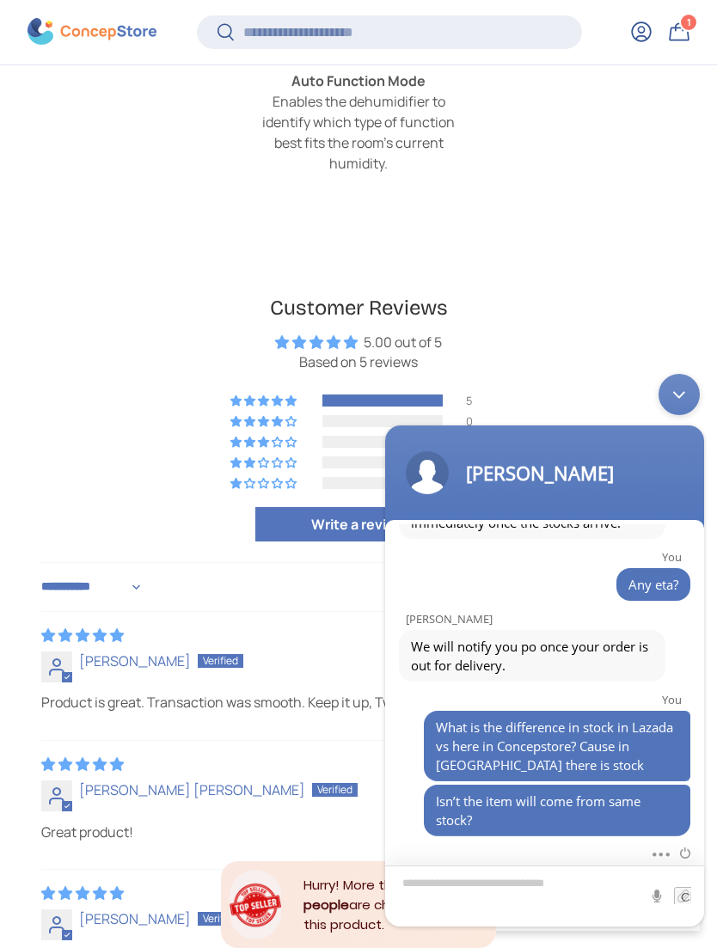
click at [522, 885] on textarea "Type your message and hit 'Enter'" at bounding box center [544, 896] width 319 height 61
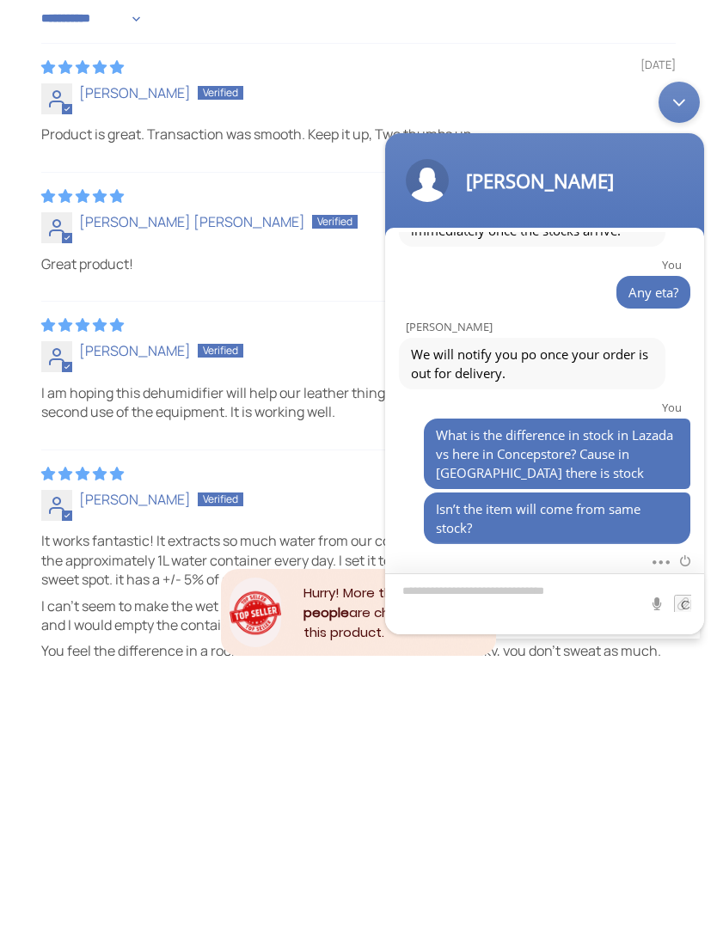
click at [543, 592] on textarea "Type your message and hit 'Enter'" at bounding box center [544, 603] width 319 height 61
paste textarea "**********"
type textarea "**********"
click at [687, 605] on input "file" at bounding box center [682, 603] width 17 height 17
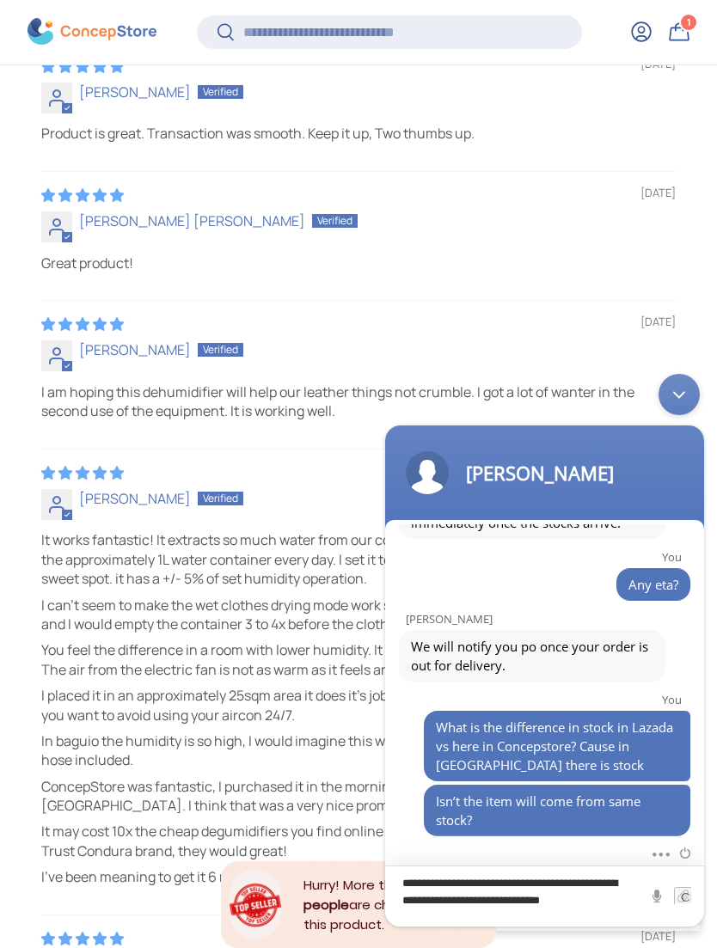
click at [567, 910] on textarea "**********" at bounding box center [544, 896] width 319 height 61
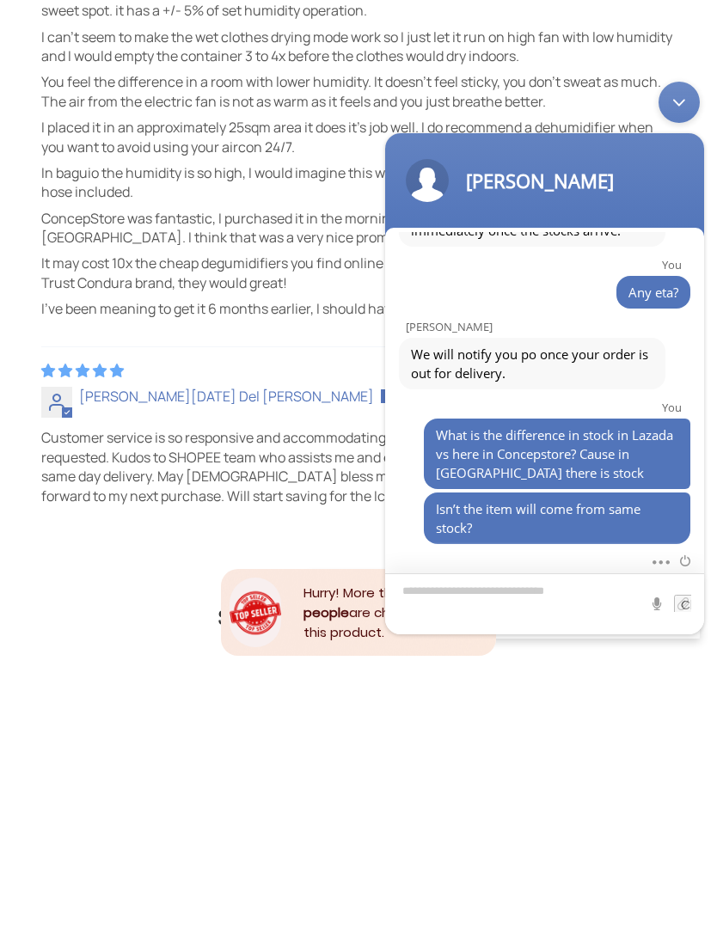
scroll to position [1278, 0]
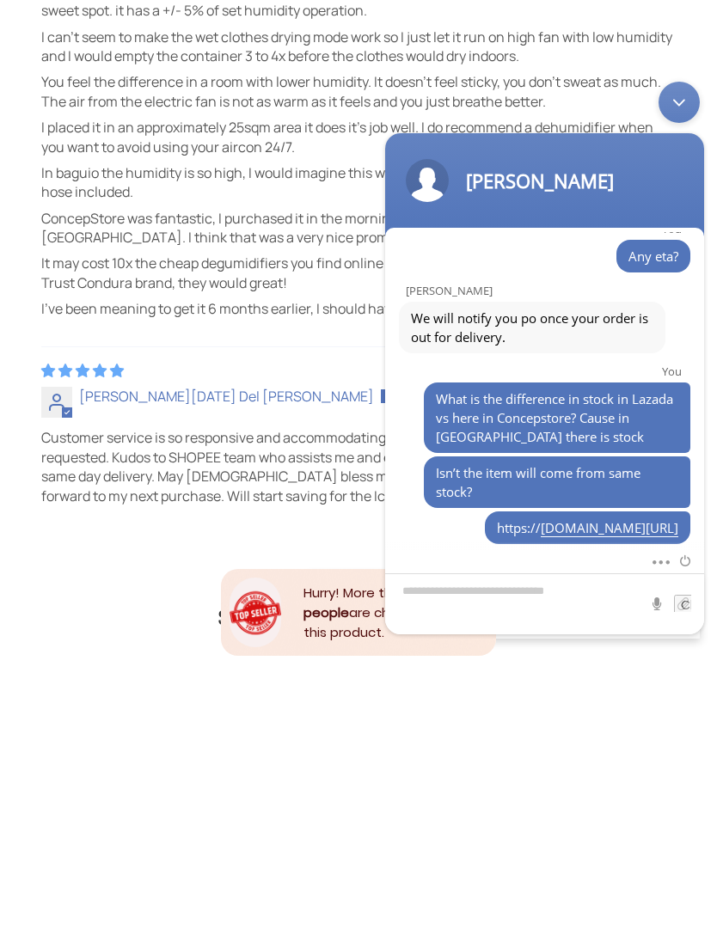
click at [553, 519] on link "[DOMAIN_NAME][URL]" at bounding box center [610, 528] width 138 height 18
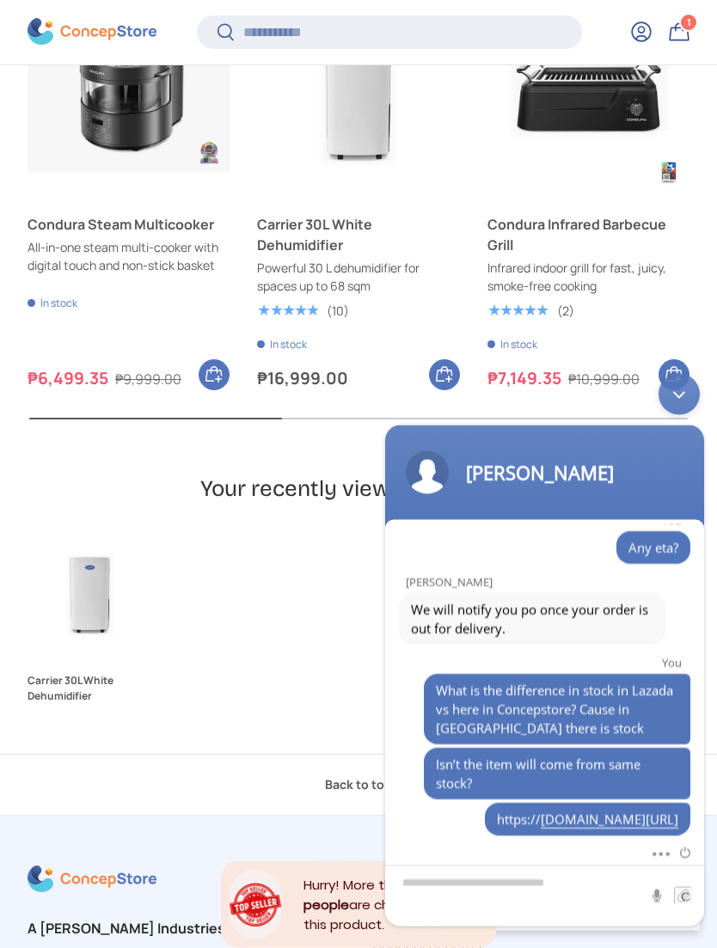
scroll to position [5497, 0]
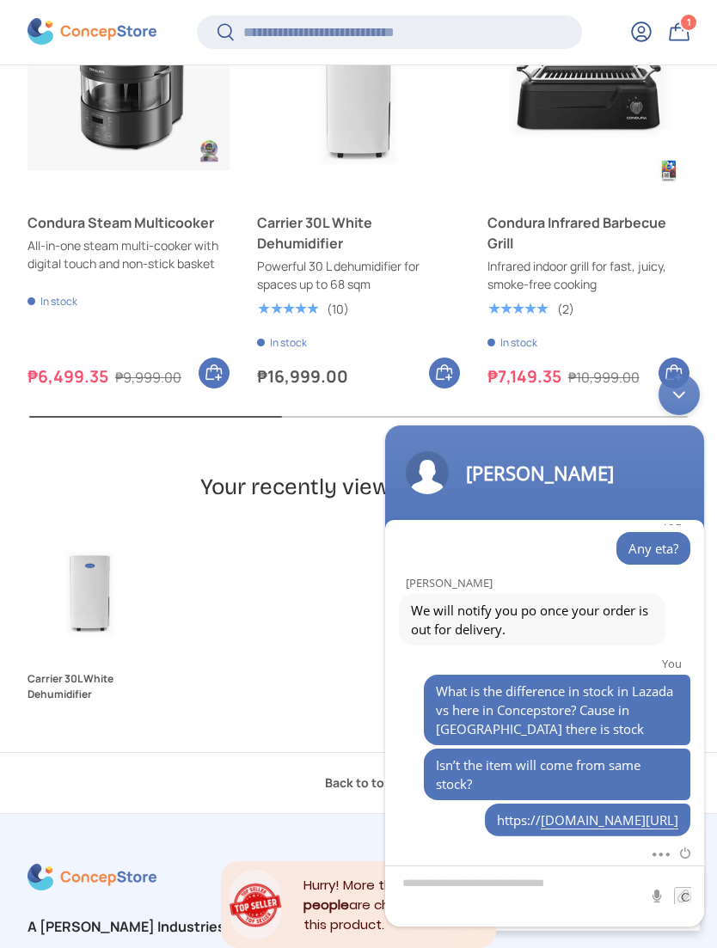
click at [84, 530] on img "Carrier 30L White Dehumidifier" at bounding box center [90, 592] width 125 height 125
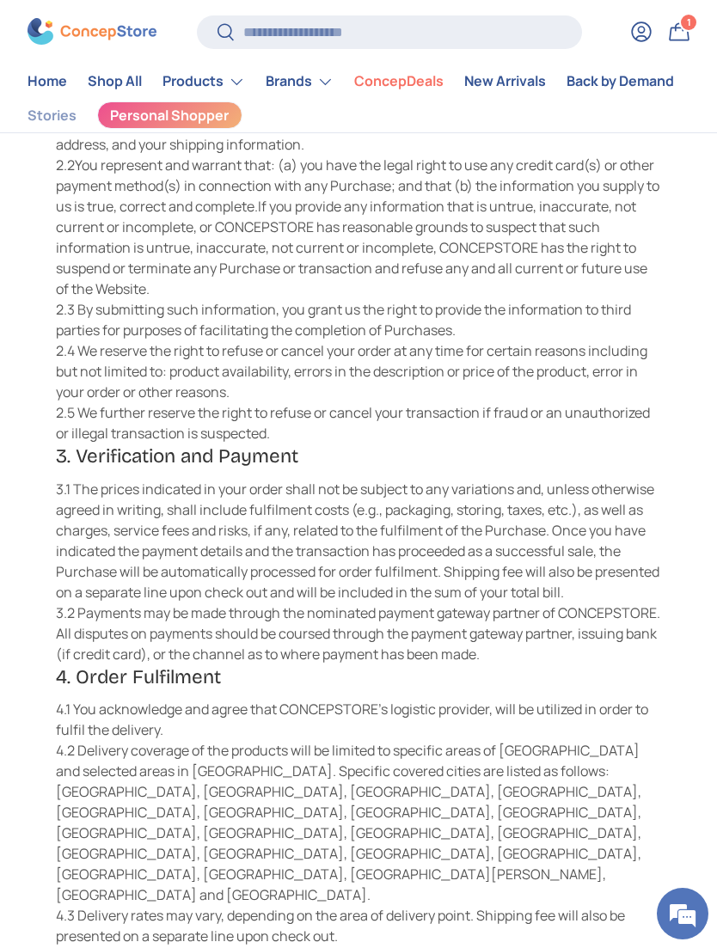
scroll to position [857, 0]
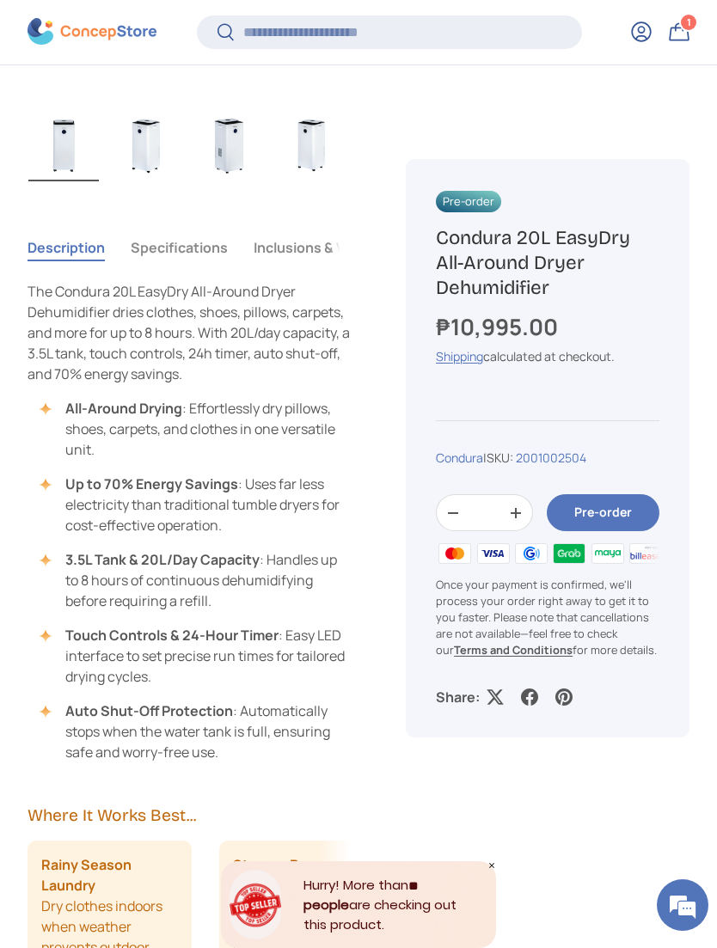
scroll to position [913, 0]
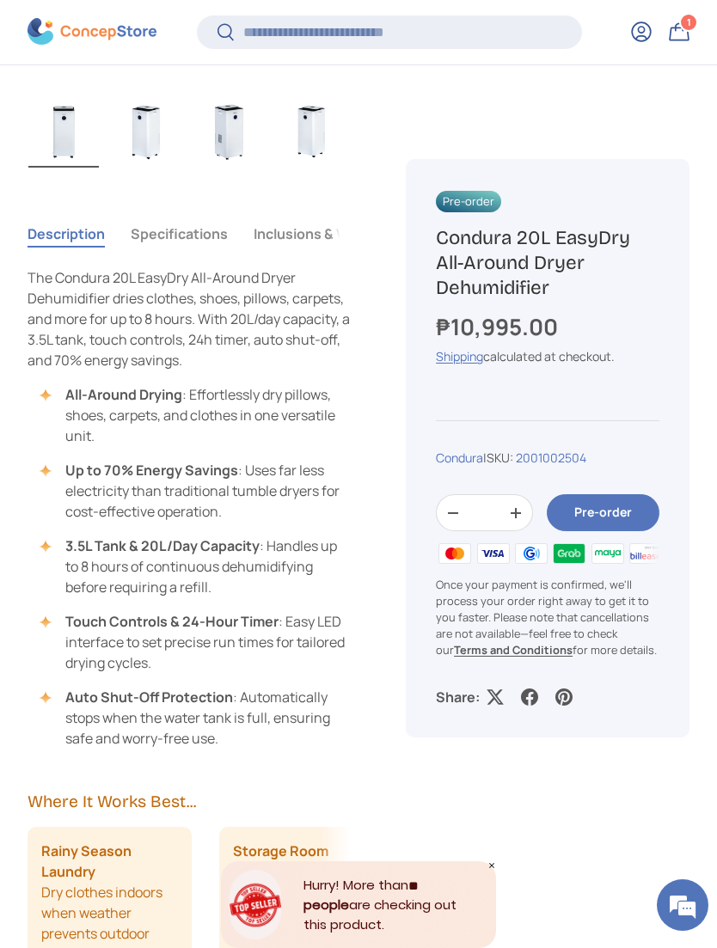
click at [164, 238] on button "Specifications" at bounding box center [179, 234] width 97 height 40
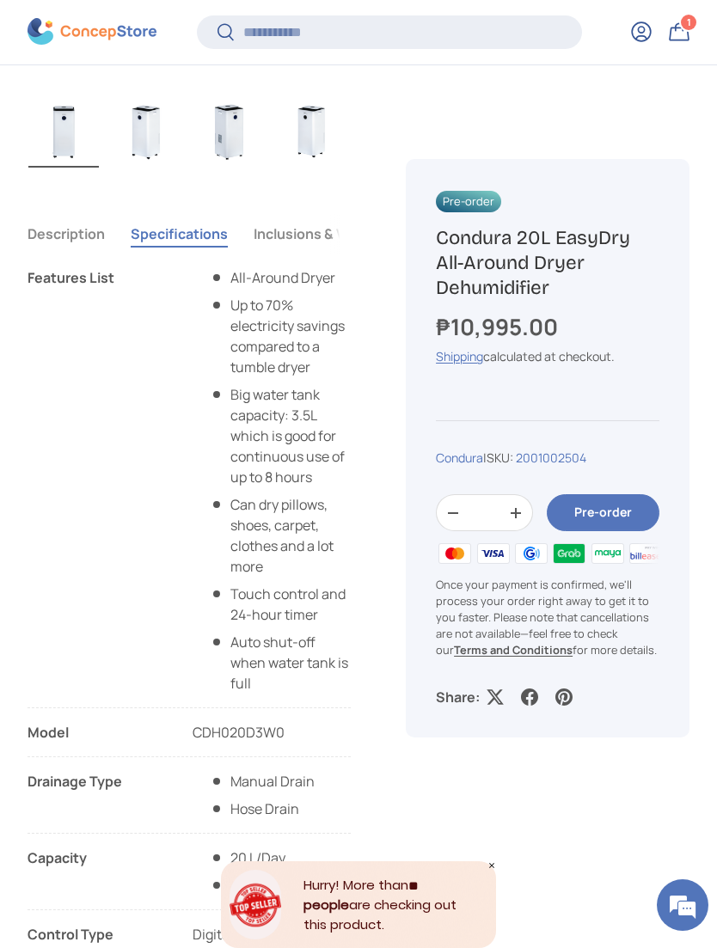
click at [315, 127] on img "Gallery Viewer" at bounding box center [311, 131] width 70 height 72
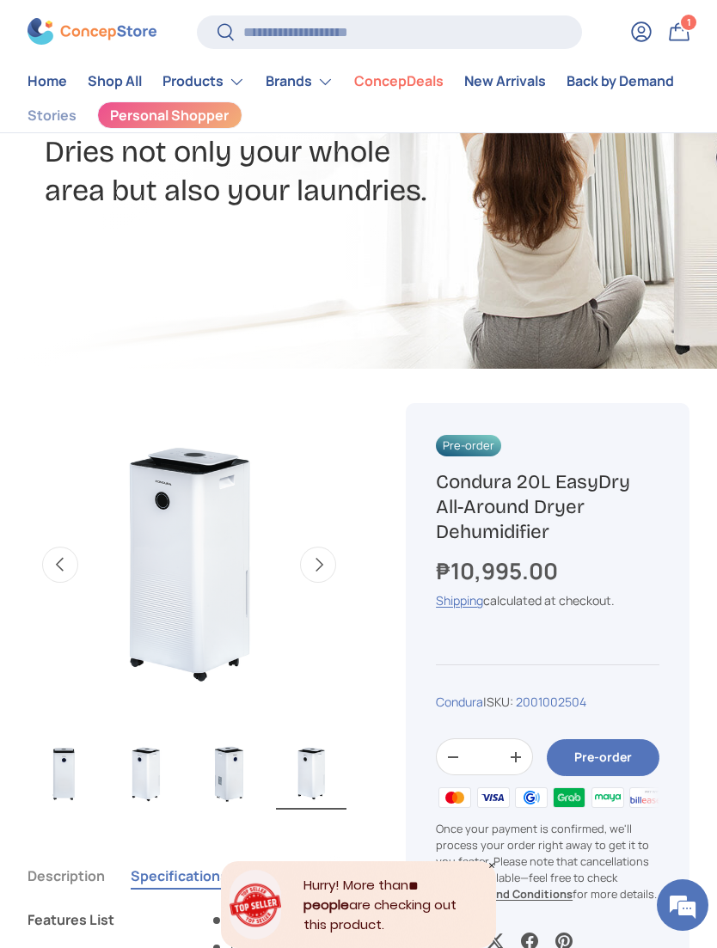
scroll to position [0, 0]
click at [227, 776] on img "Gallery Viewer" at bounding box center [228, 774] width 70 height 72
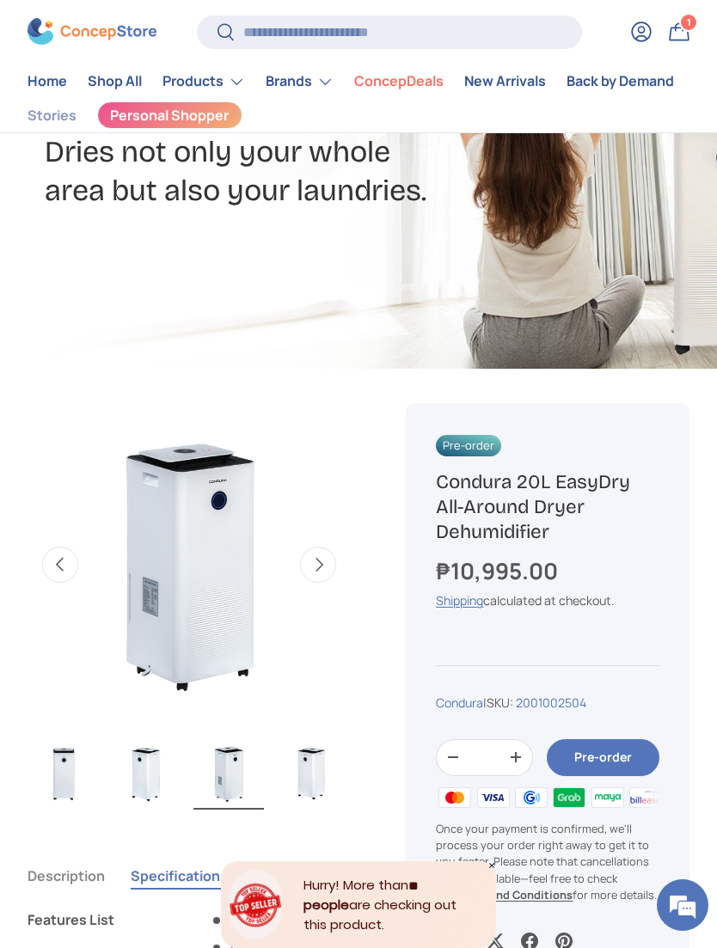
click at [138, 769] on img "Gallery Viewer" at bounding box center [146, 774] width 70 height 72
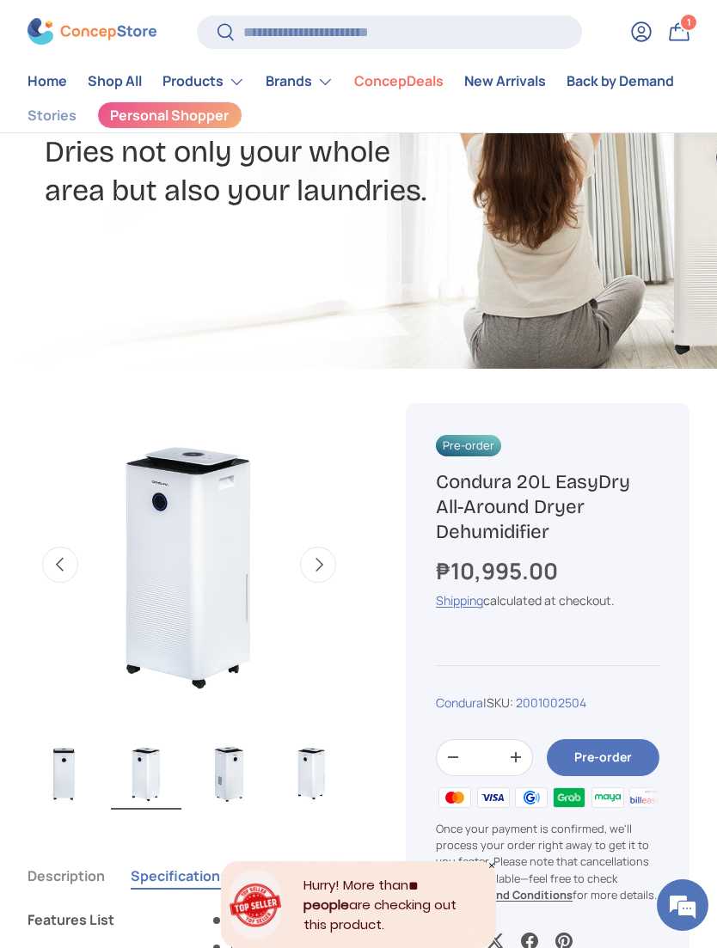
click at [46, 764] on img "Gallery Viewer" at bounding box center [63, 774] width 70 height 72
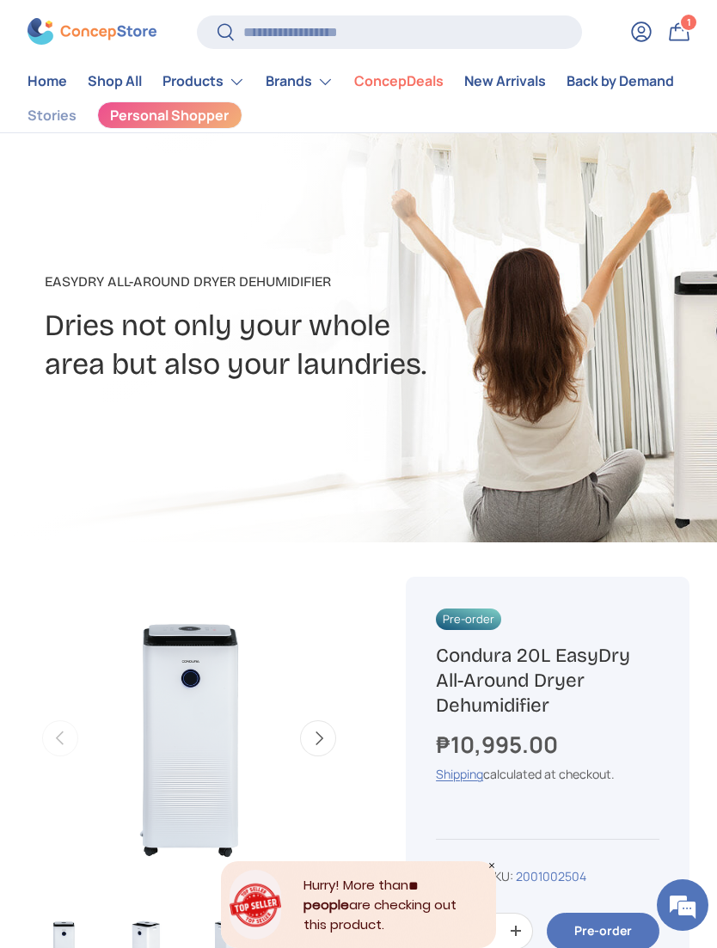
scroll to position [0, 0]
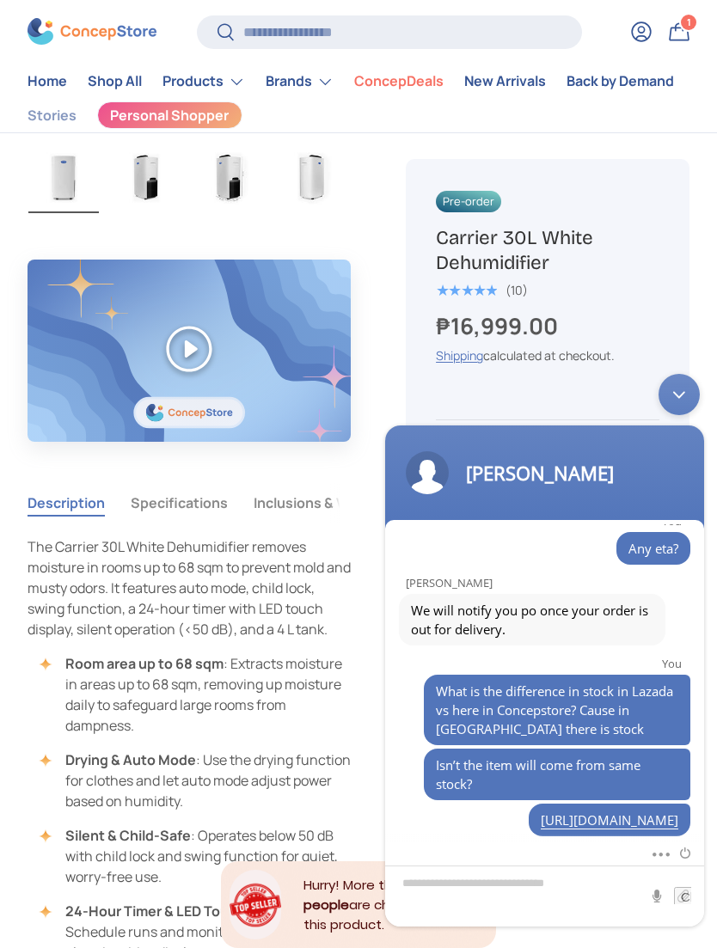
scroll to position [870, 0]
click at [162, 495] on button "Specifications" at bounding box center [179, 504] width 97 height 40
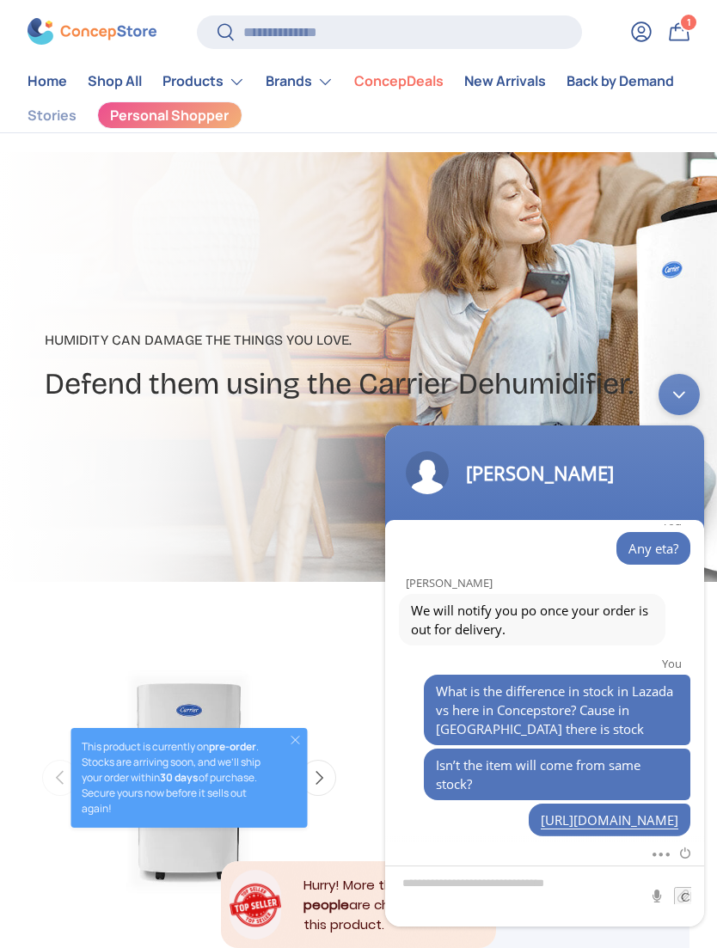
scroll to position [0, 0]
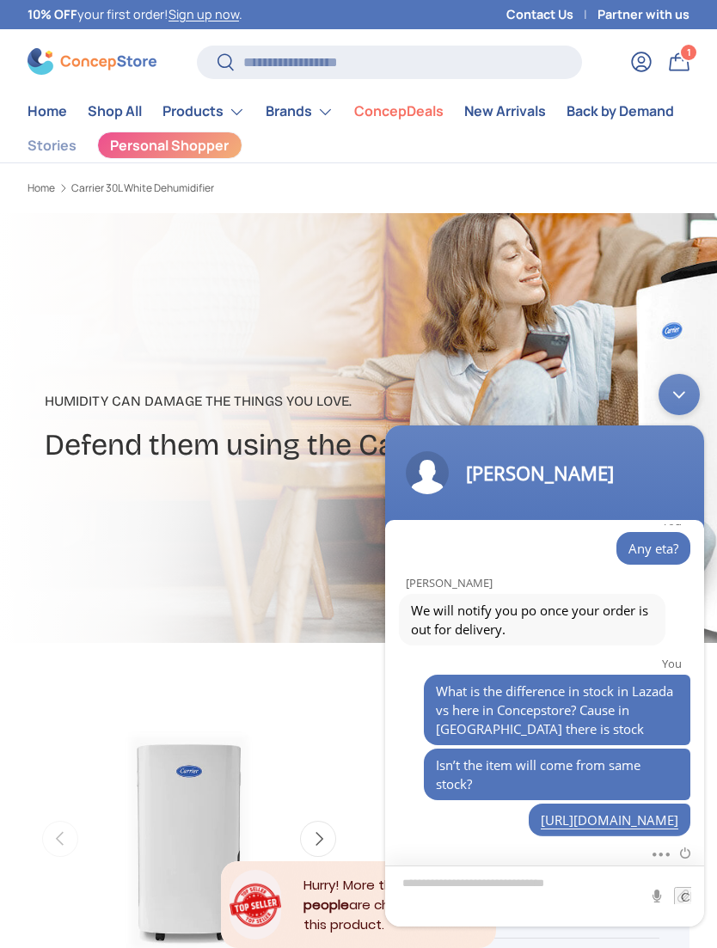
click at [524, 899] on textarea "Type your message and hit 'Enter'" at bounding box center [544, 896] width 319 height 61
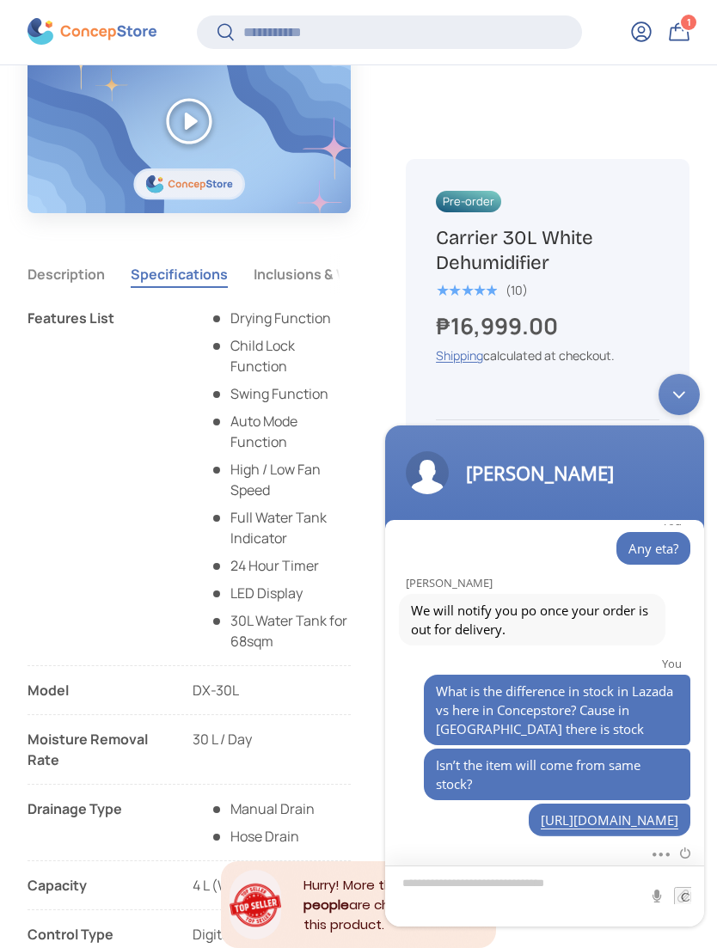
scroll to position [1080, 0]
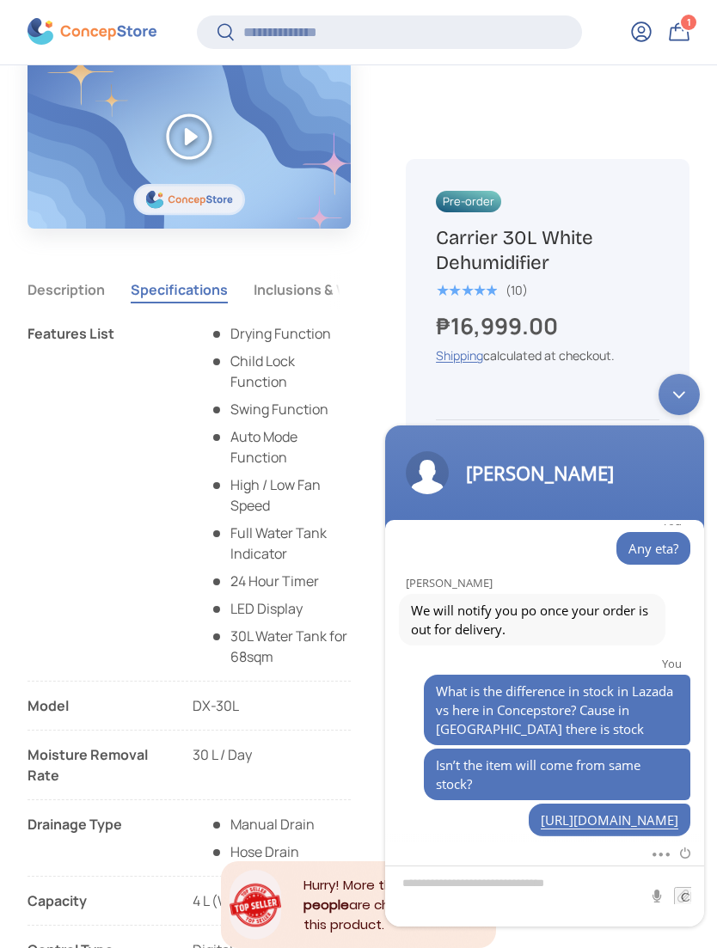
click at [283, 289] on button "Inclusions & Warranty" at bounding box center [326, 290] width 144 height 40
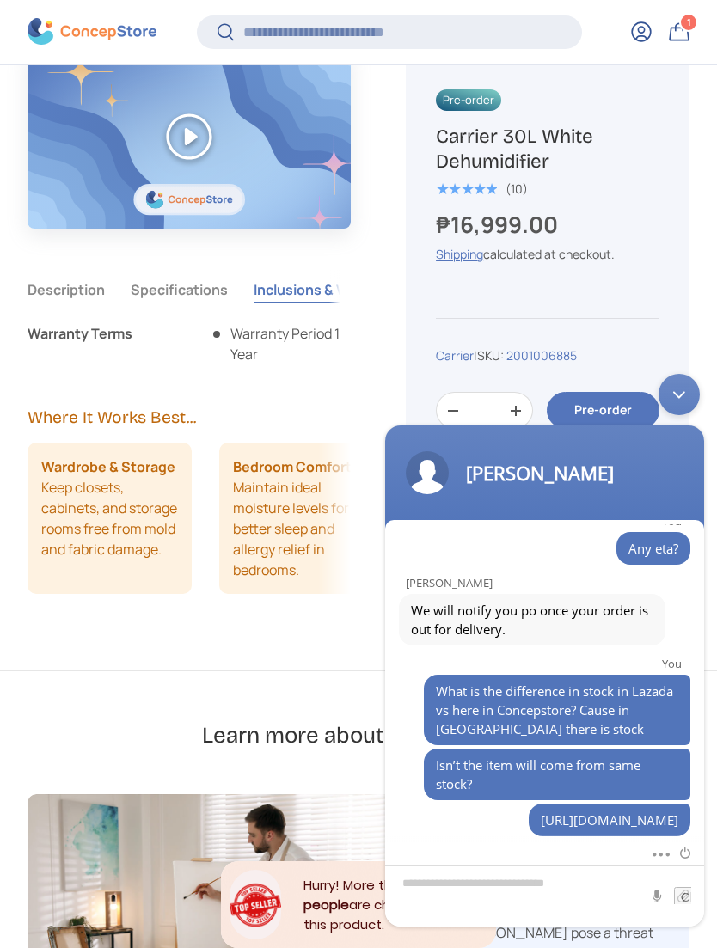
click at [59, 289] on button "Description" at bounding box center [66, 290] width 77 height 40
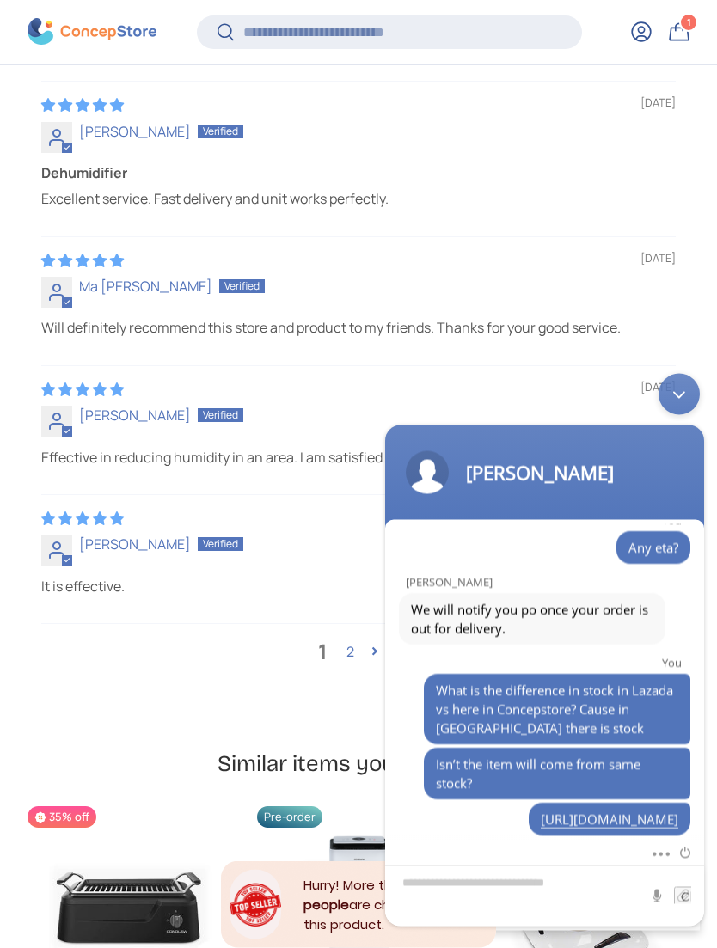
scroll to position [4747, 0]
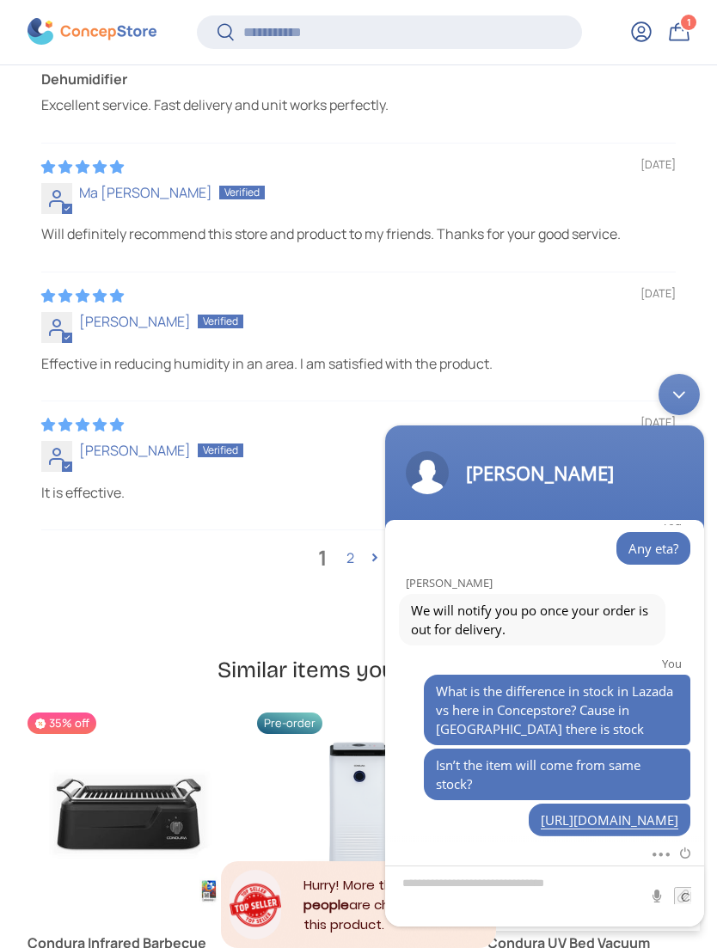
click at [357, 548] on link "2" at bounding box center [350, 558] width 28 height 21
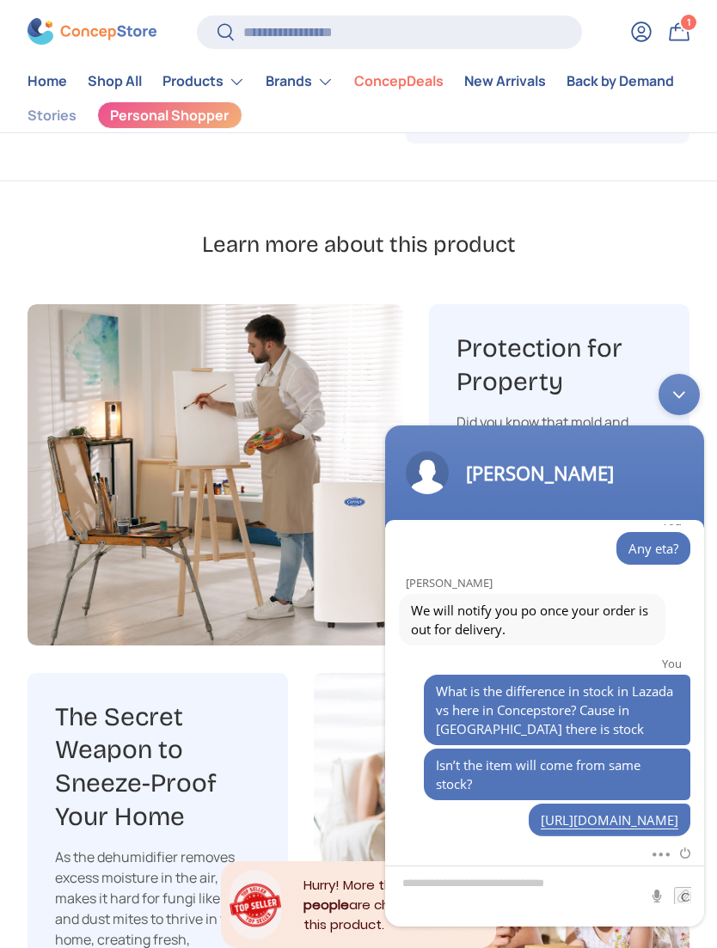
scroll to position [2041, 0]
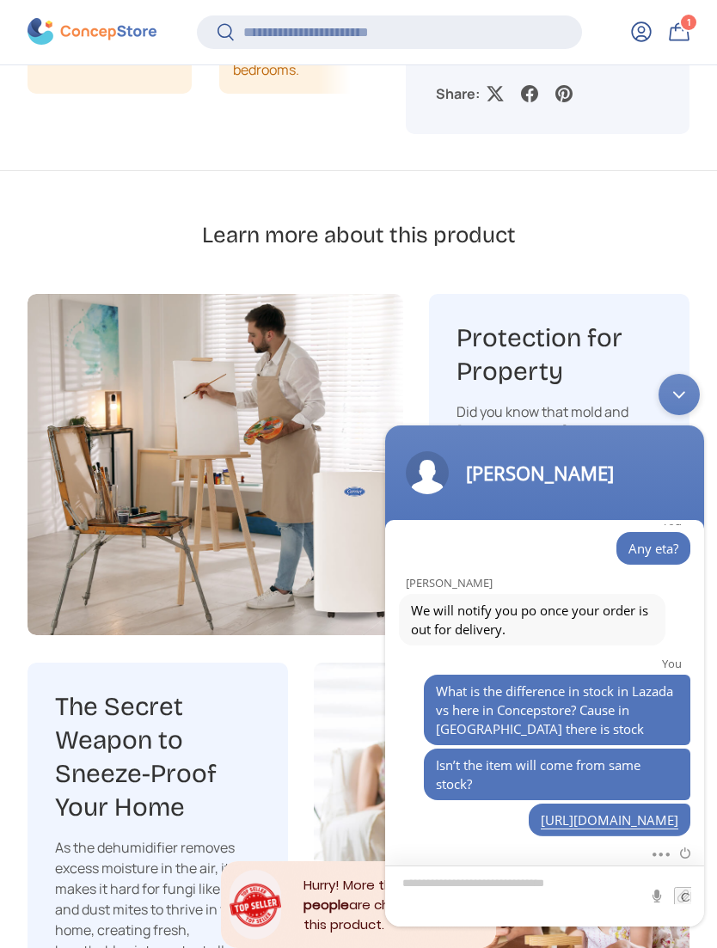
click at [574, 883] on textarea "Type your message and hit 'Enter'" at bounding box center [544, 896] width 319 height 61
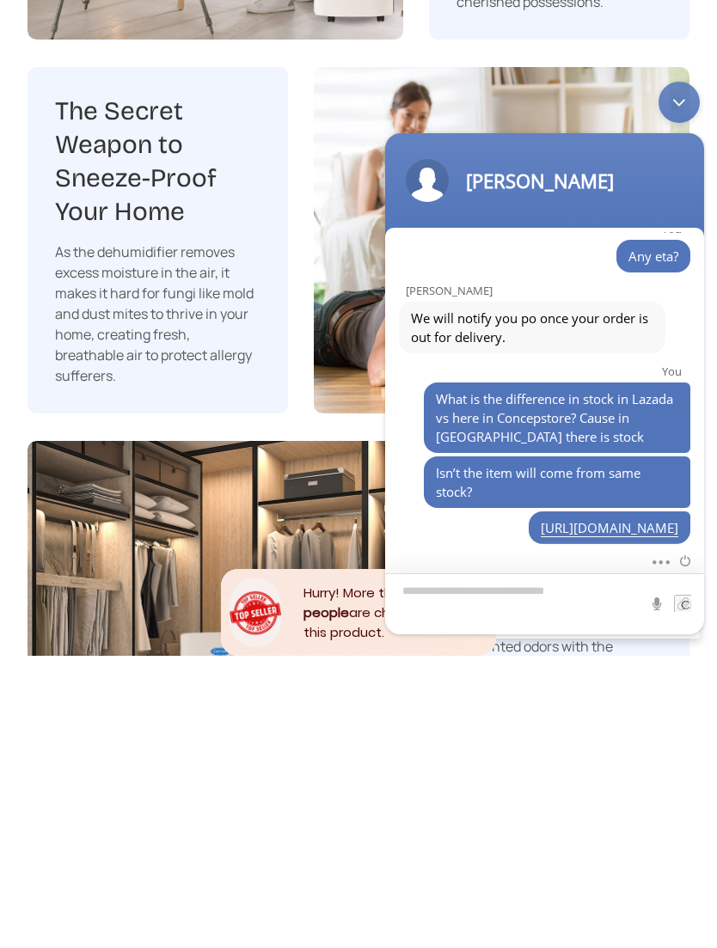
type textarea "*"
click at [677, 614] on textarea "*" at bounding box center [544, 603] width 319 height 61
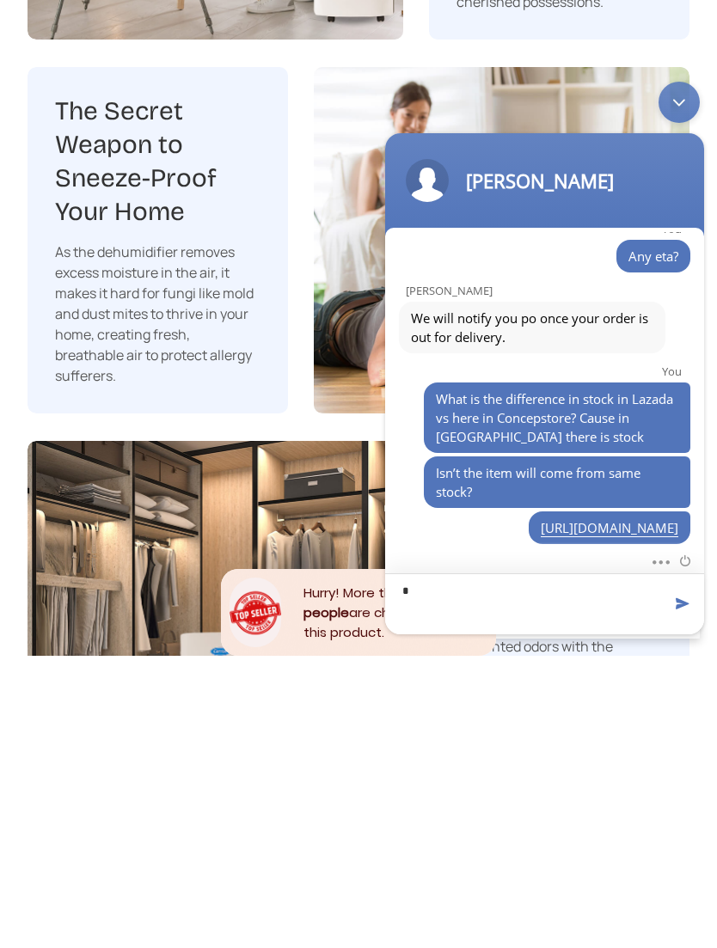
type textarea "*"
click at [676, 604] on span at bounding box center [682, 603] width 17 height 17
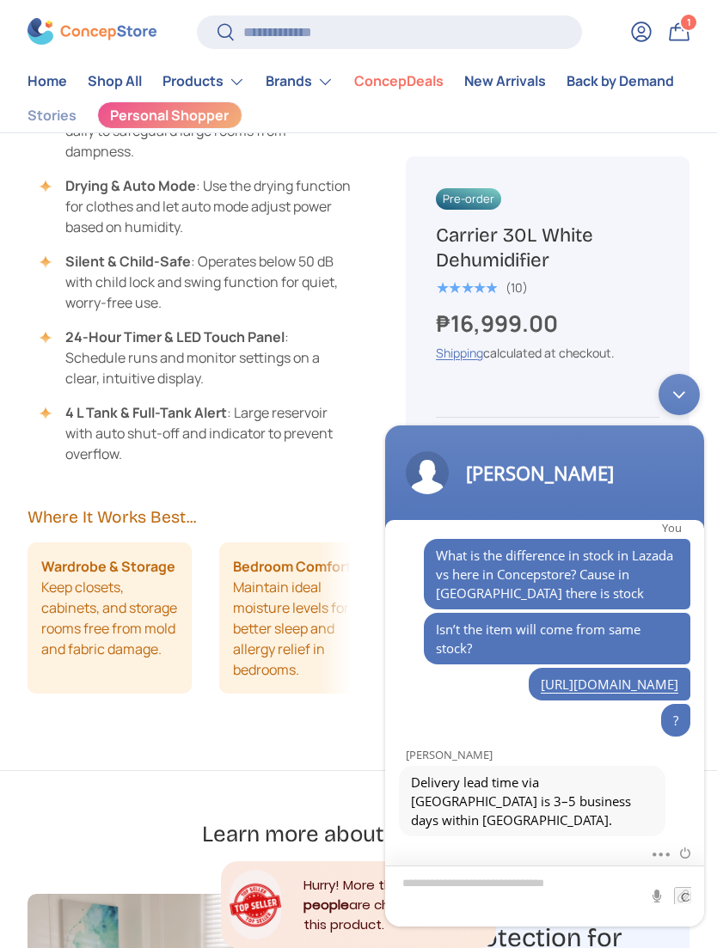
scroll to position [1396, 0]
click at [515, 880] on textarea "Type your message and hit 'Enter'" at bounding box center [544, 896] width 319 height 61
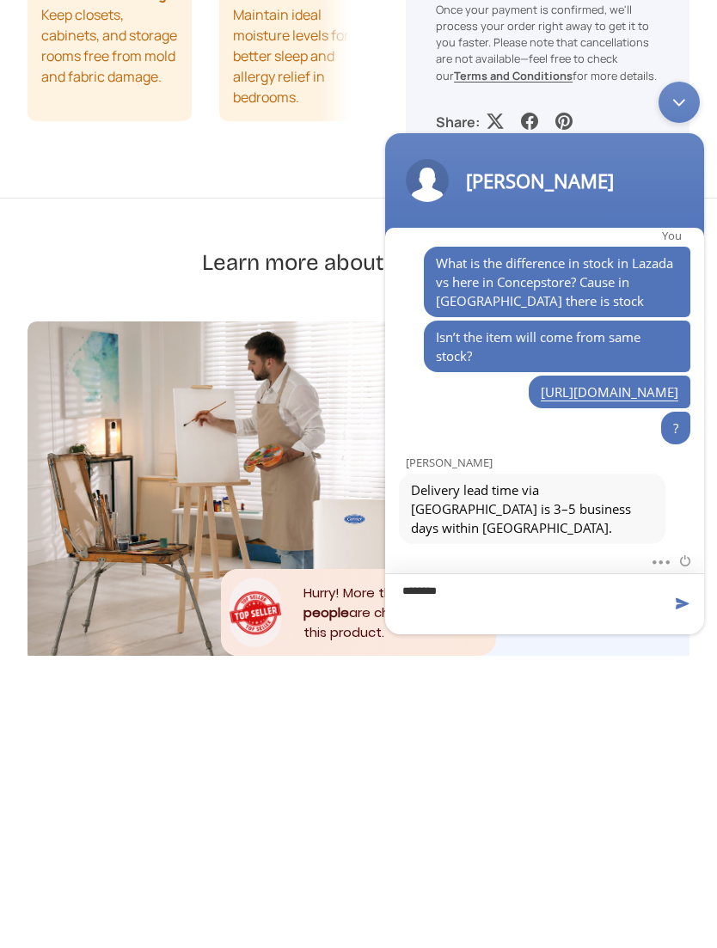
scroll to position [1395, 0]
type textarea "**********"
click at [677, 610] on span at bounding box center [682, 603] width 17 height 17
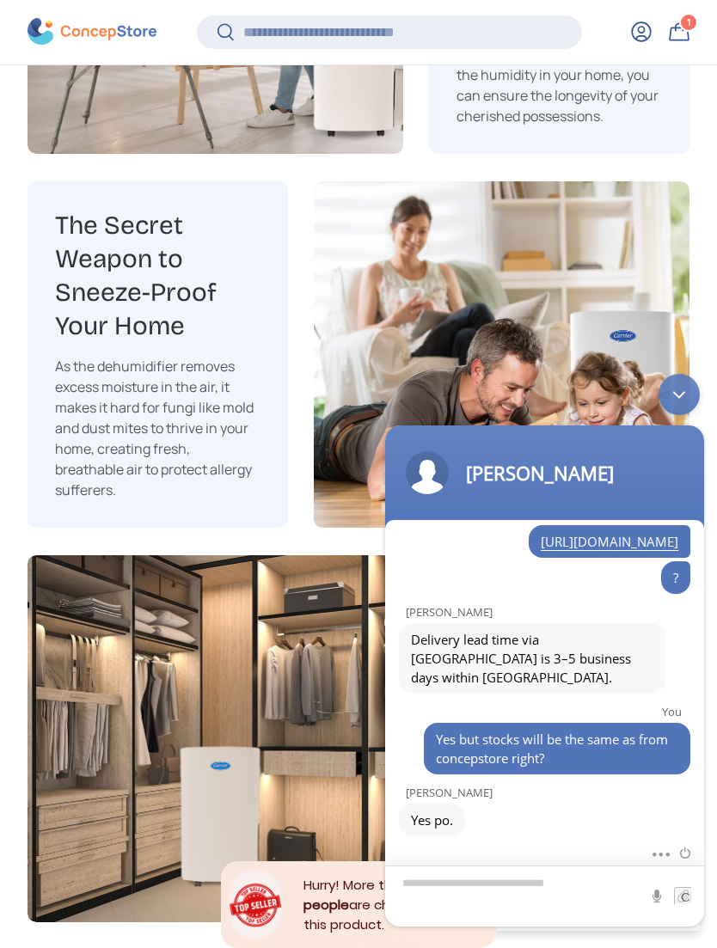
scroll to position [2529, 0]
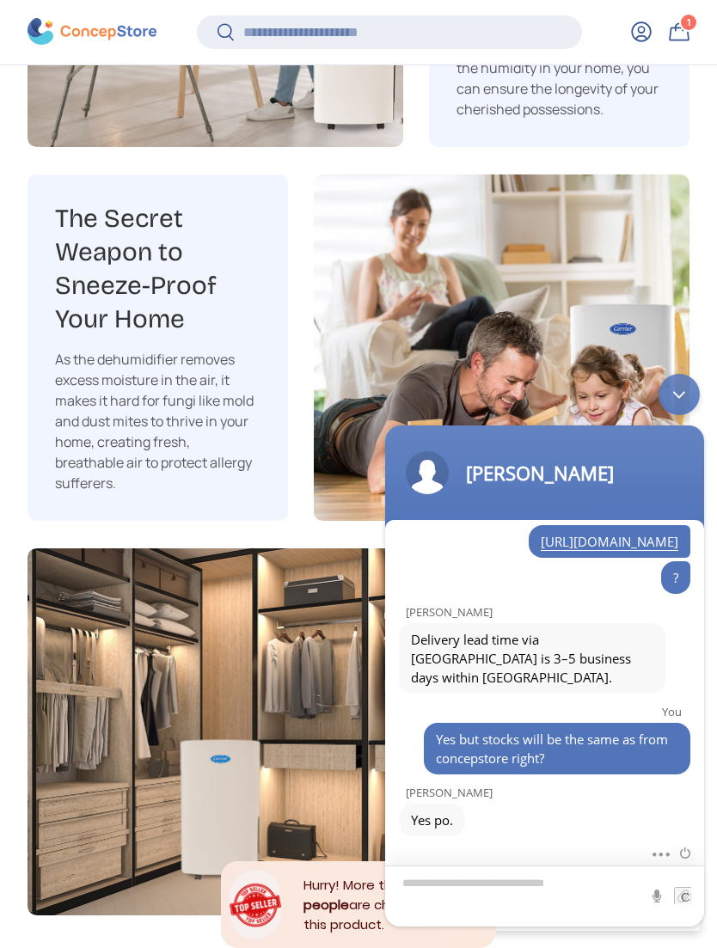
click at [512, 889] on textarea "Type your message and hit 'Enter'" at bounding box center [544, 896] width 319 height 61
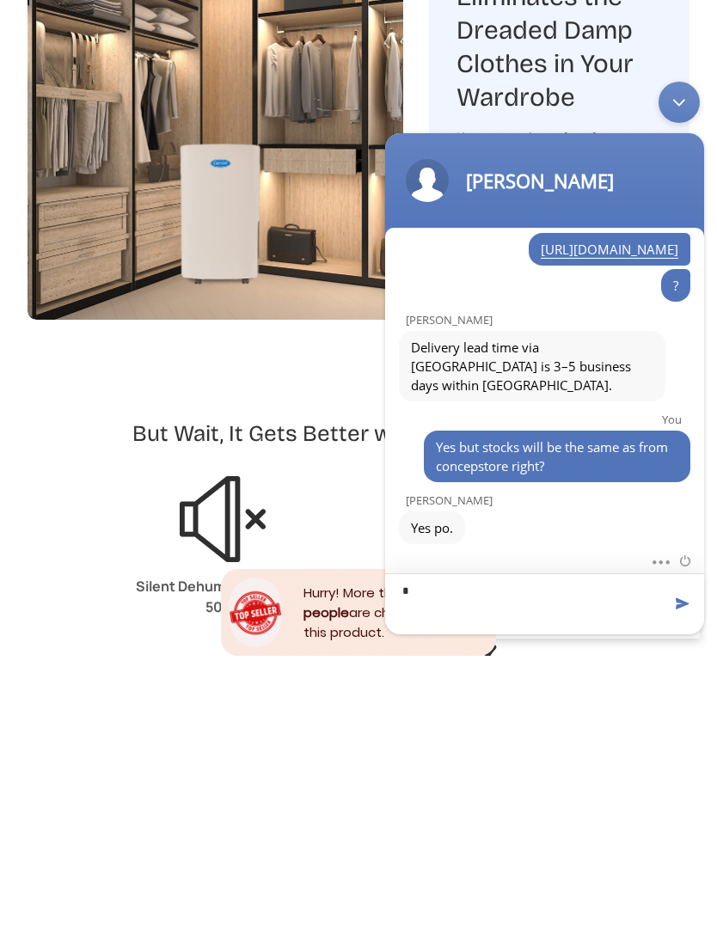
scroll to position [1538, 0]
type textarea "******"
click at [674, 607] on span at bounding box center [682, 603] width 17 height 17
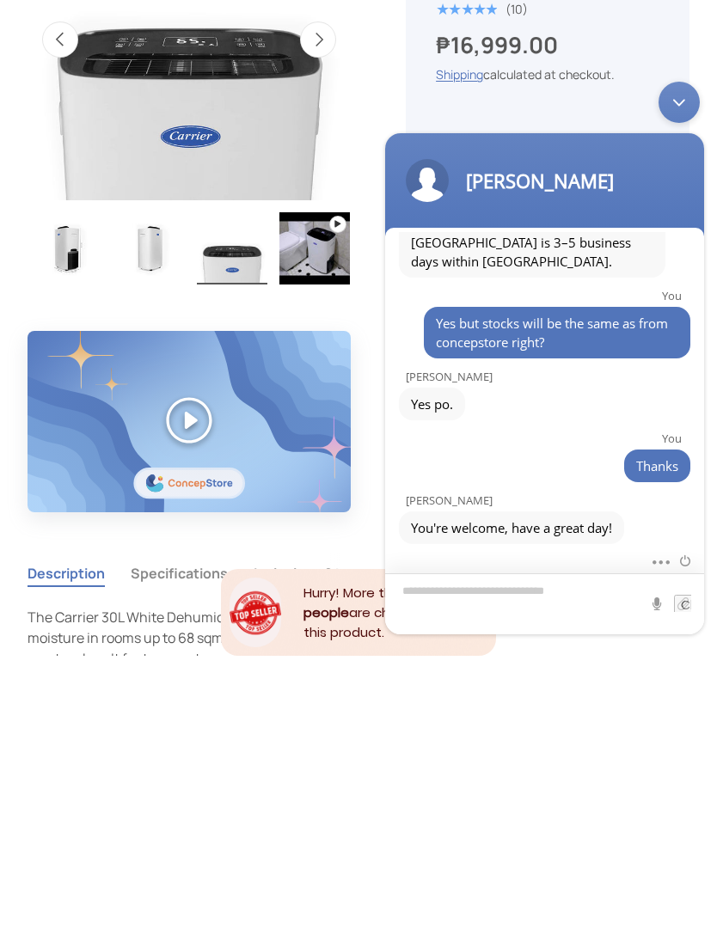
scroll to position [738, 0]
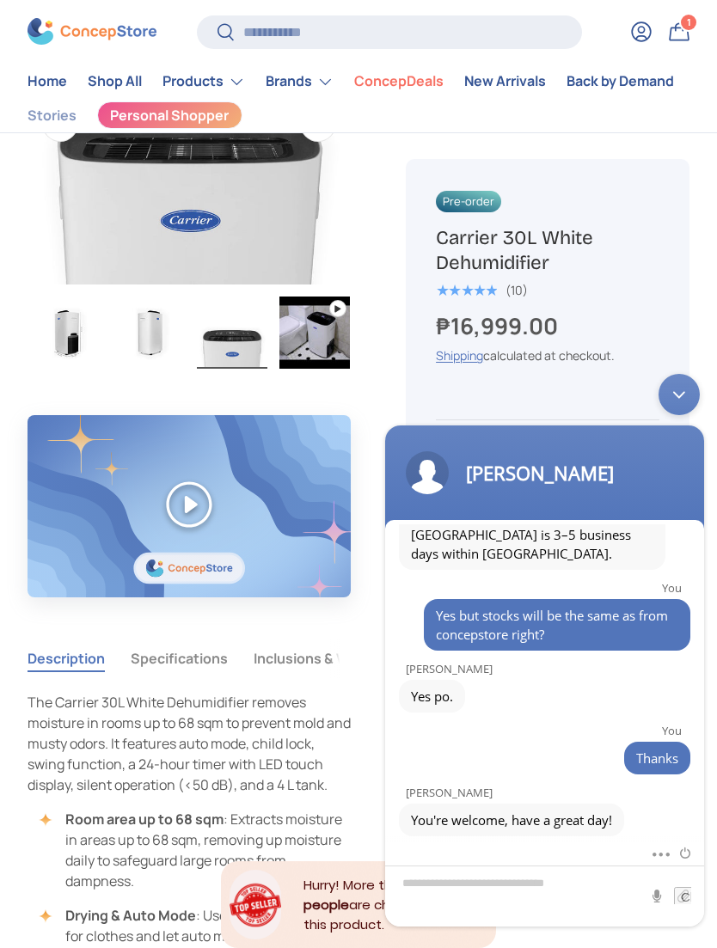
click at [141, 328] on img "Gallery Viewer" at bounding box center [149, 333] width 70 height 72
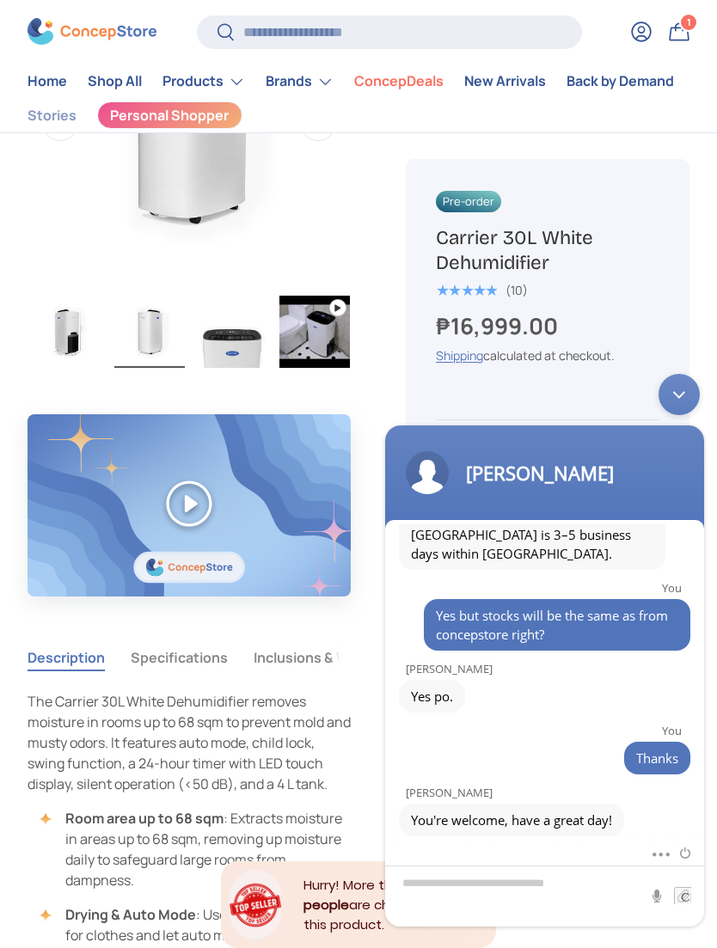
click at [310, 348] on img "Gallery Viewer" at bounding box center [314, 332] width 70 height 72
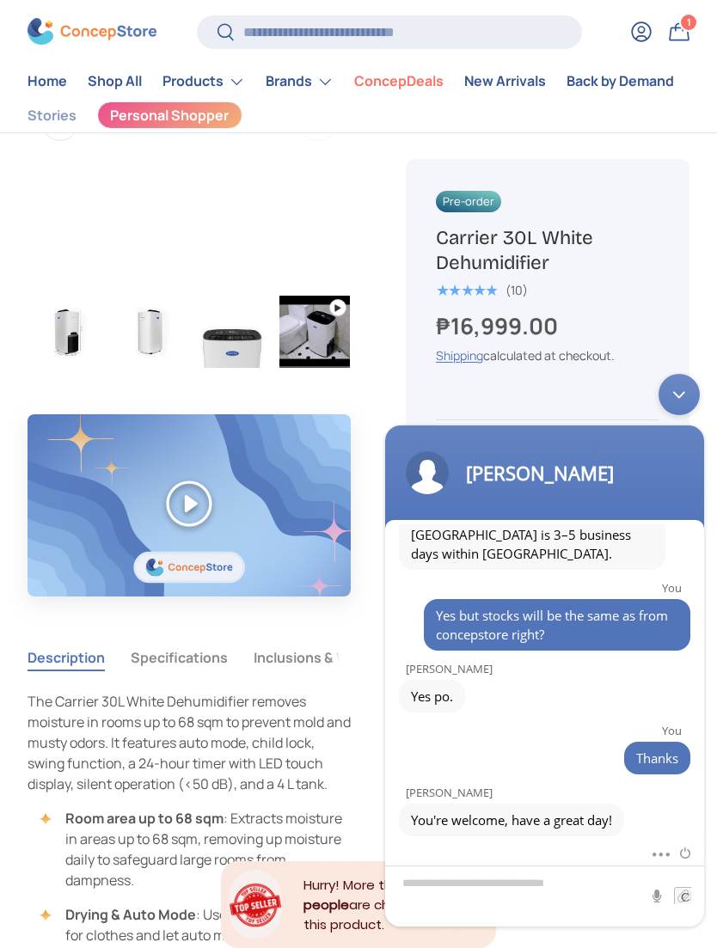
click at [322, 328] on img "Gallery Viewer" at bounding box center [314, 332] width 70 height 72
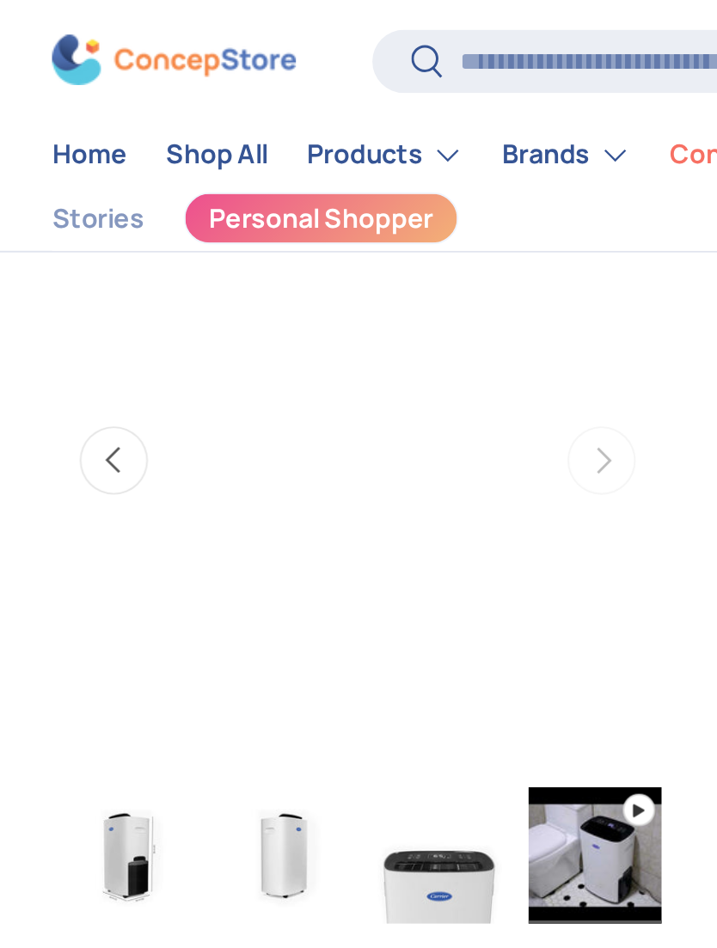
scroll to position [594, 0]
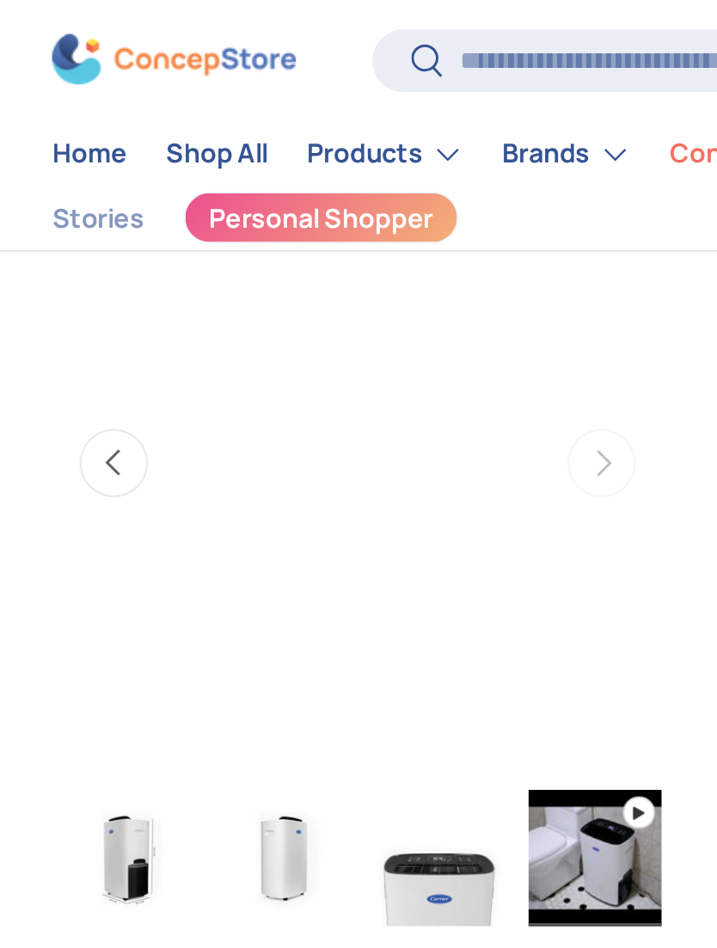
click at [228, 466] on img "Gallery Viewer" at bounding box center [232, 454] width 70 height 72
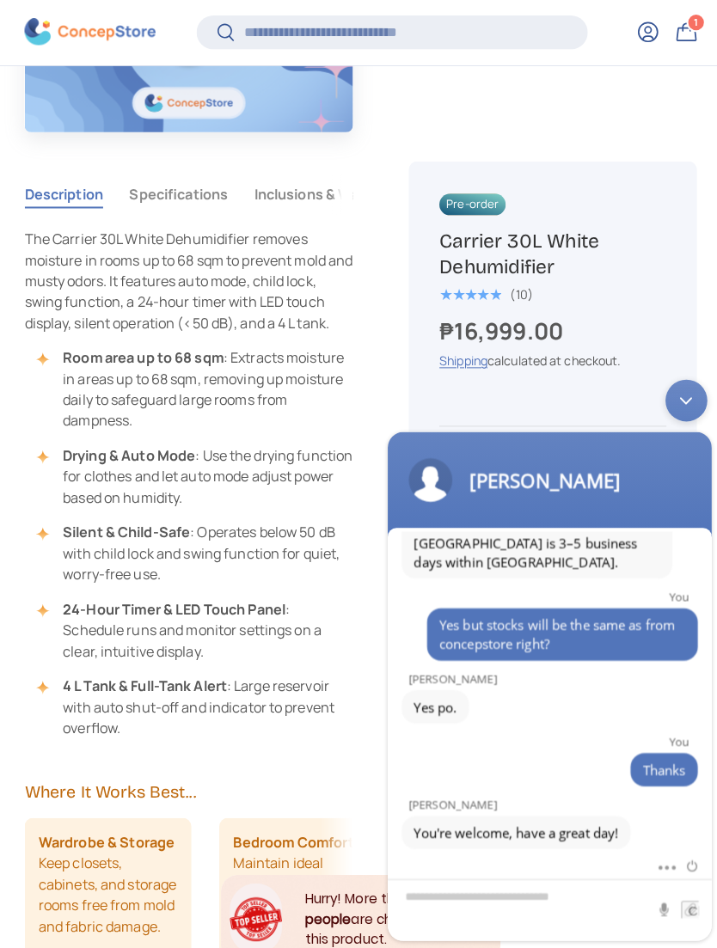
scroll to position [1191, 0]
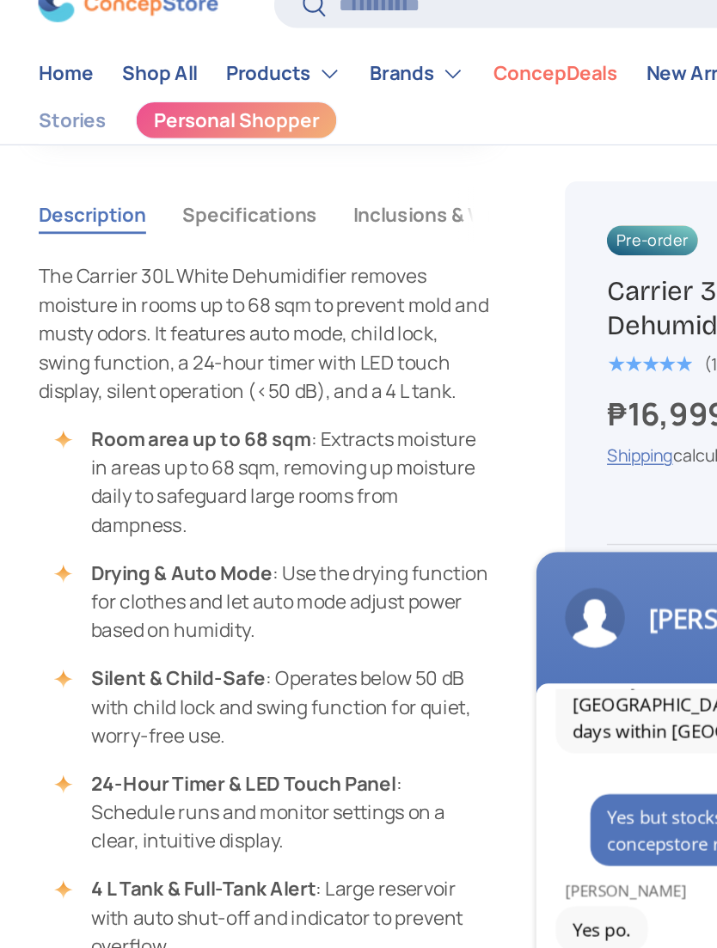
click at [160, 163] on button "Specifications" at bounding box center [179, 183] width 97 height 40
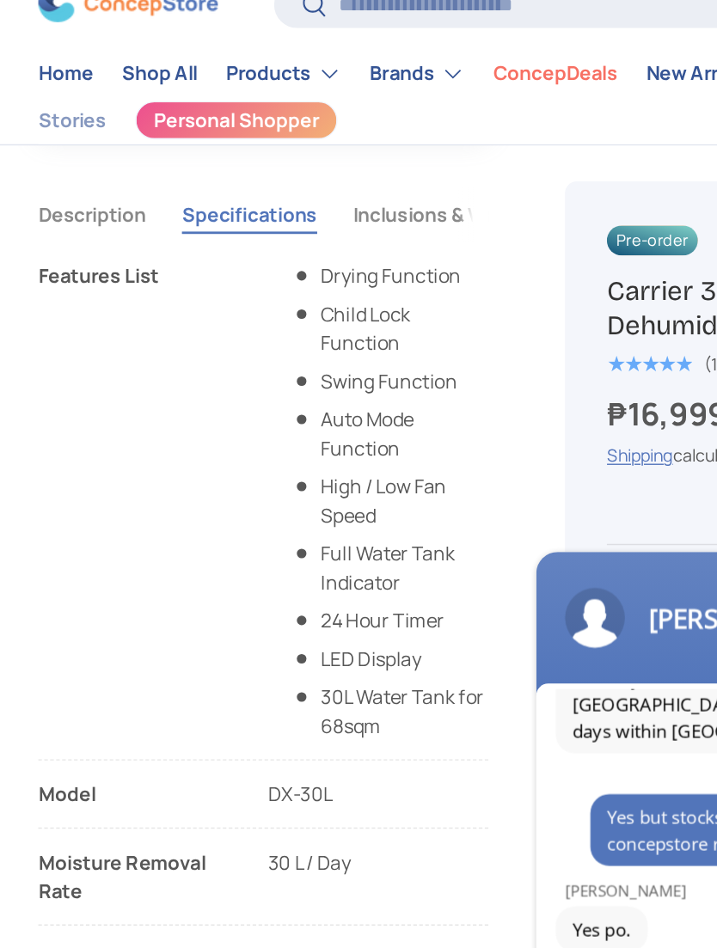
click at [278, 163] on button "Inclusions & Warranty" at bounding box center [326, 183] width 144 height 40
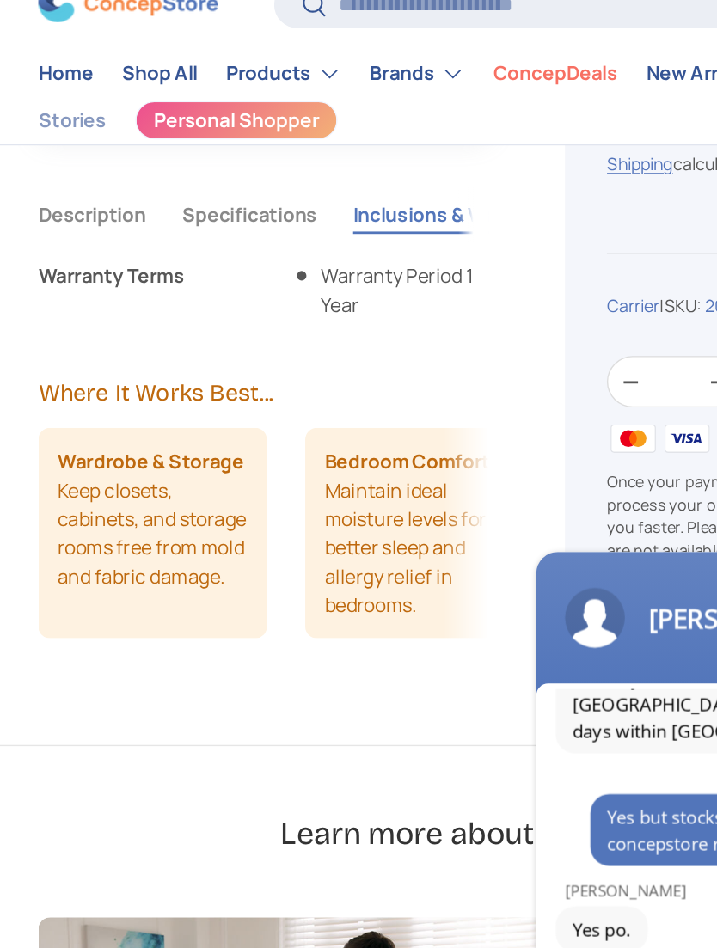
click at [41, 163] on button "Description" at bounding box center [66, 183] width 77 height 40
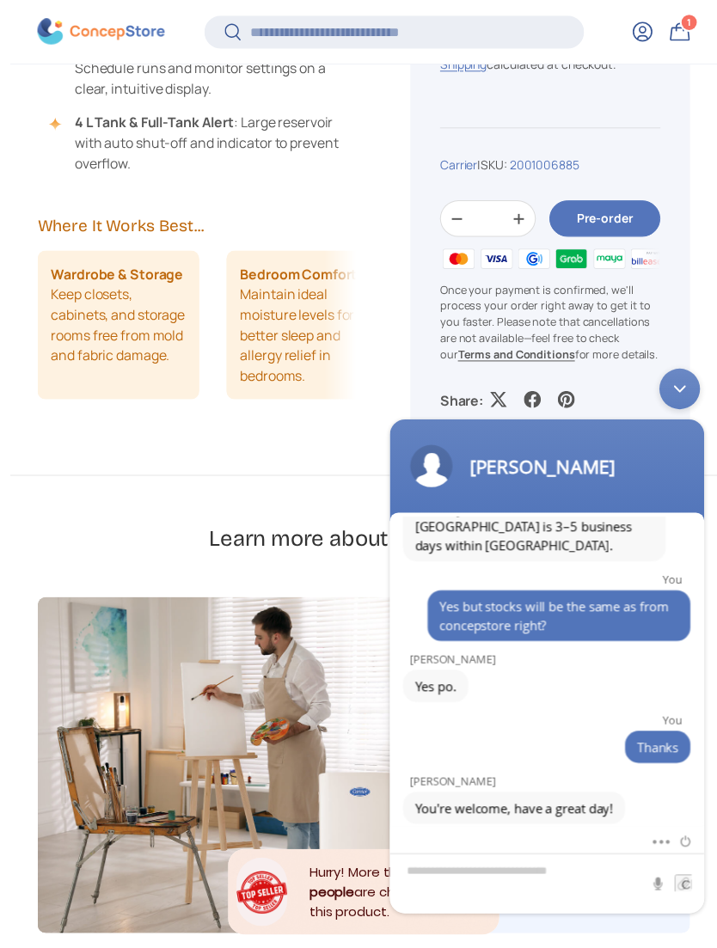
scroll to position [1891, 0]
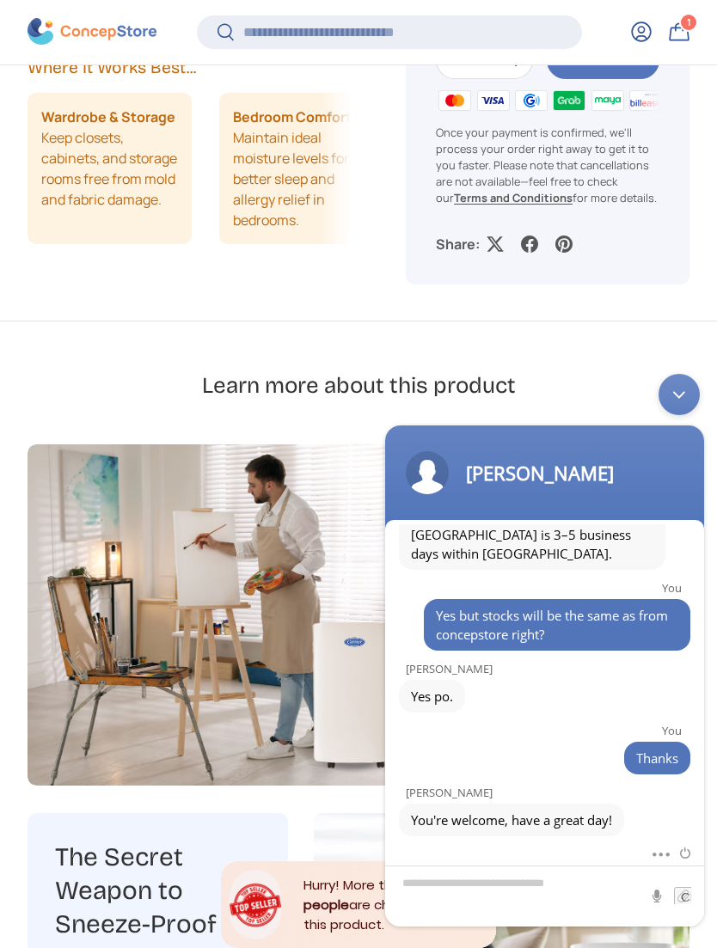
click at [687, 389] on div "Minimize live chat window" at bounding box center [679, 394] width 41 height 41
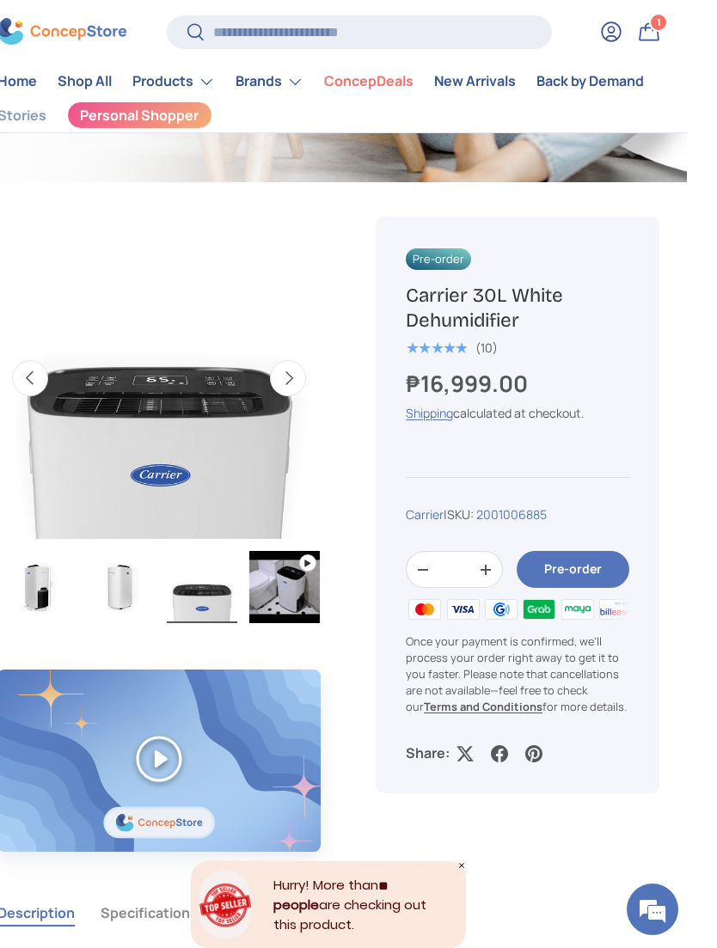
scroll to position [472, 0]
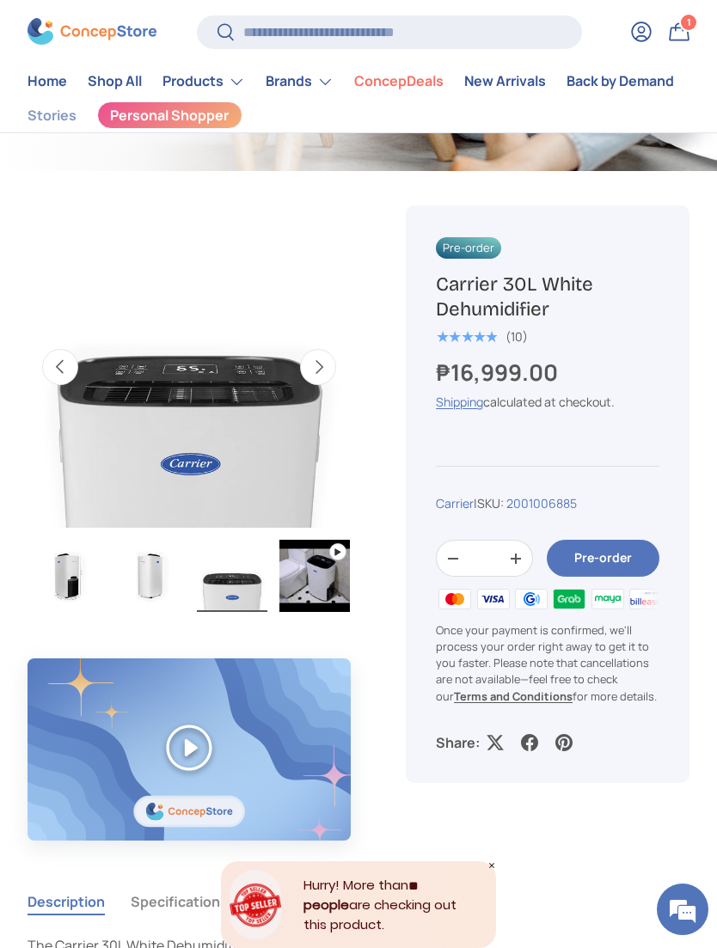
click at [312, 577] on img "Gallery Viewer" at bounding box center [314, 576] width 70 height 72
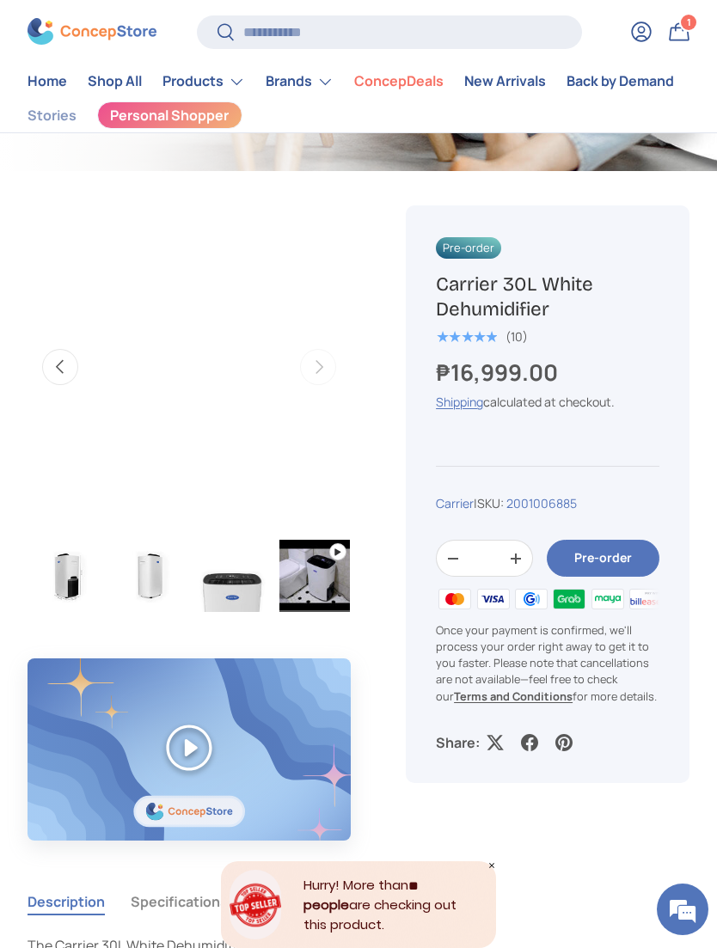
click at [321, 579] on img "Gallery Viewer" at bounding box center [314, 576] width 70 height 72
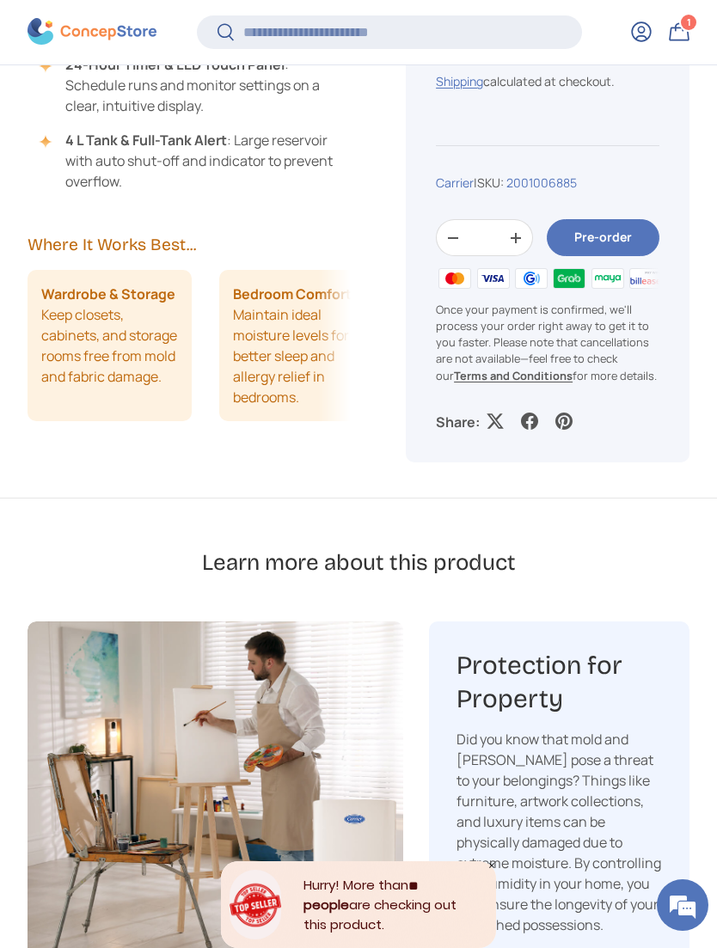
scroll to position [1932, 0]
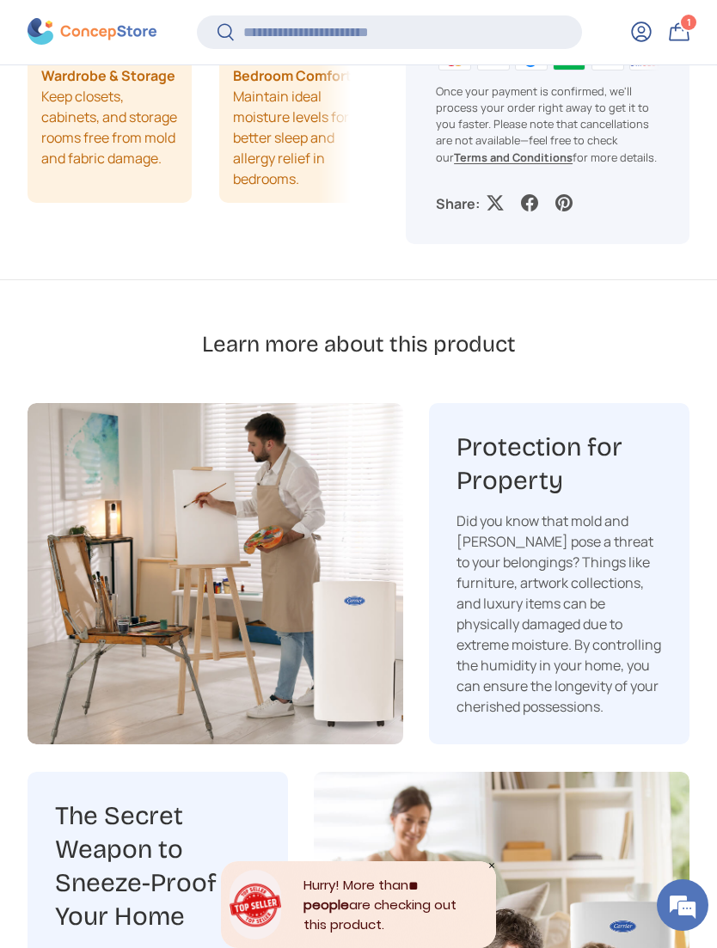
click at [679, 929] on em at bounding box center [682, 905] width 46 height 46
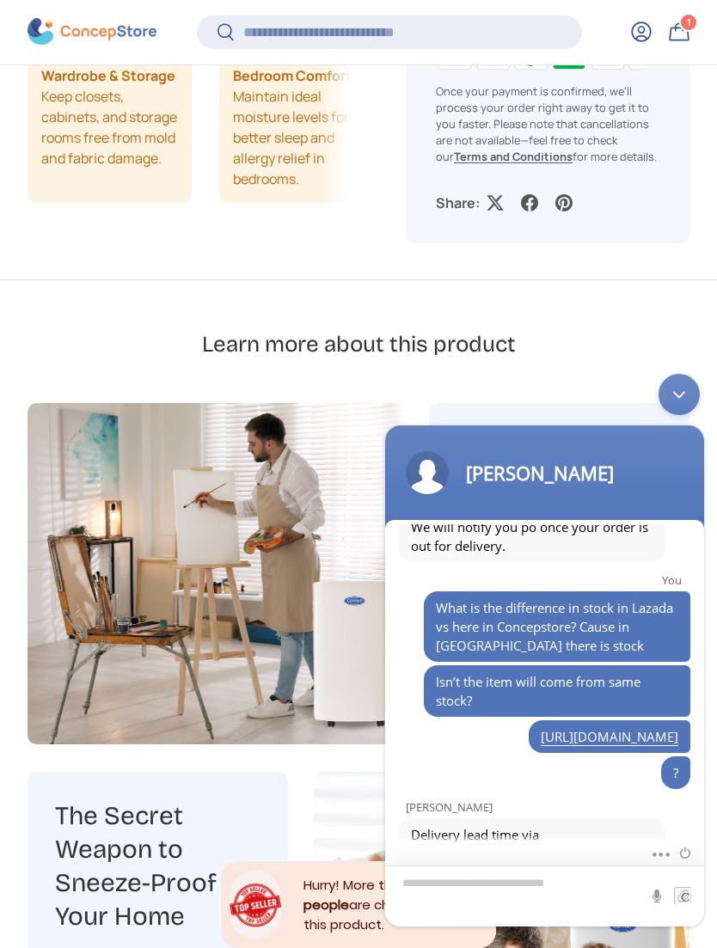
scroll to position [1327, 0]
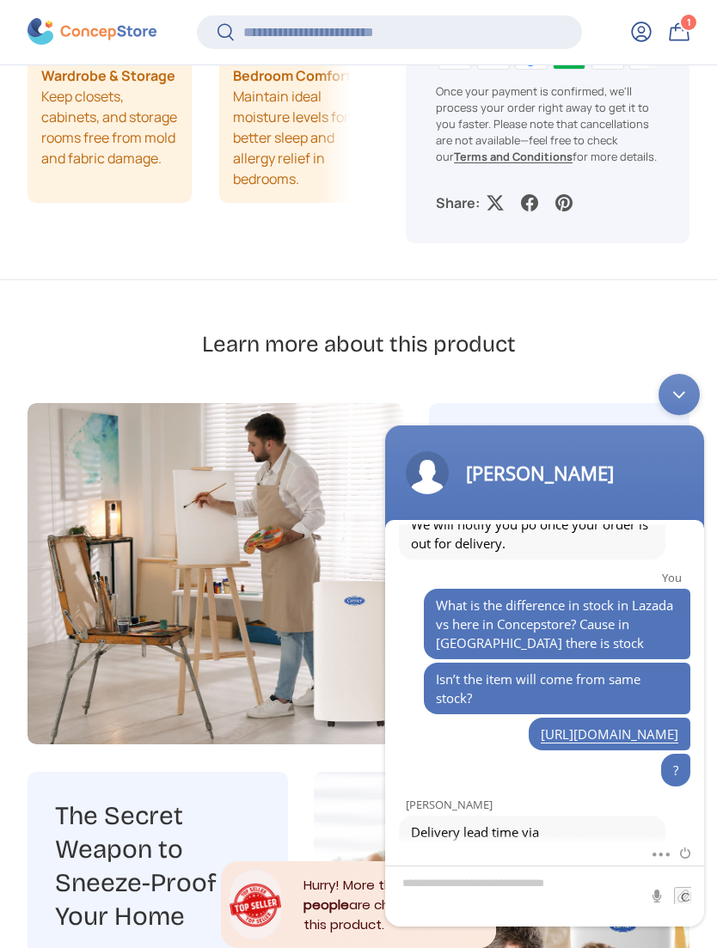
click at [541, 744] on link "[URL][DOMAIN_NAME]" at bounding box center [610, 735] width 138 height 18
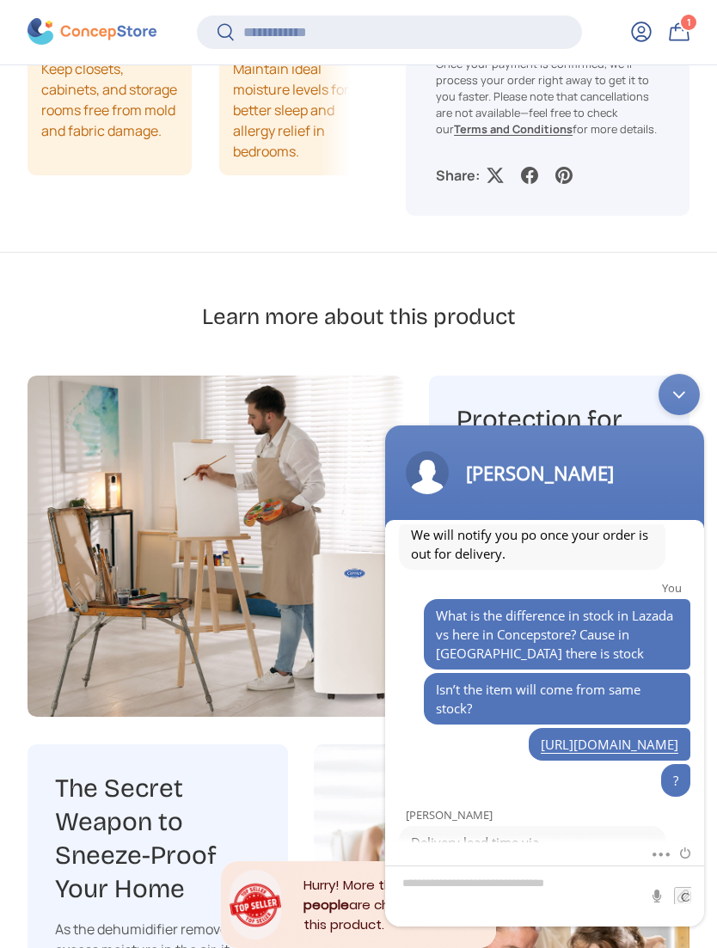
scroll to position [1437, 0]
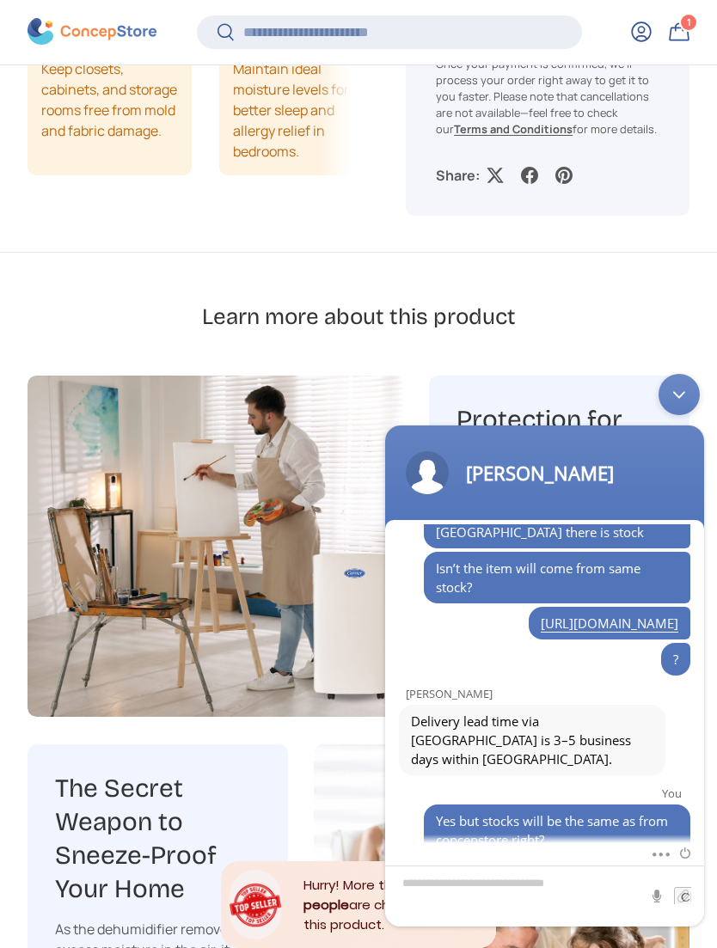
click at [579, 633] on link "[URL][DOMAIN_NAME]" at bounding box center [610, 624] width 138 height 18
